Goal: Task Accomplishment & Management: Manage account settings

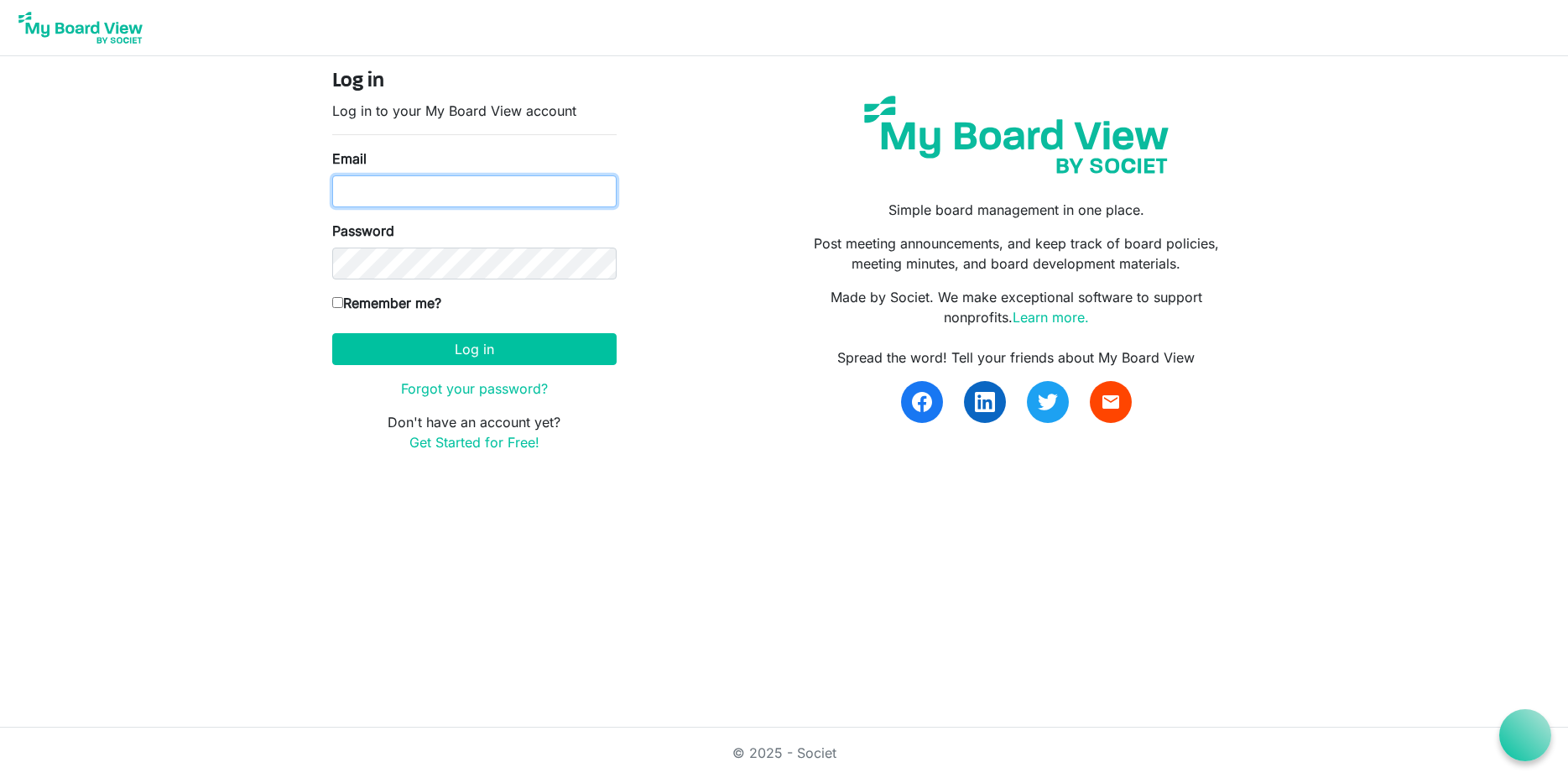
click at [478, 186] on input "Email" at bounding box center [474, 191] width 284 height 32
type input "cvpool@nmsu.edu"
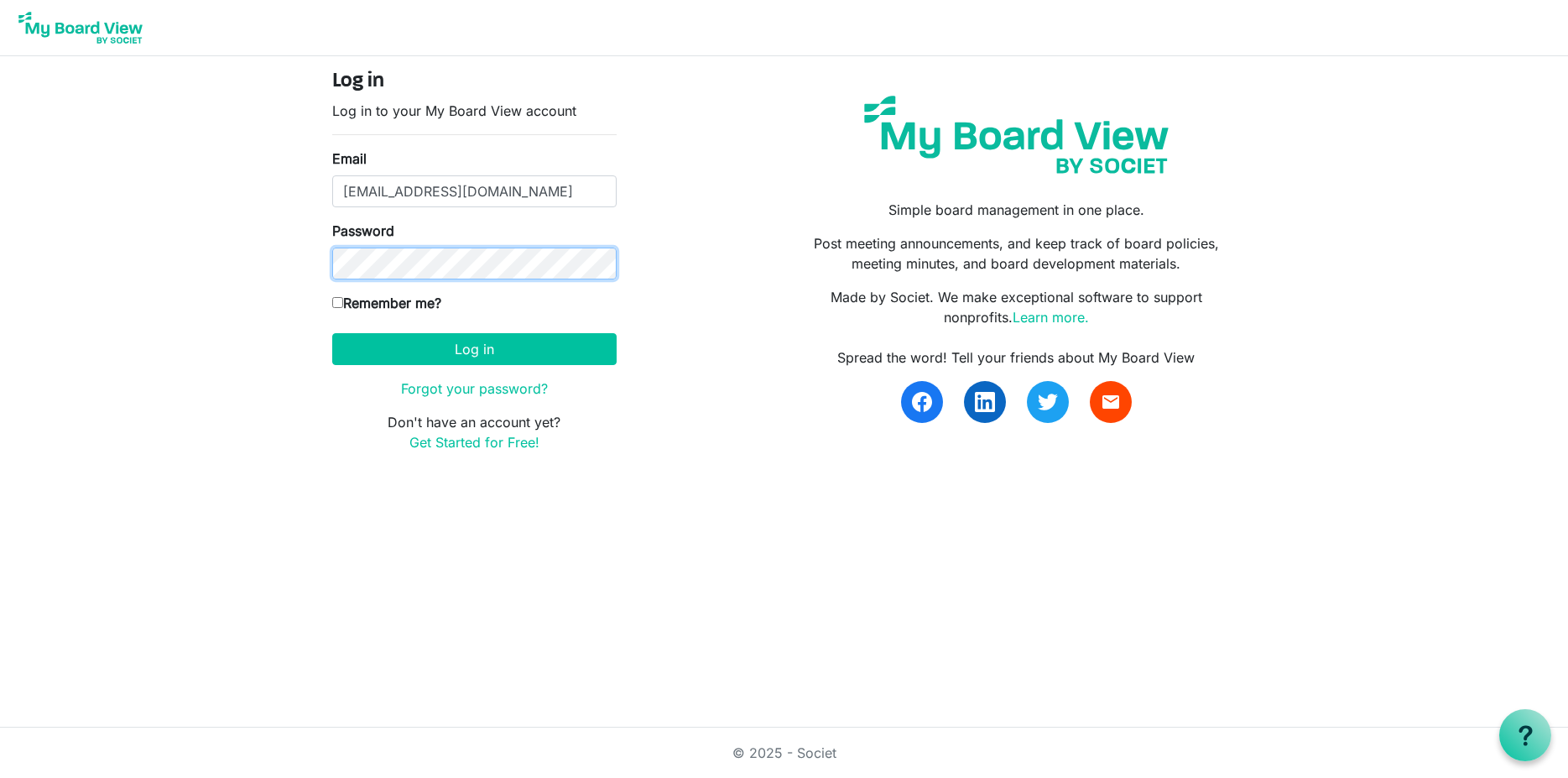
click at [332, 333] on button "Log in" at bounding box center [474, 349] width 284 height 32
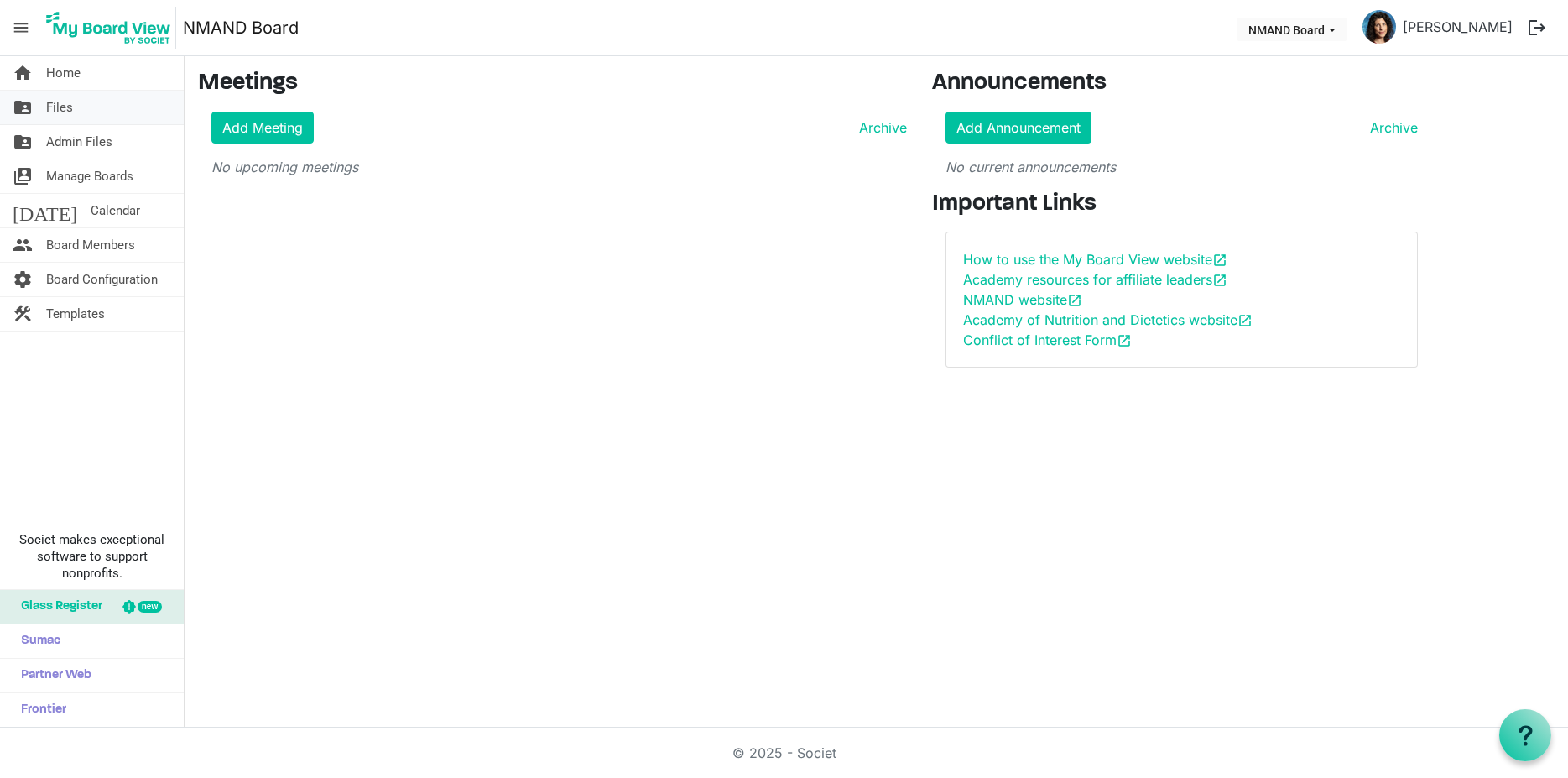
click at [61, 112] on span "Files" at bounding box center [60, 107] width 27 height 34
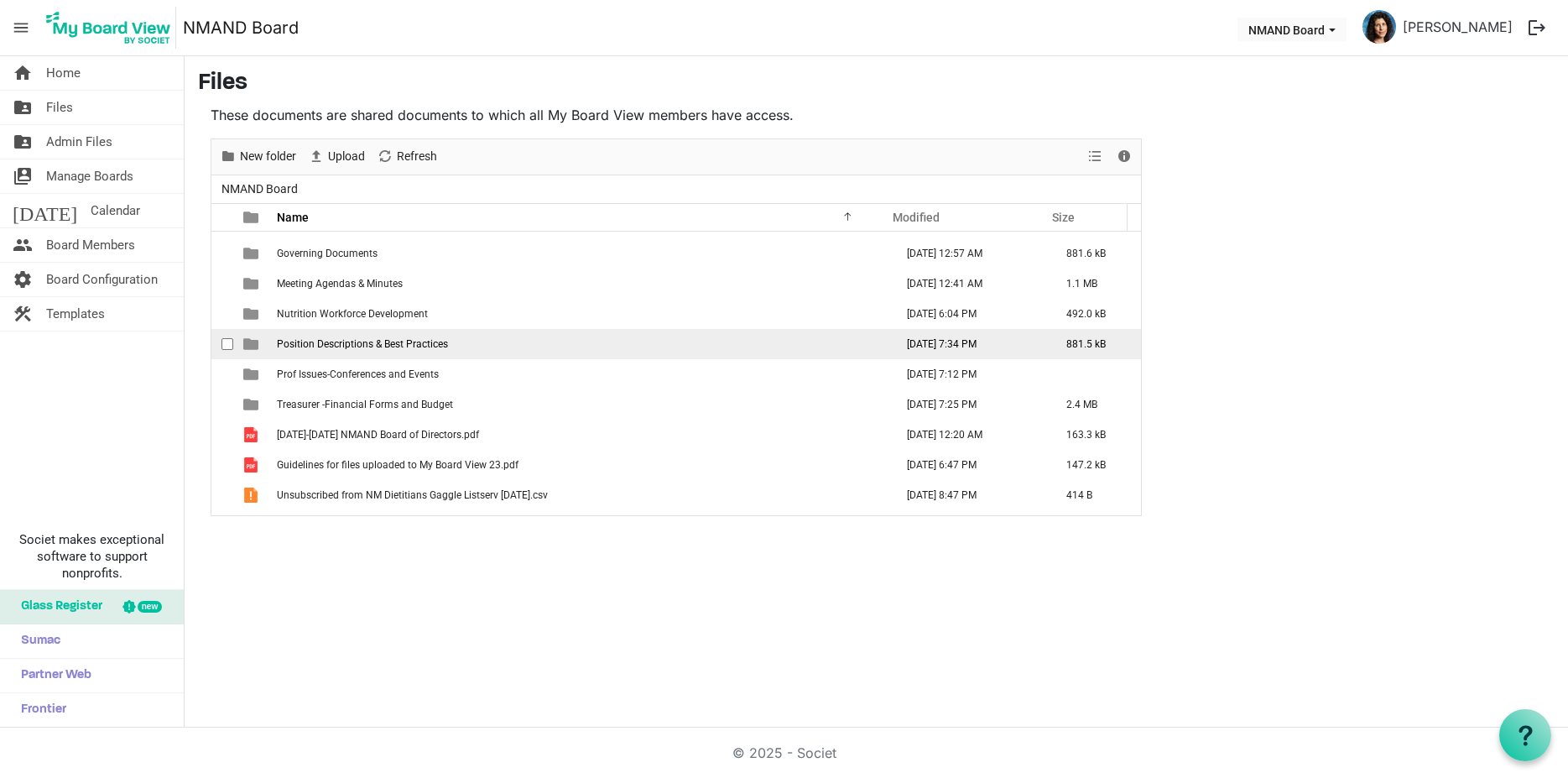
scroll to position [49, 0]
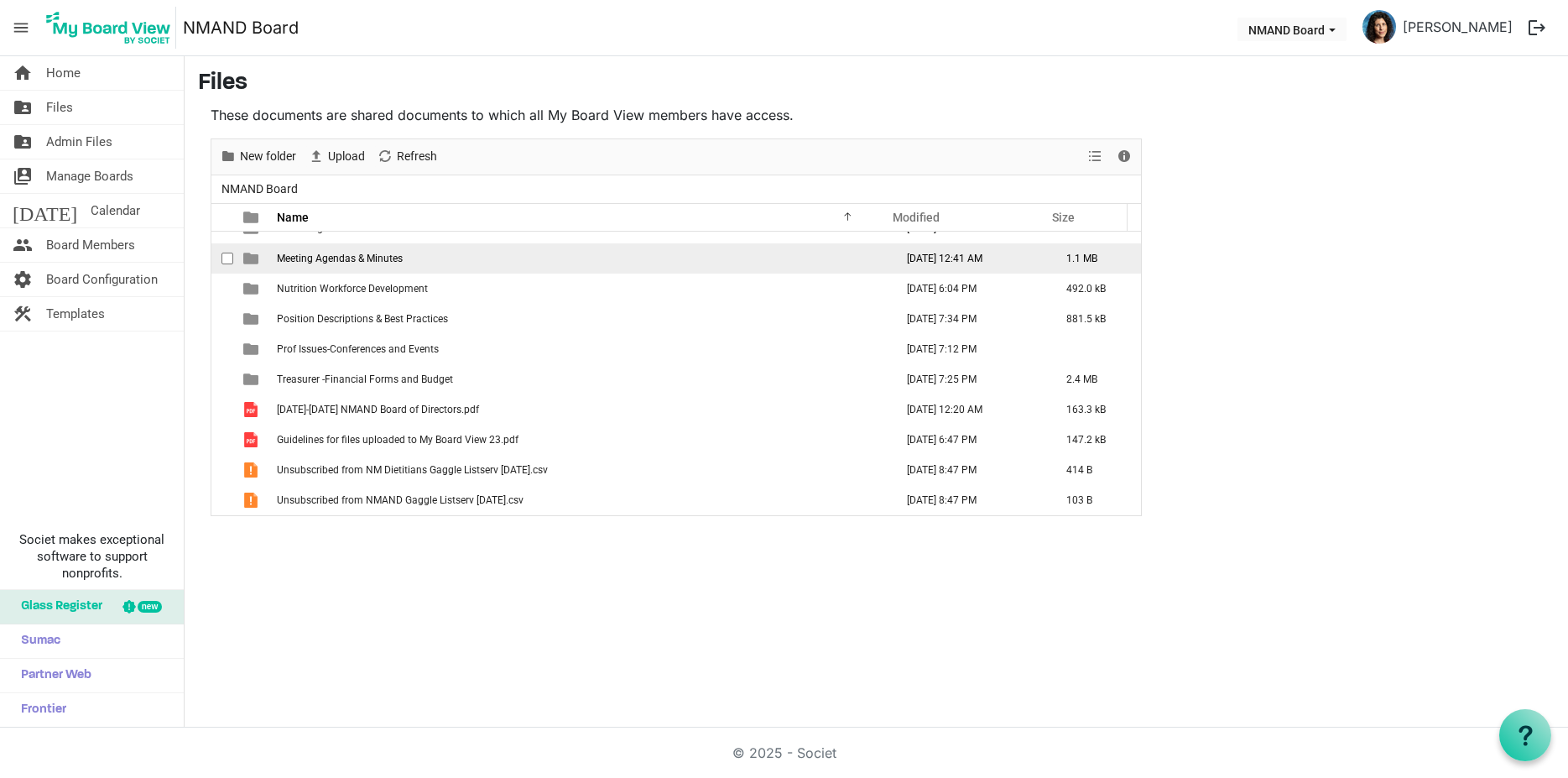
click at [349, 263] on span "Meeting Agendas & Minutes" at bounding box center [340, 258] width 126 height 12
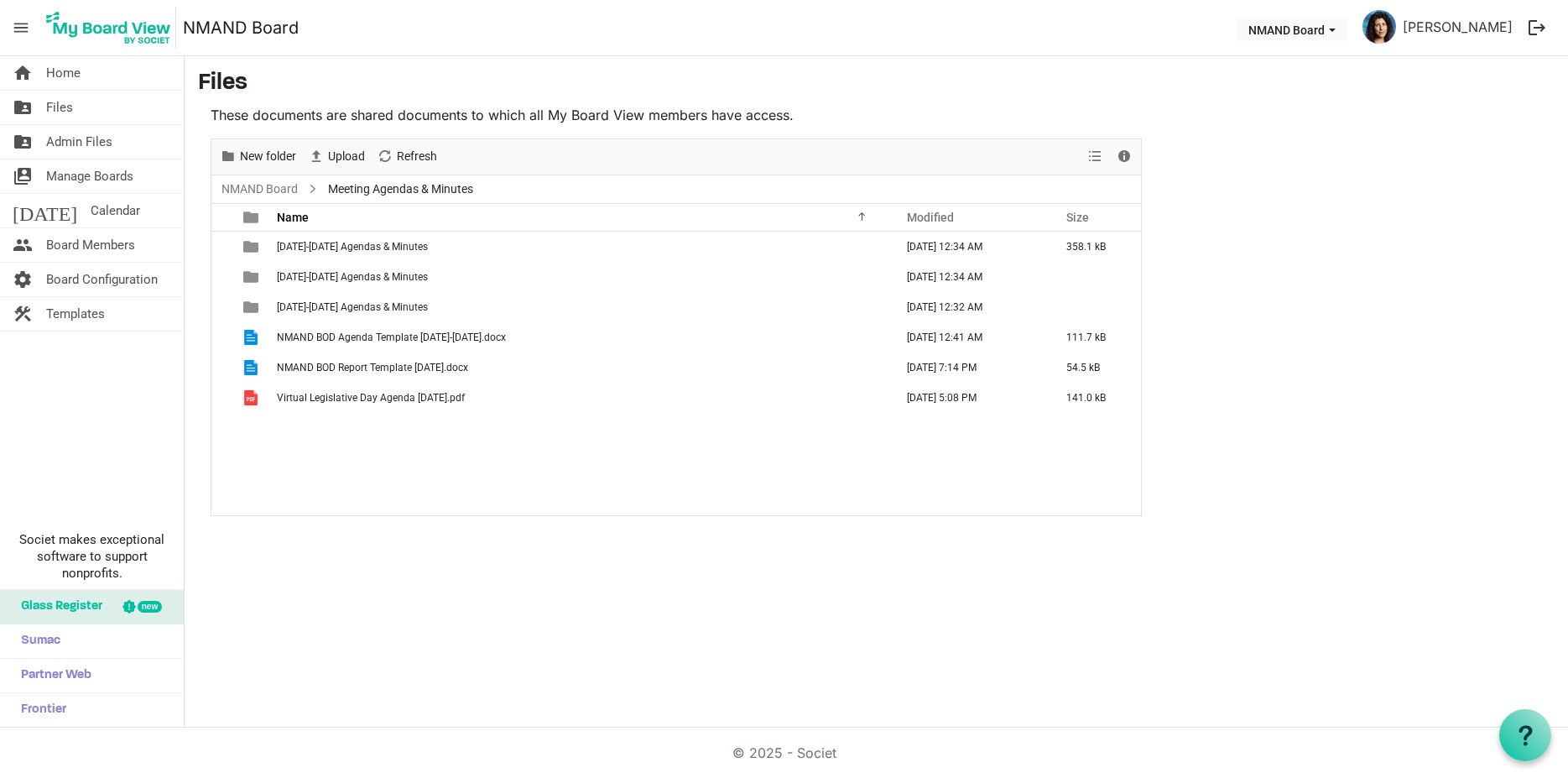
scroll to position [0, 0]
click at [224, 402] on span "checkbox" at bounding box center [227, 398] width 12 height 12
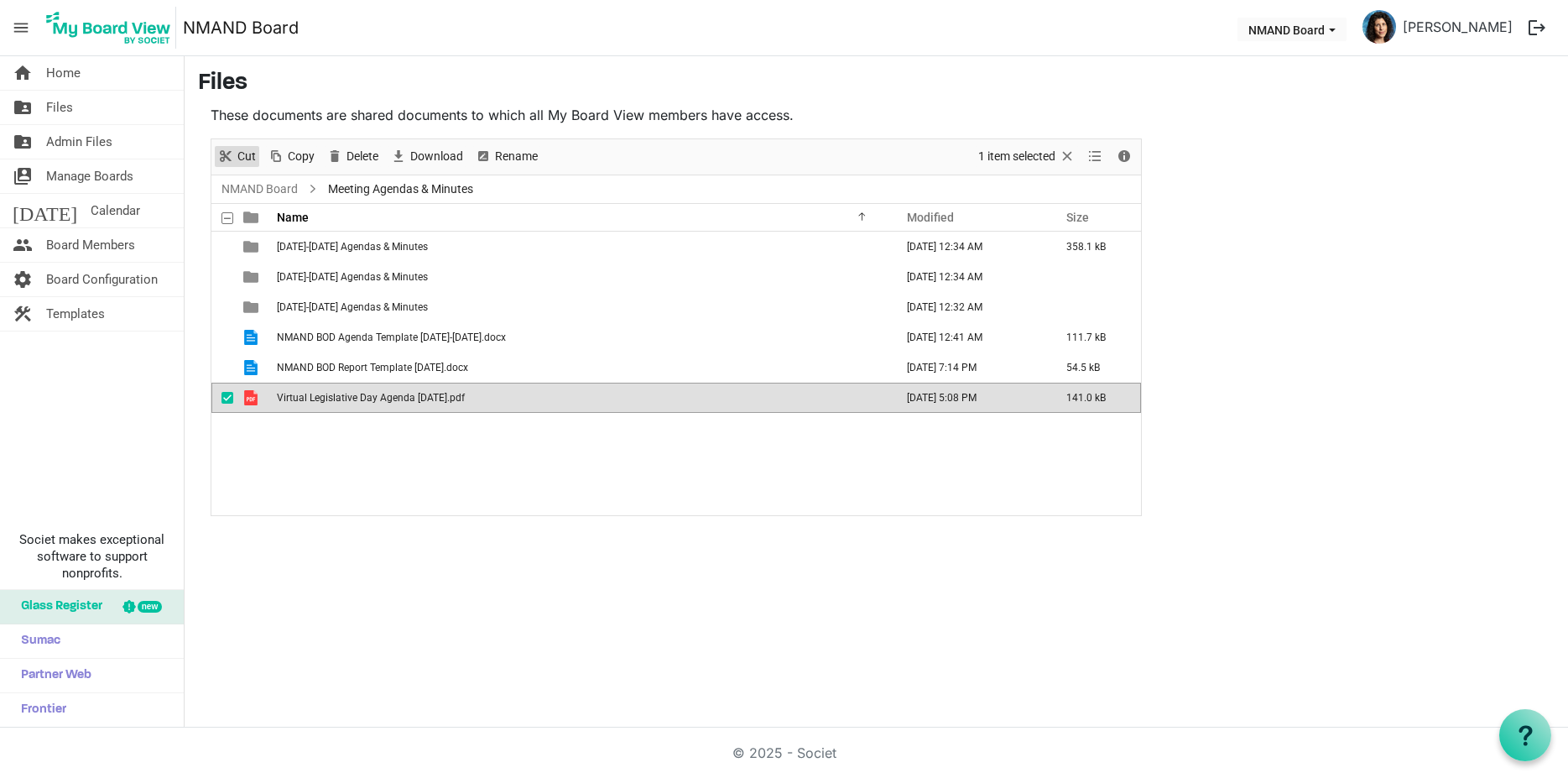
click at [248, 151] on span "Cut" at bounding box center [247, 156] width 21 height 21
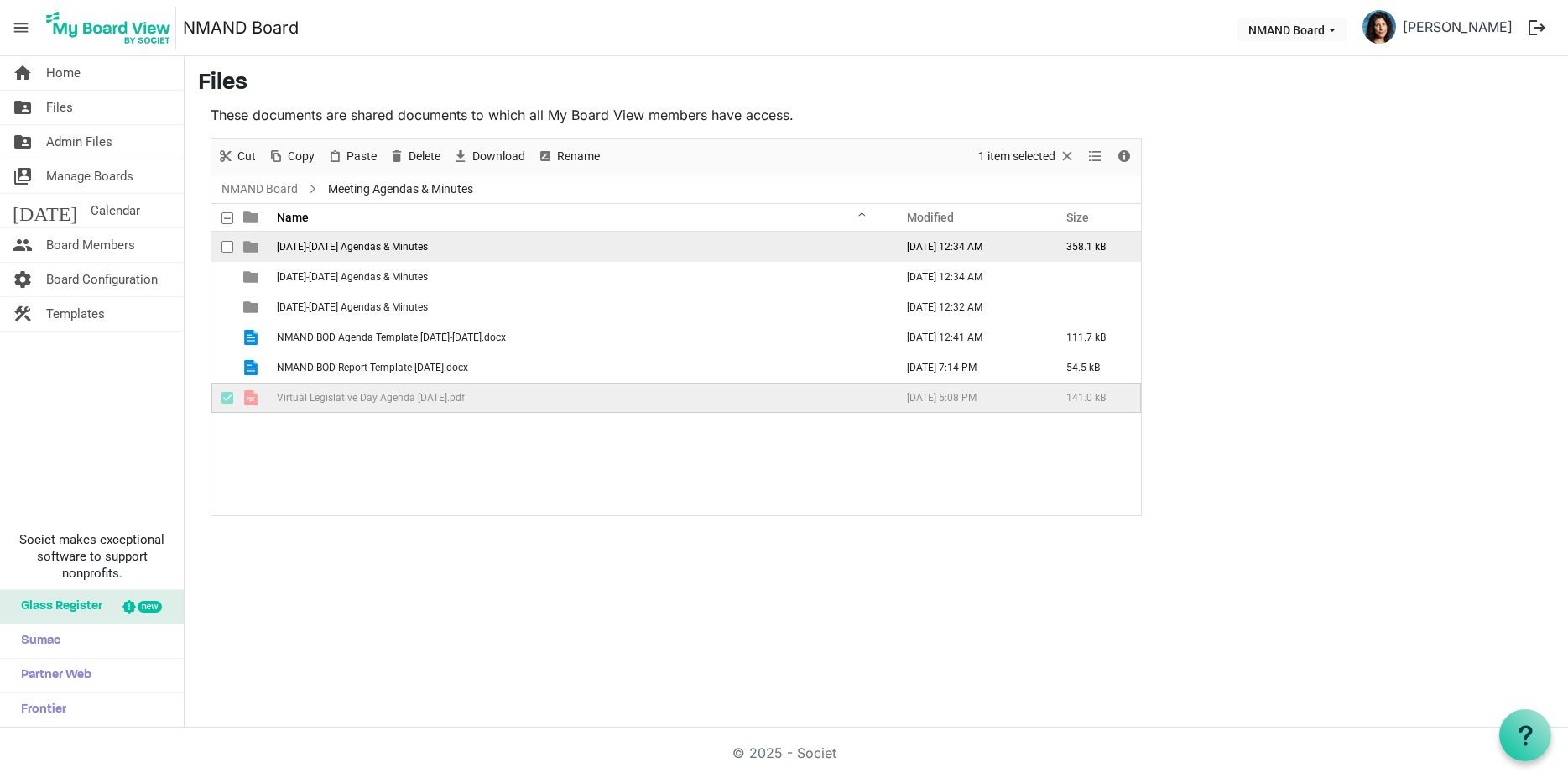
click at [304, 248] on span "2022-2023 Agendas & Minutes" at bounding box center [352, 247] width 151 height 12
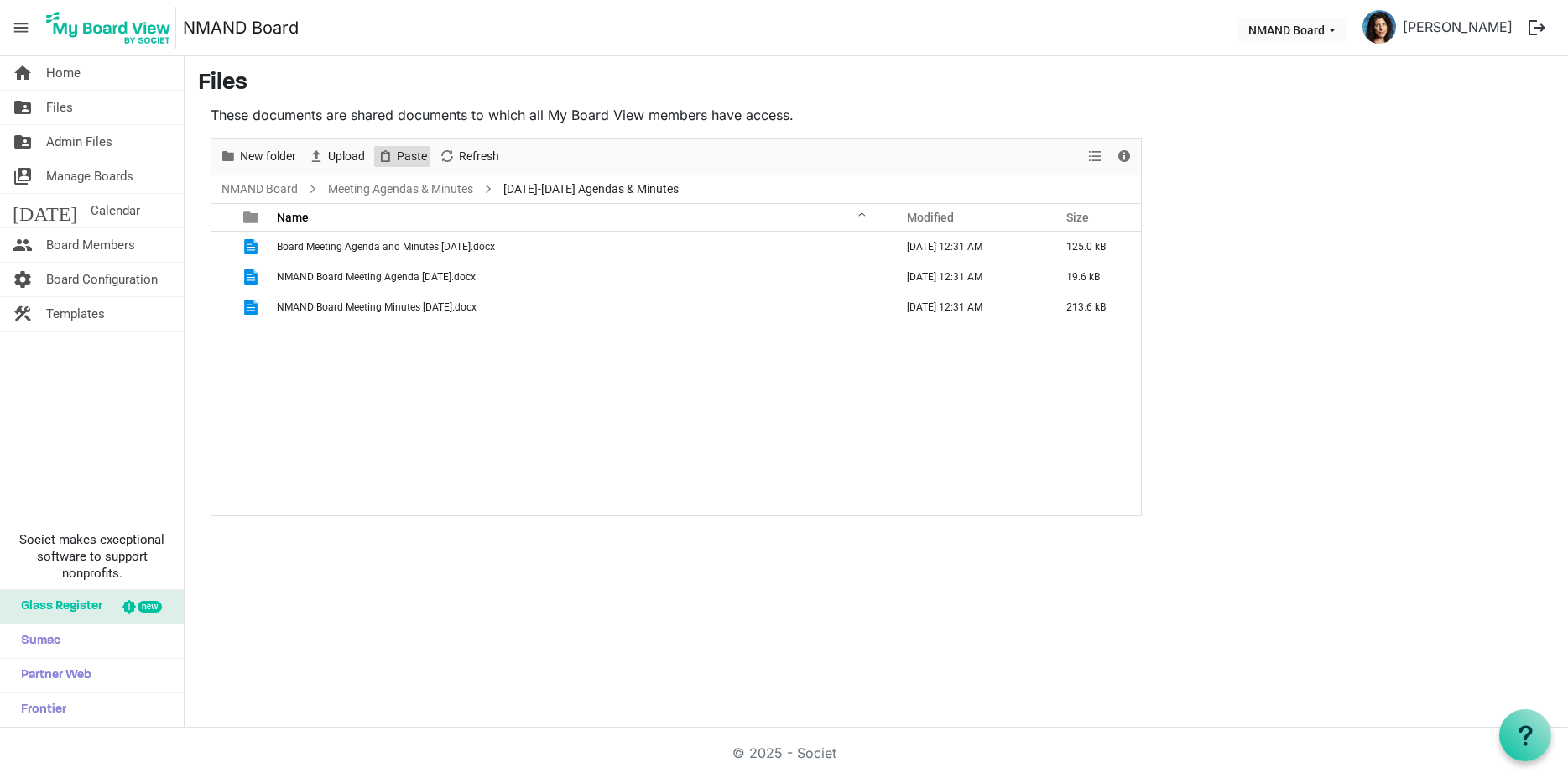
click at [398, 162] on span "Paste" at bounding box center [412, 156] width 34 height 21
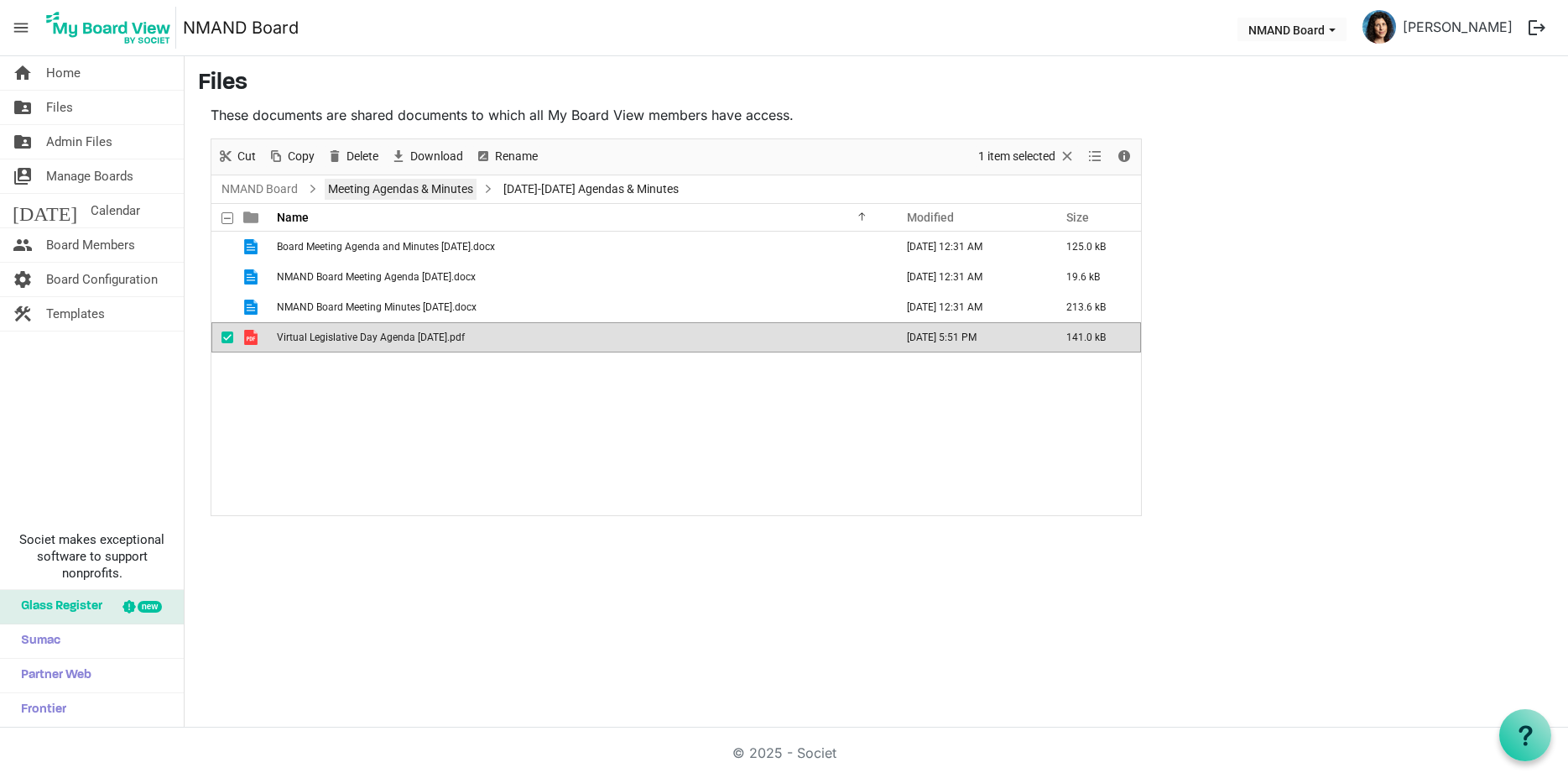
click at [397, 191] on link "Meeting Agendas & Minutes" at bounding box center [400, 189] width 151 height 21
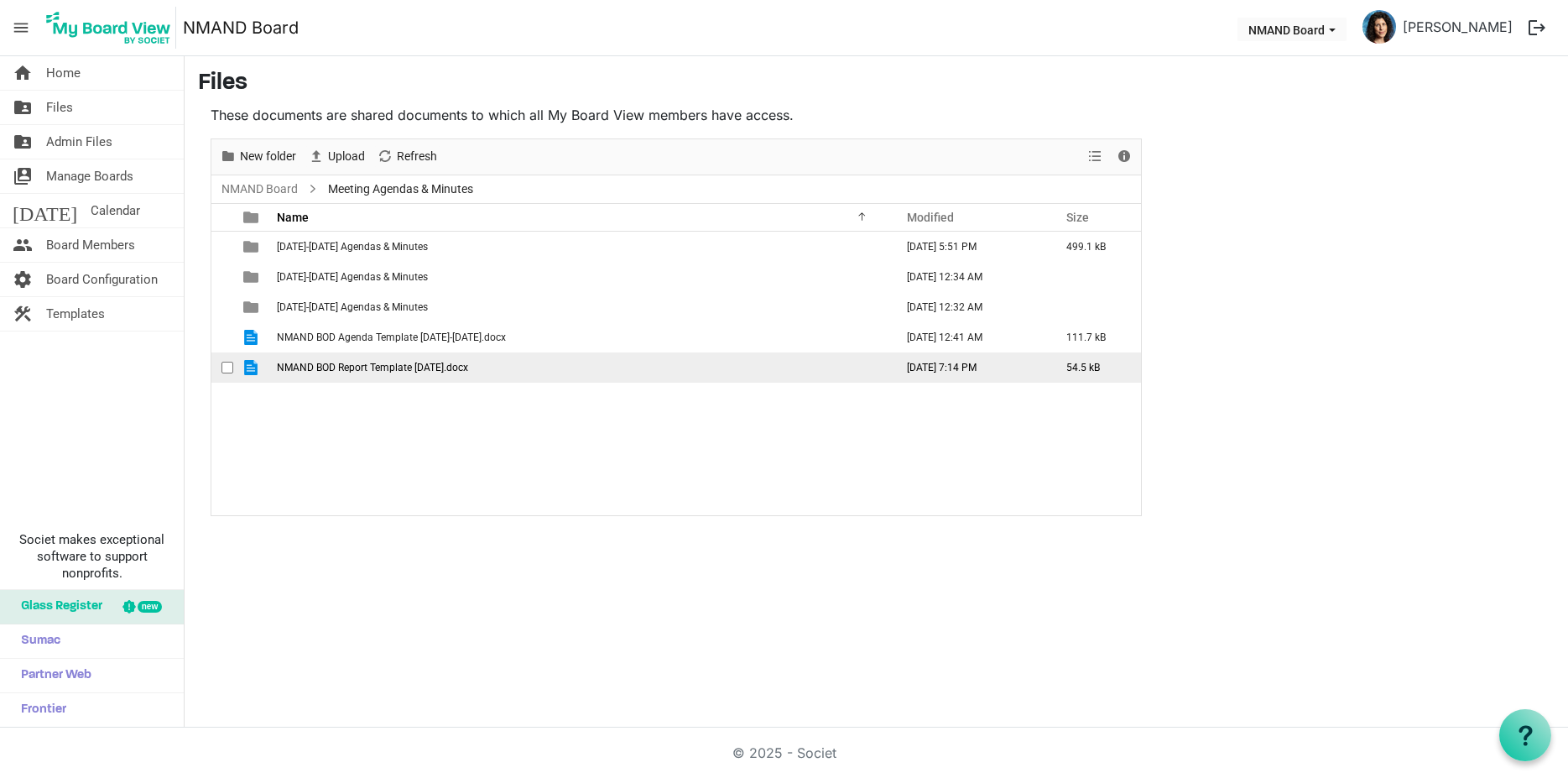
click at [223, 367] on span "checkbox" at bounding box center [227, 367] width 12 height 12
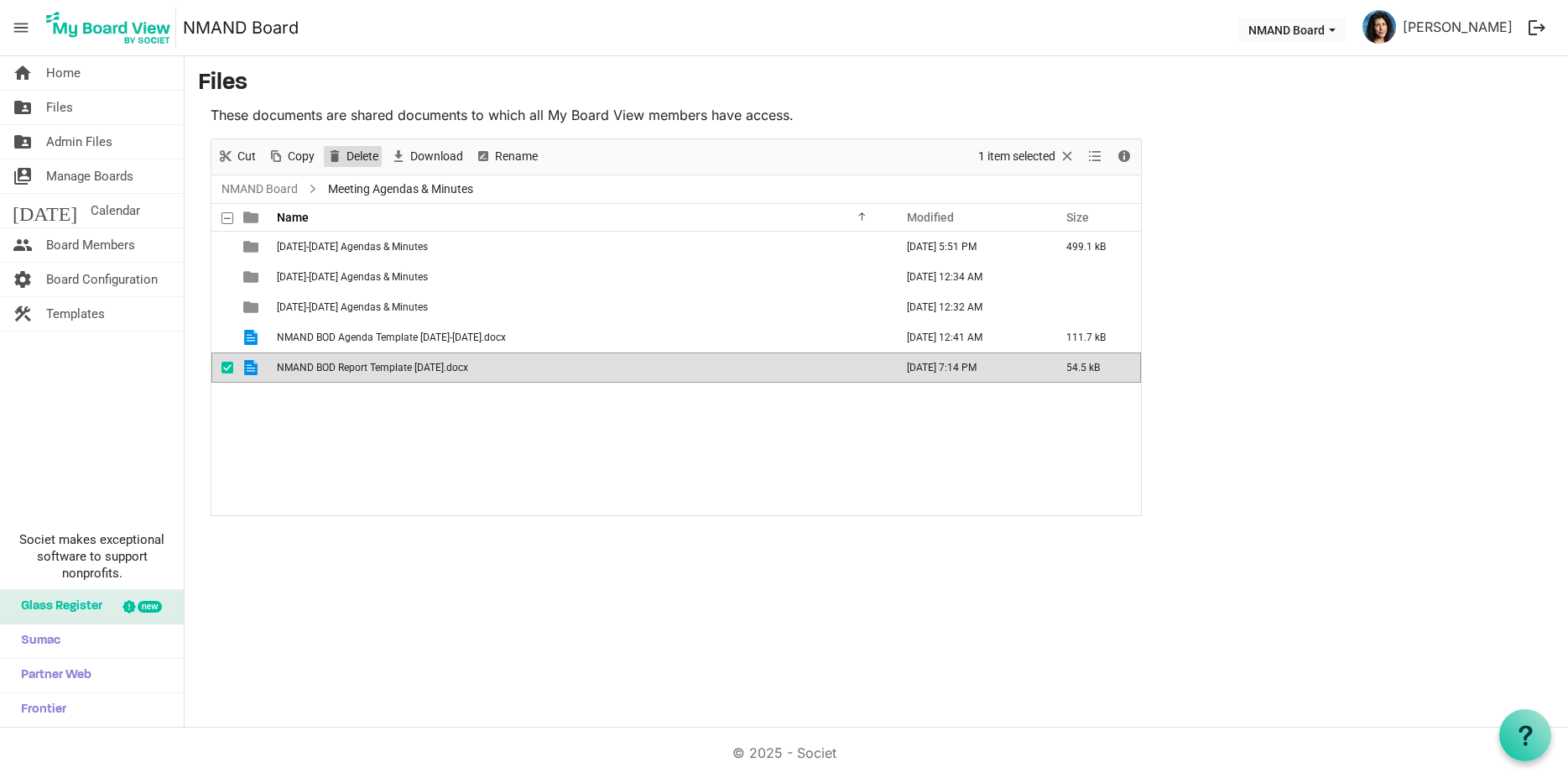
click at [350, 160] on span "Delete" at bounding box center [362, 156] width 35 height 21
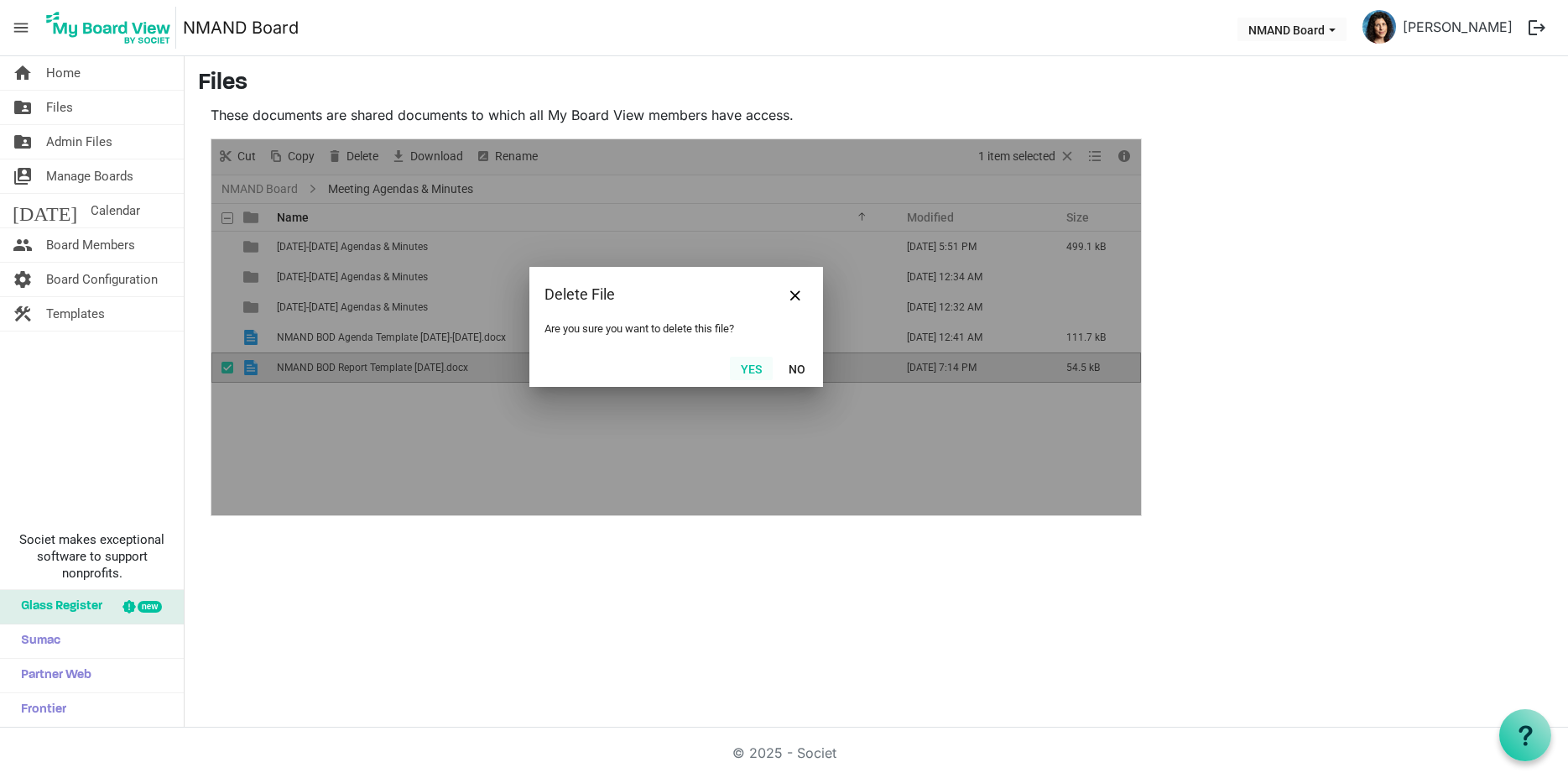
click at [743, 368] on button "Yes" at bounding box center [751, 368] width 43 height 23
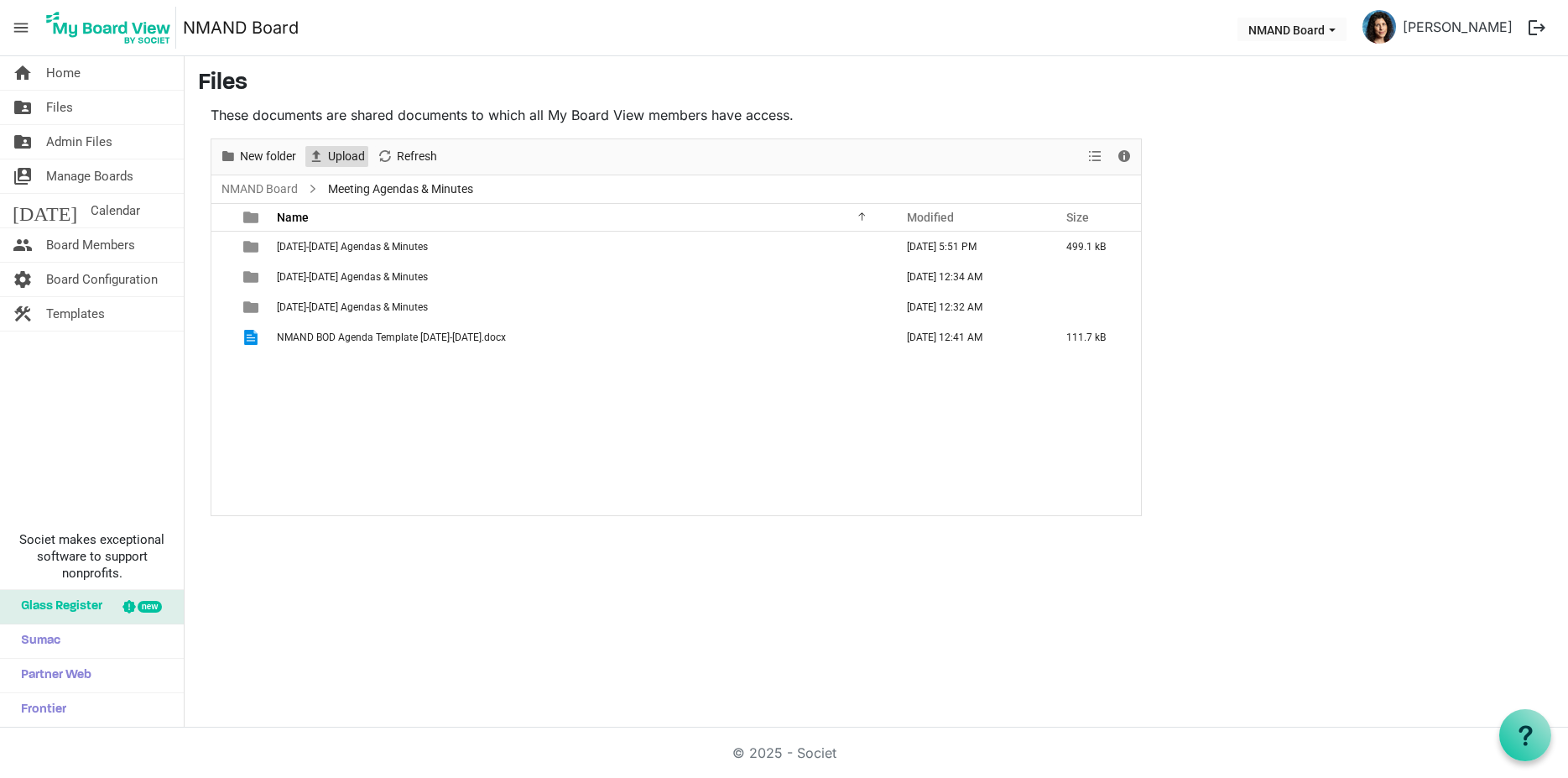
click at [336, 148] on span "Upload" at bounding box center [346, 156] width 40 height 21
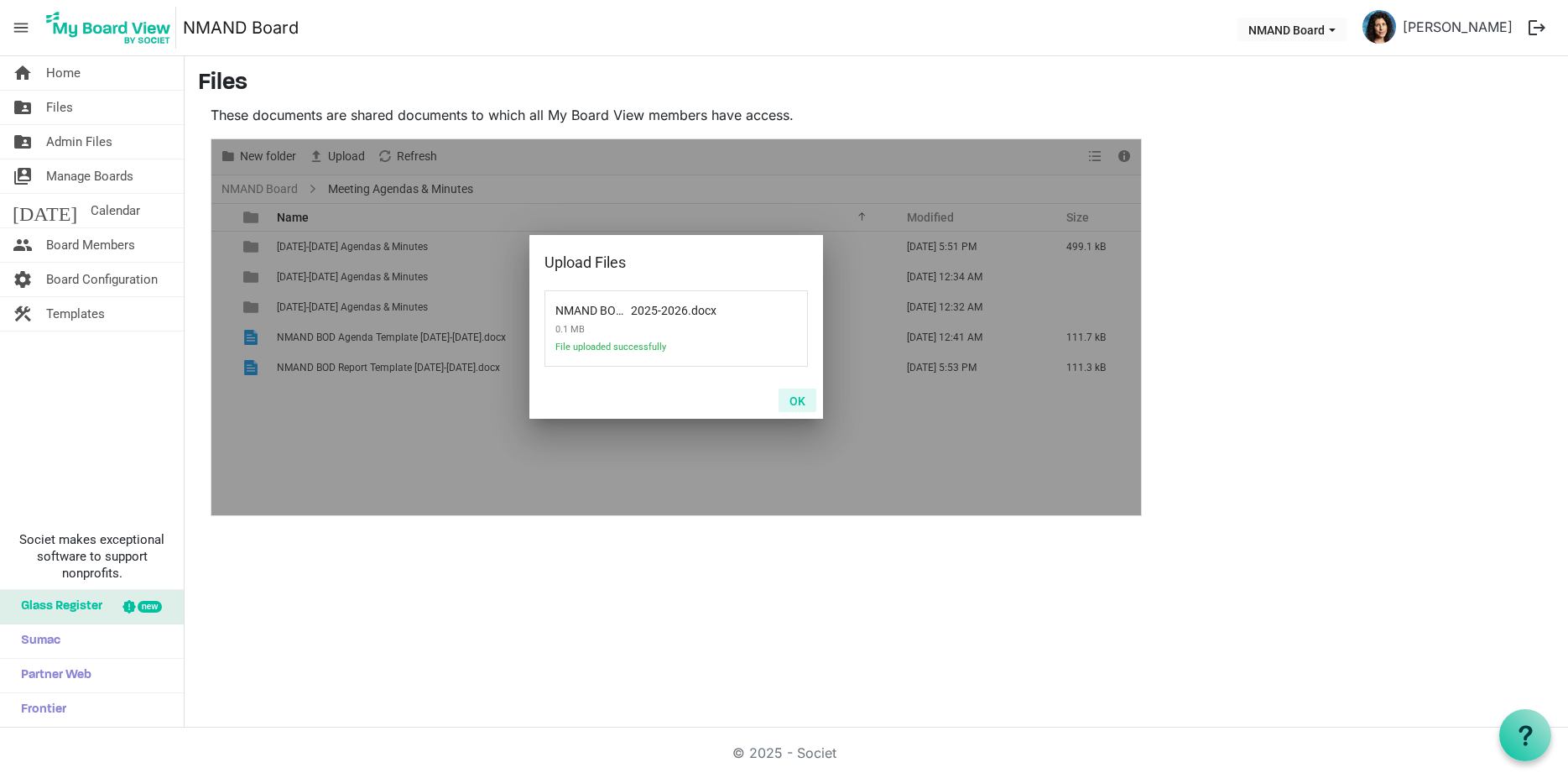
click at [802, 399] on button "OK" at bounding box center [797, 400] width 38 height 23
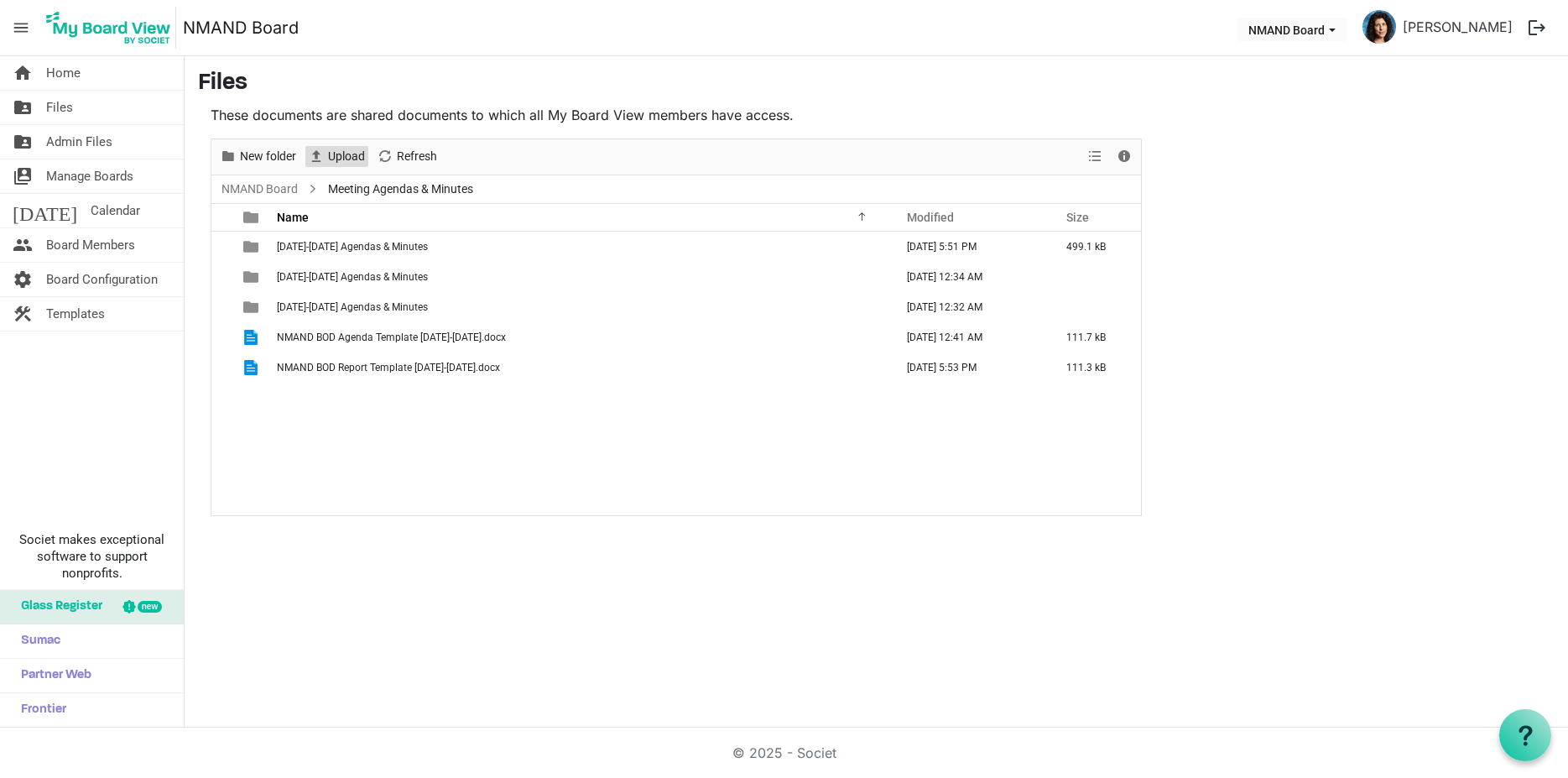
click at [358, 157] on span "Upload" at bounding box center [346, 156] width 40 height 21
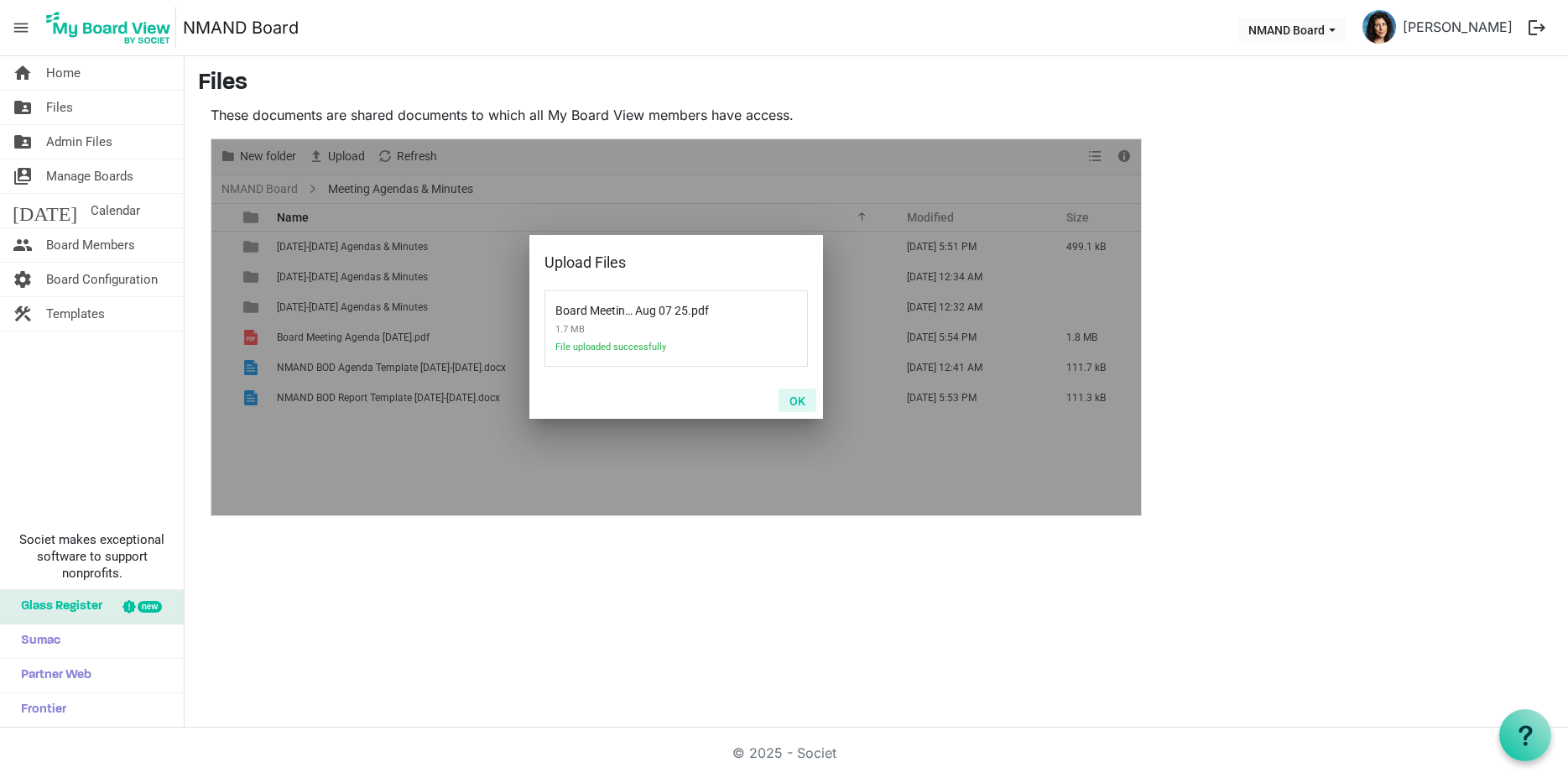
click at [799, 401] on button "OK" at bounding box center [797, 400] width 38 height 23
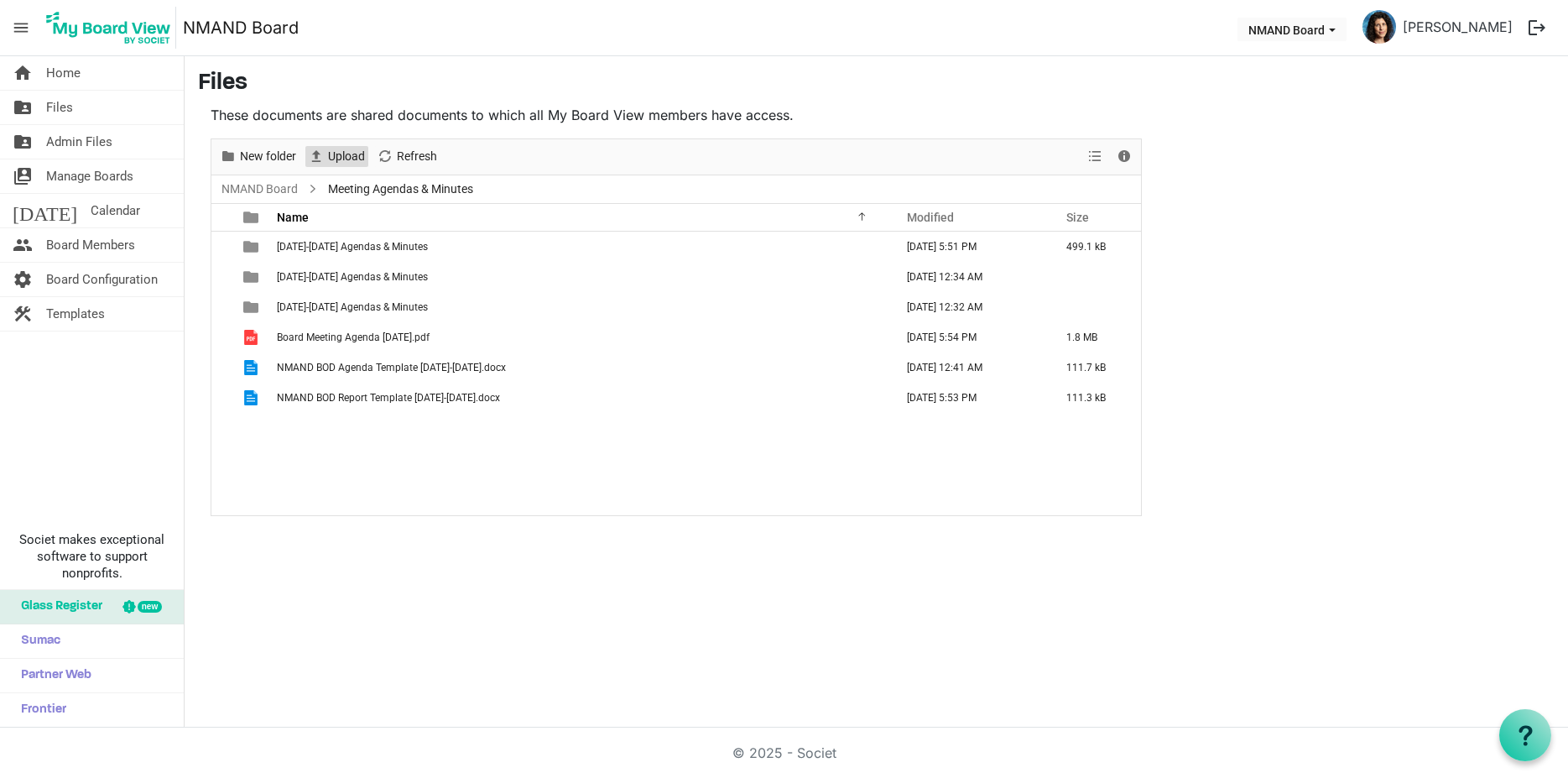
click at [334, 158] on span "Upload" at bounding box center [346, 156] width 40 height 21
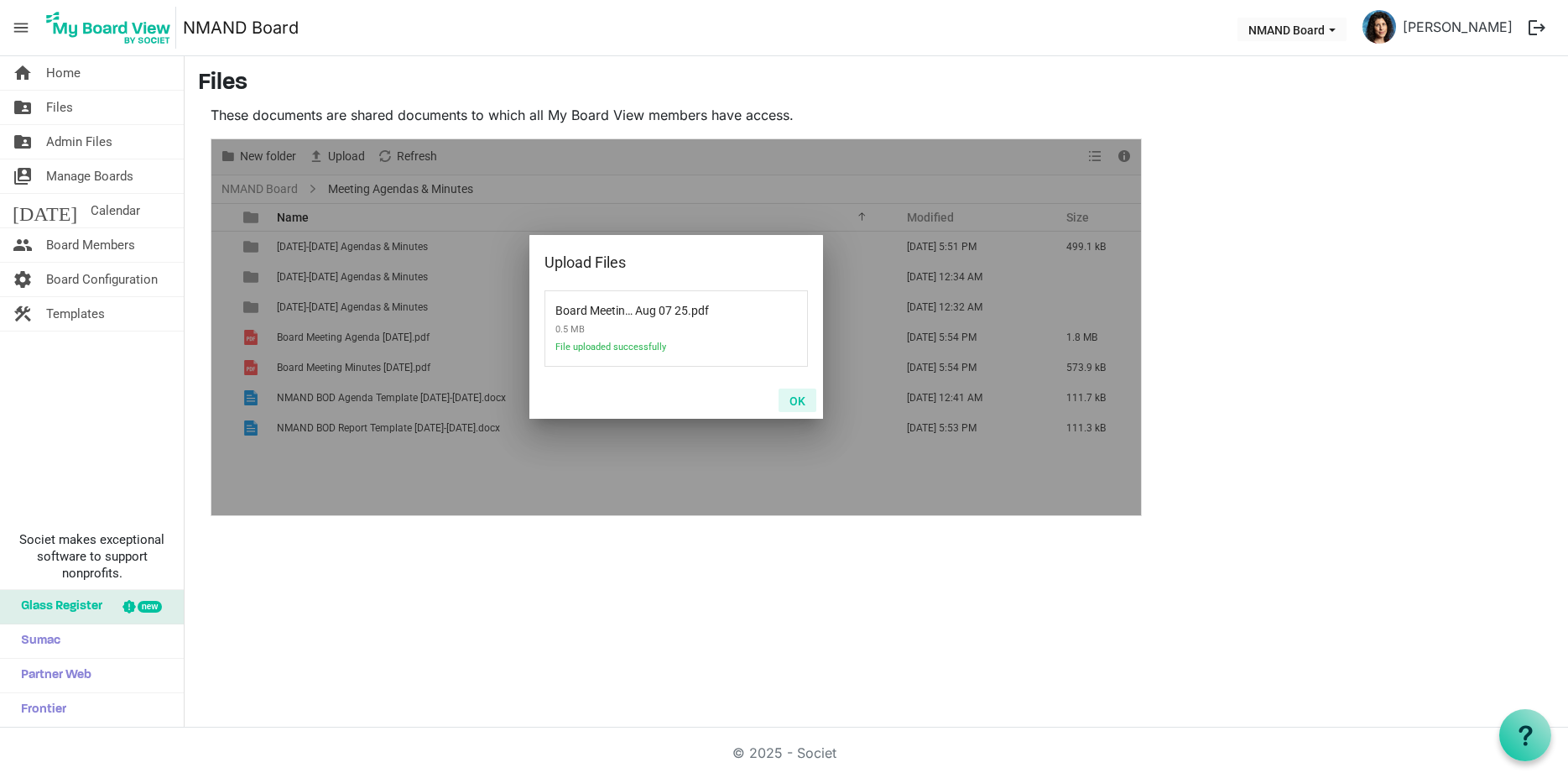
click at [796, 399] on button "OK" at bounding box center [797, 400] width 38 height 23
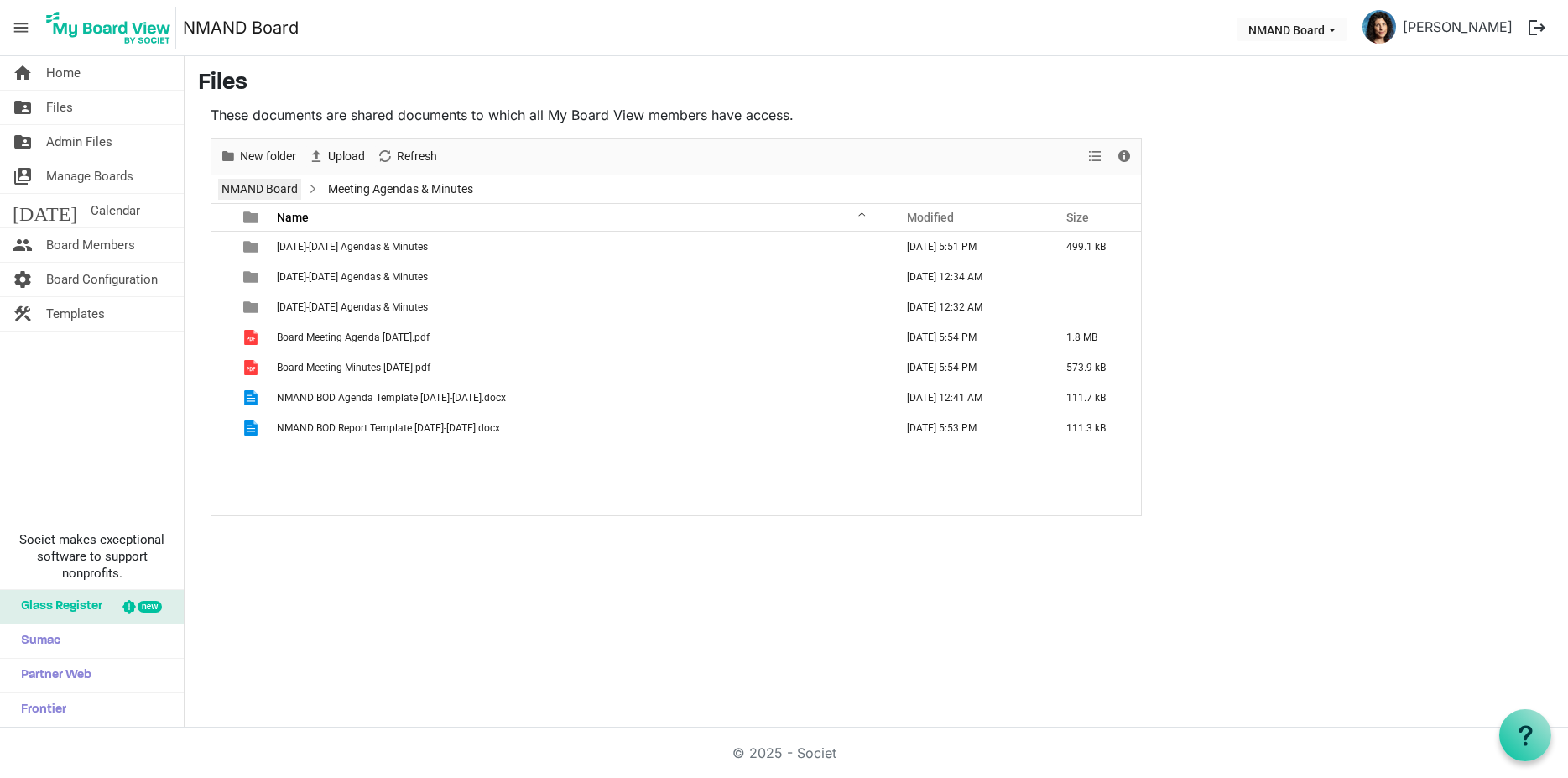
click at [276, 186] on link "NMAND Board" at bounding box center [260, 189] width 83 height 21
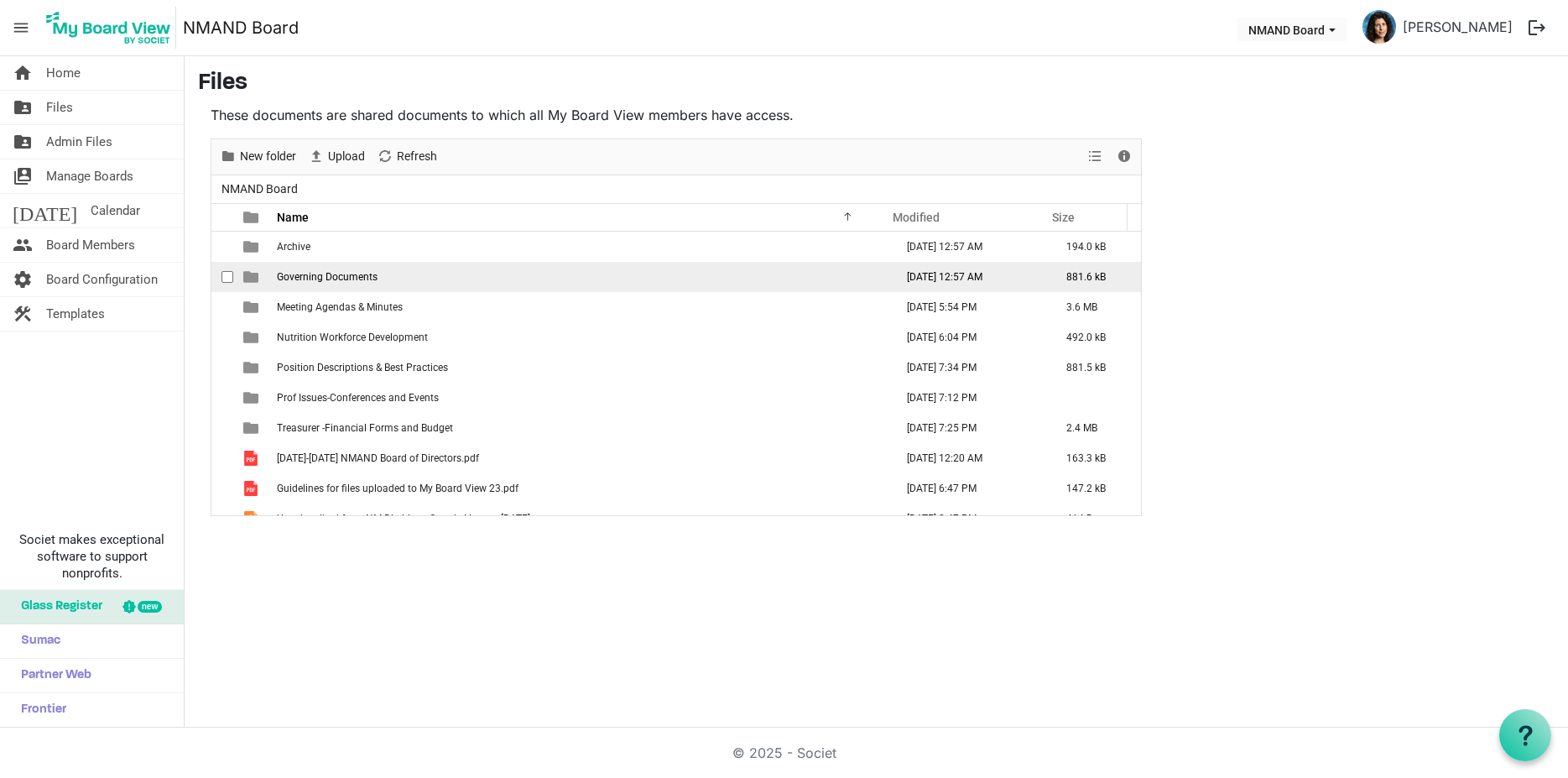
click at [298, 275] on span "Governing Documents" at bounding box center [327, 277] width 101 height 12
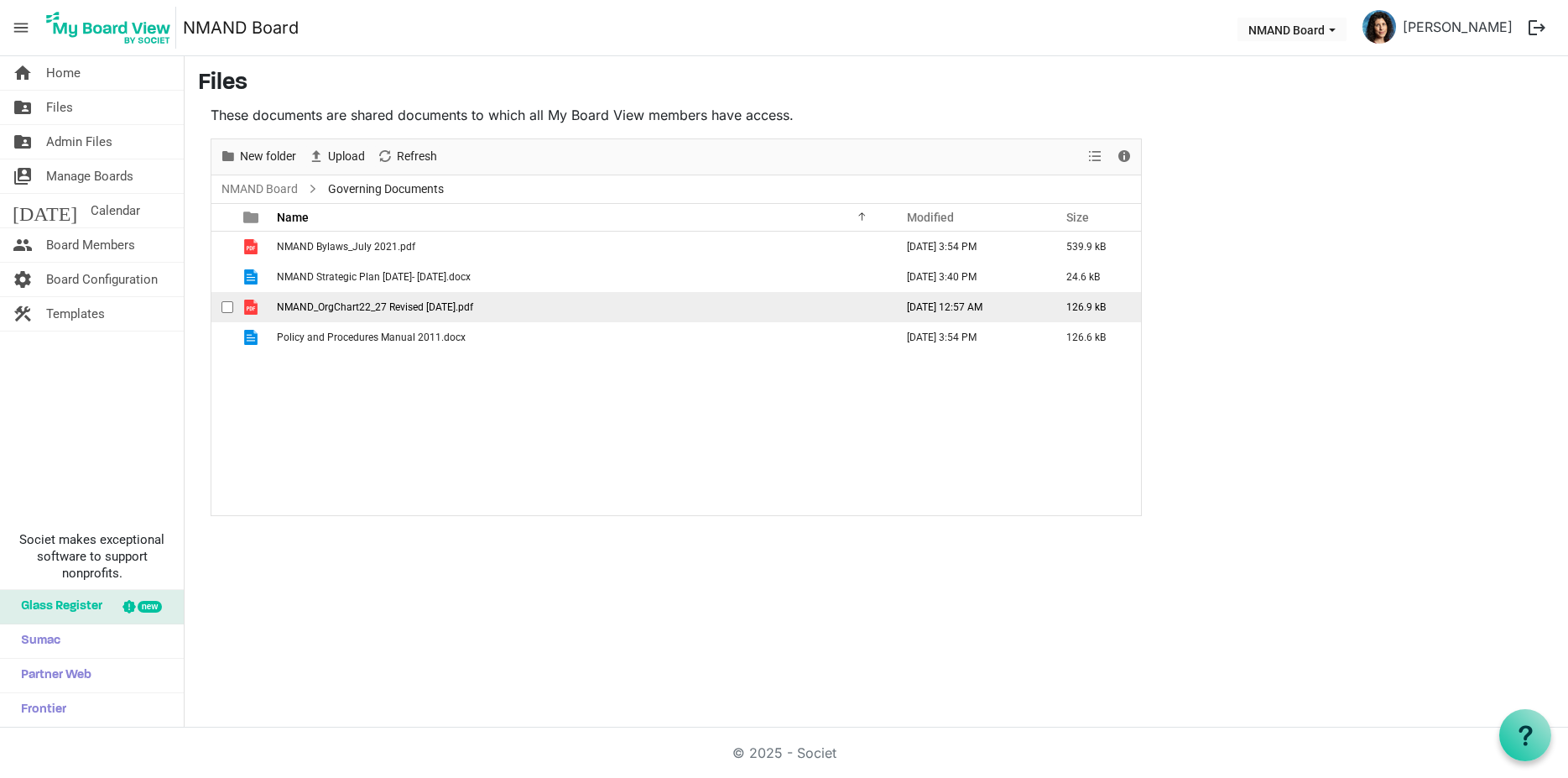
click at [228, 310] on span "checkbox" at bounding box center [227, 307] width 12 height 12
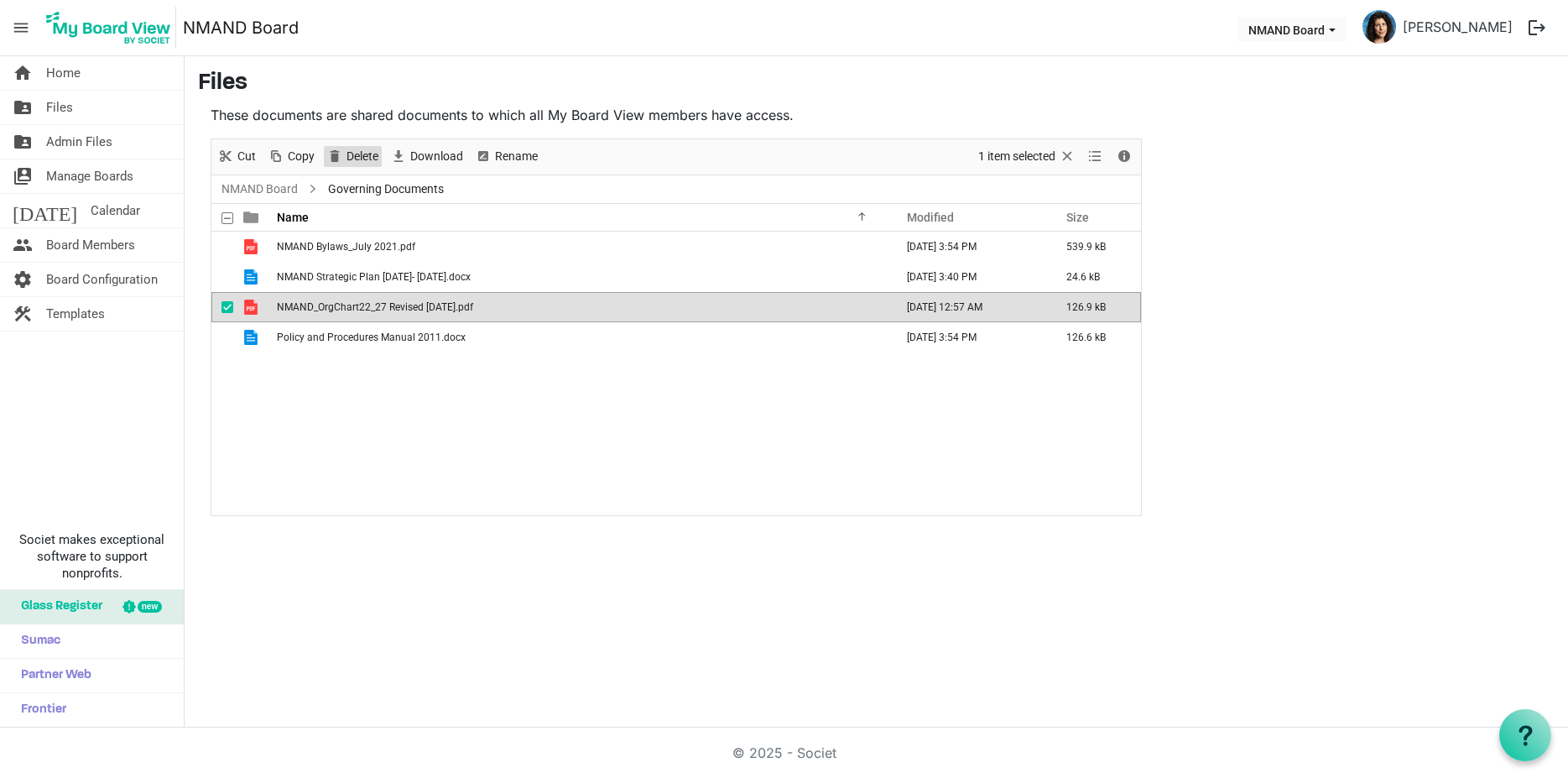
click at [359, 155] on span "Delete" at bounding box center [362, 156] width 35 height 21
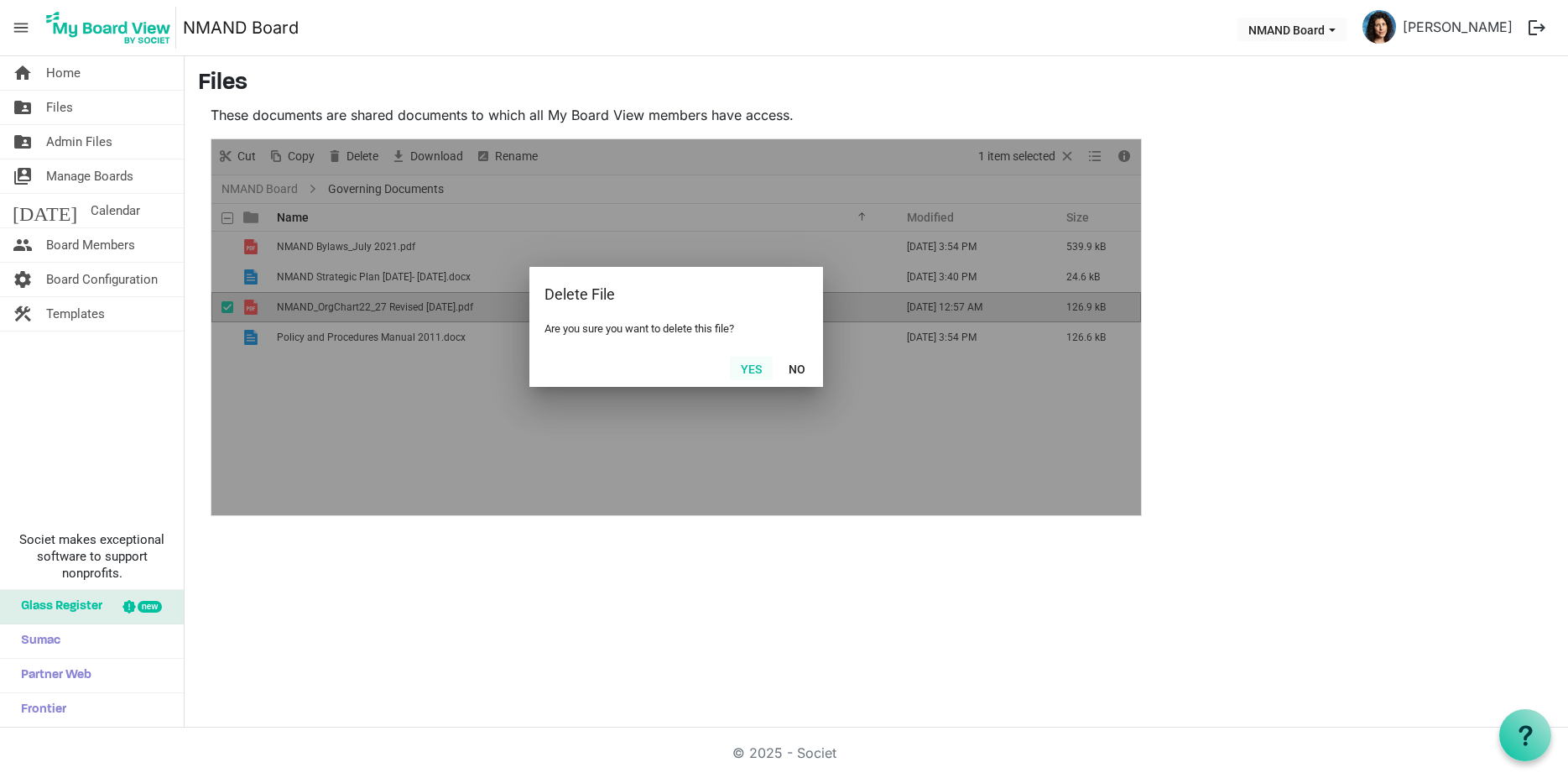
click at [738, 368] on button "Yes" at bounding box center [751, 368] width 43 height 23
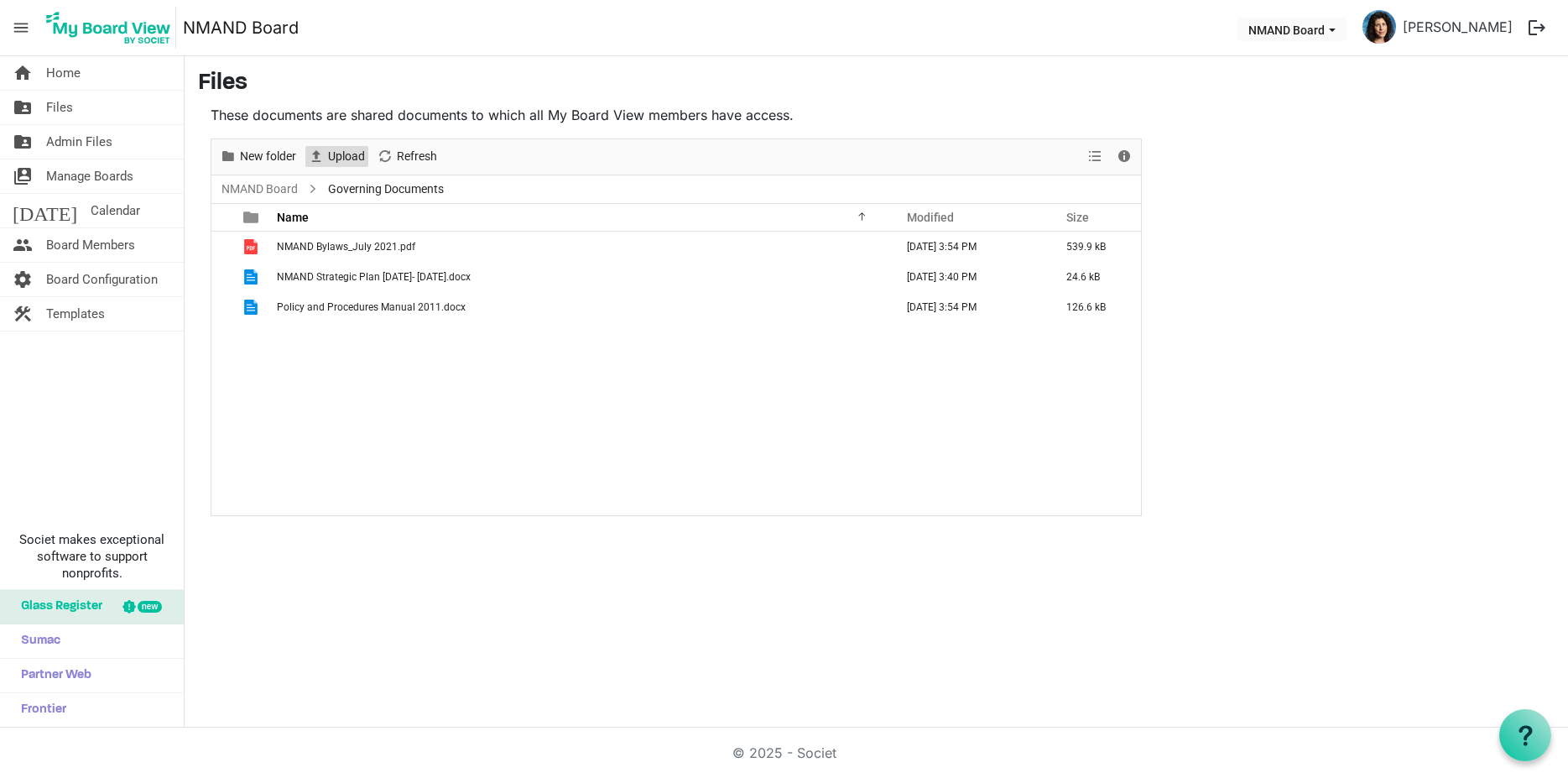
click at [362, 155] on span "Upload" at bounding box center [346, 156] width 40 height 21
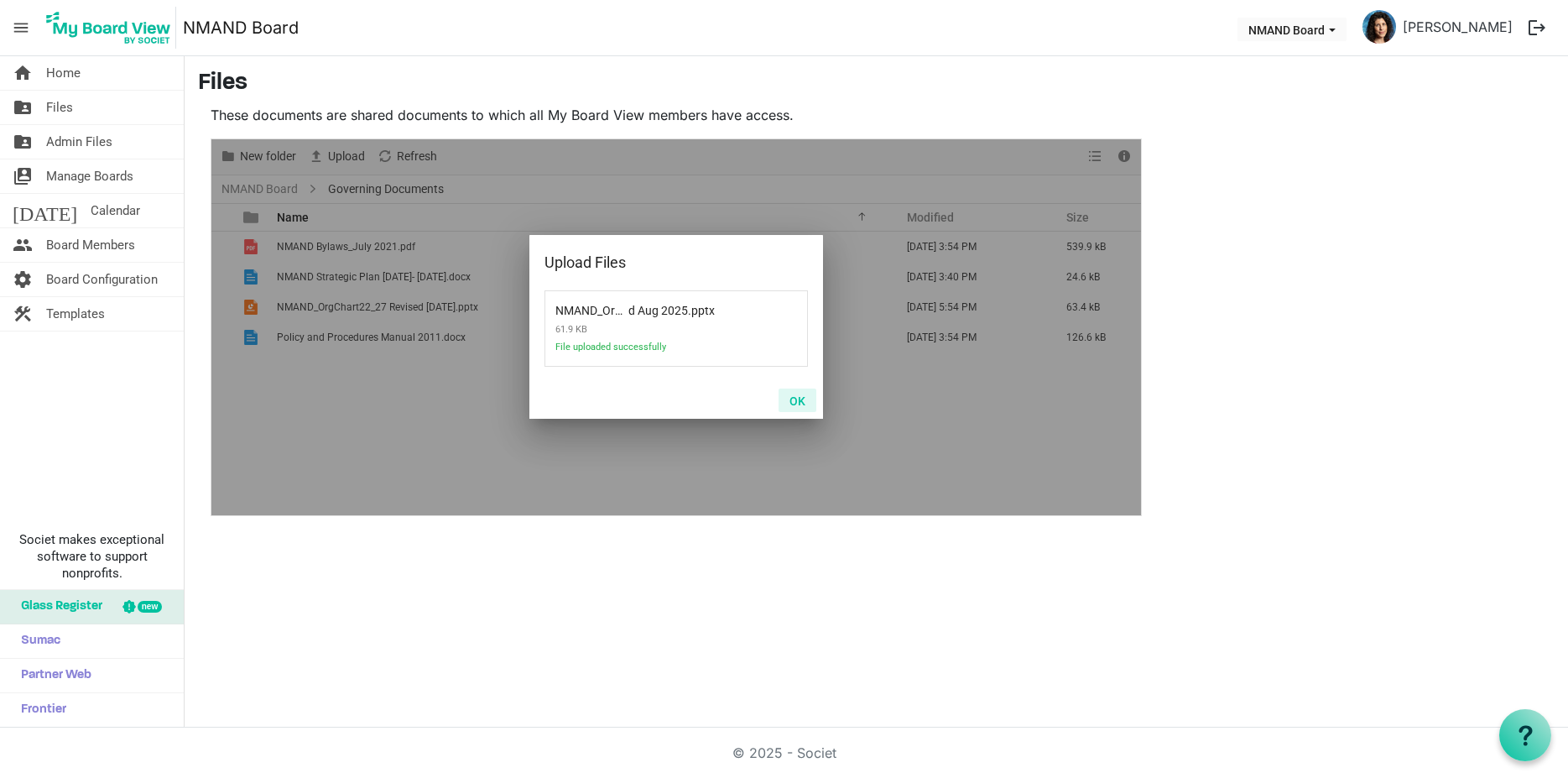
click at [798, 400] on button "OK" at bounding box center [797, 400] width 38 height 23
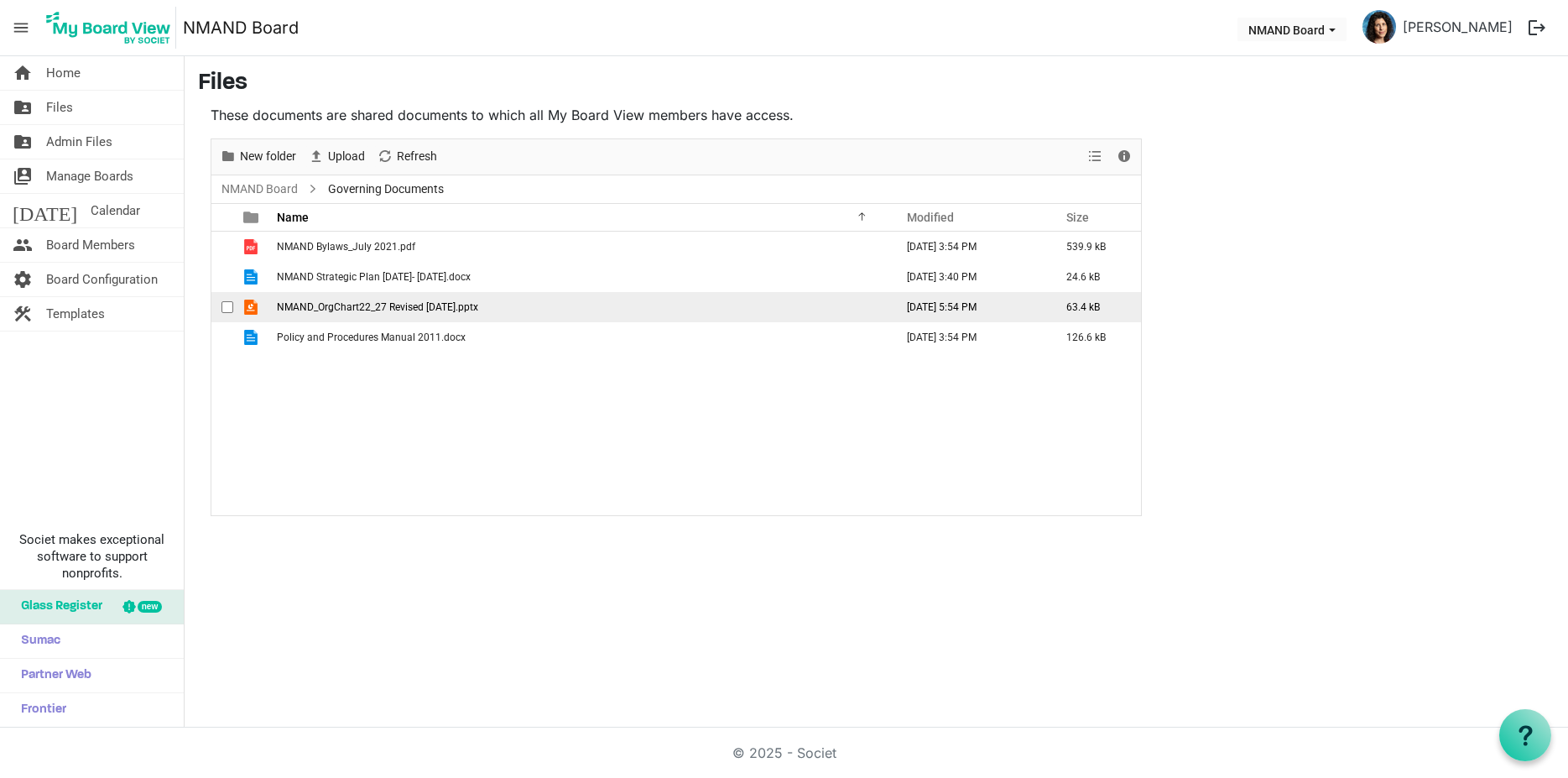
click at [227, 309] on span "checkbox" at bounding box center [227, 307] width 12 height 12
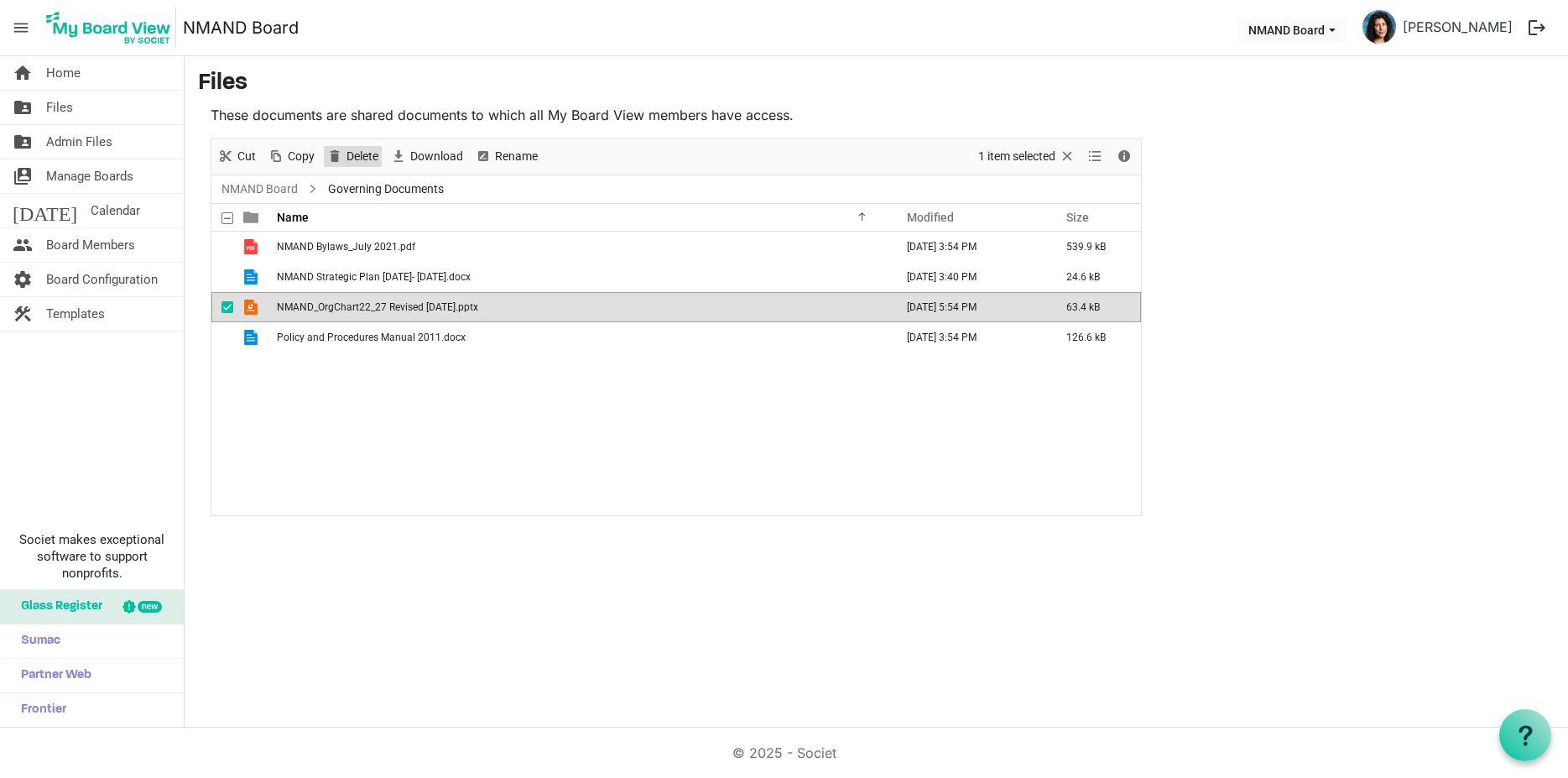
click at [369, 153] on span "Delete" at bounding box center [362, 156] width 35 height 21
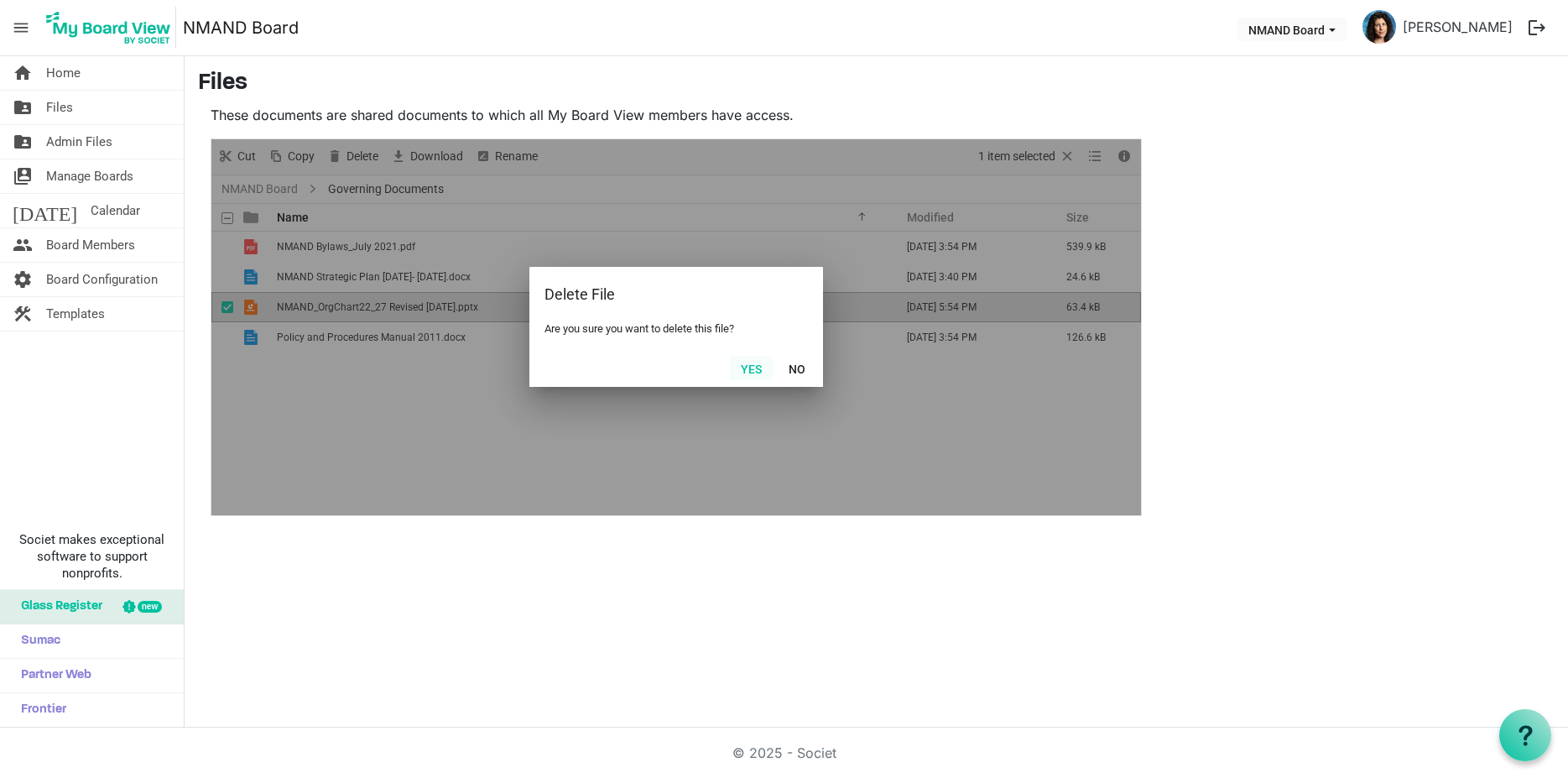
click at [757, 361] on button "Yes" at bounding box center [751, 368] width 43 height 23
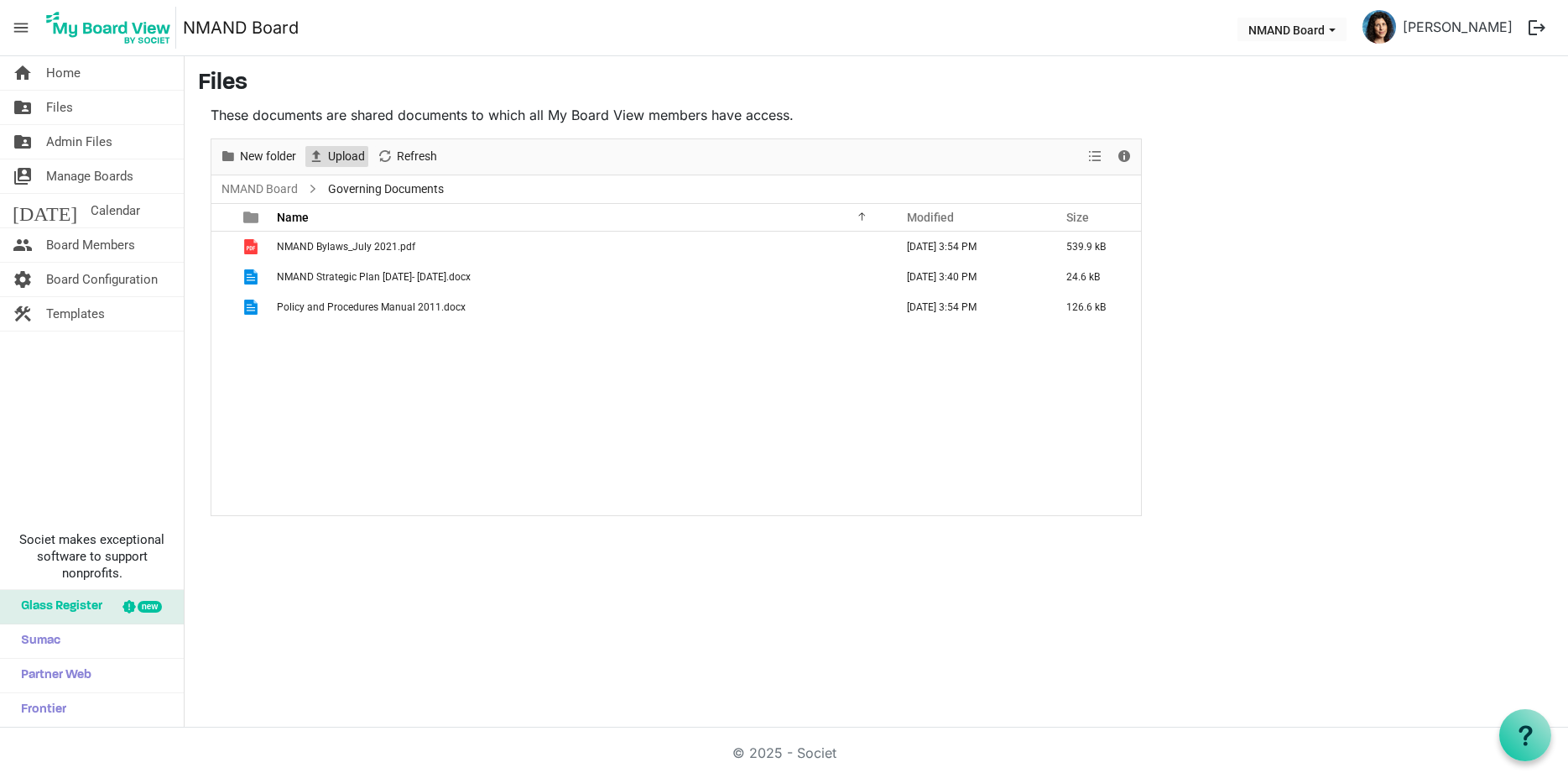
click at [333, 154] on span "Upload" at bounding box center [346, 156] width 40 height 21
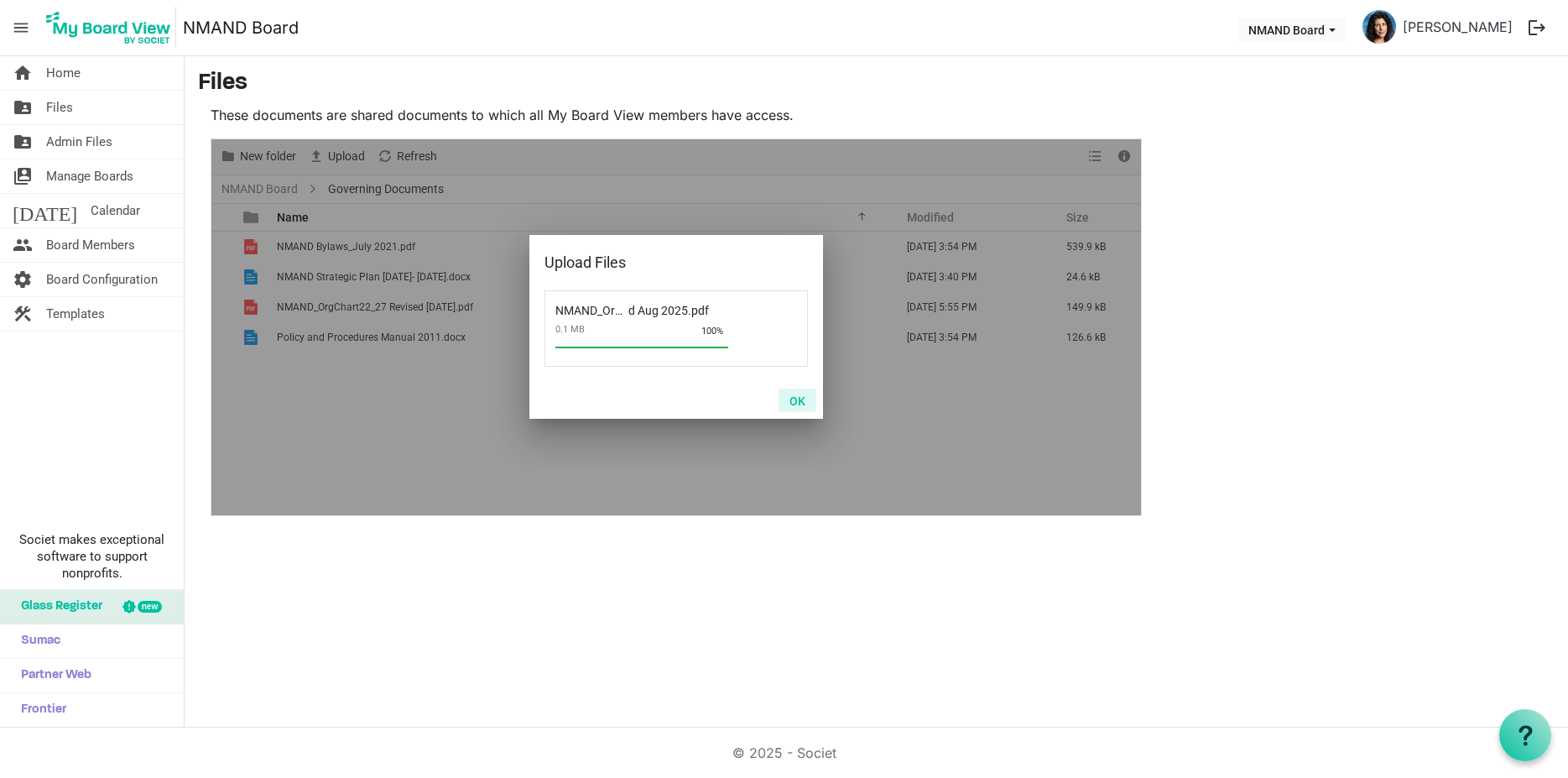
click at [797, 401] on button "OK" at bounding box center [797, 400] width 38 height 23
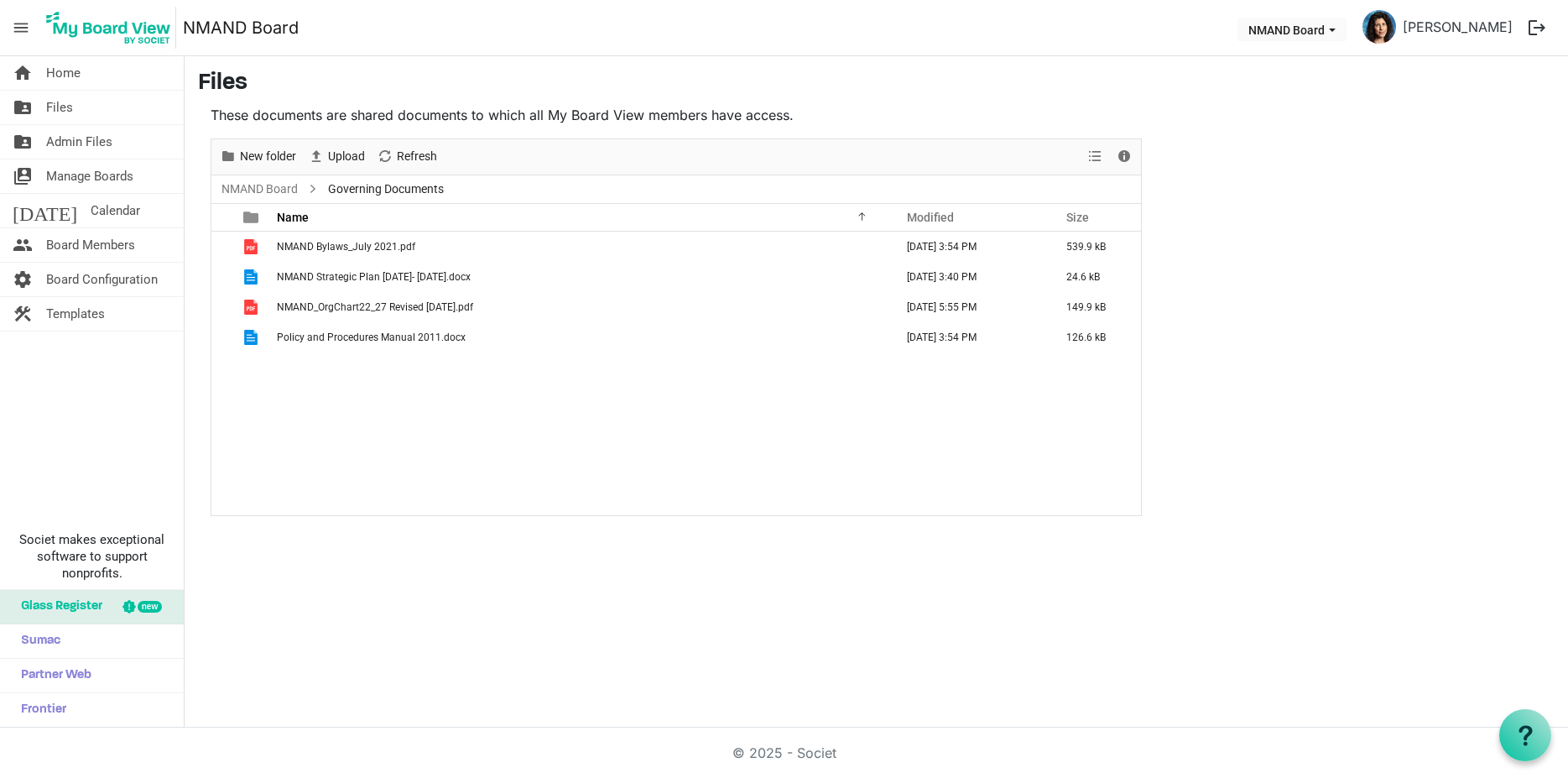
click at [16, 31] on span "menu" at bounding box center [20, 27] width 32 height 32
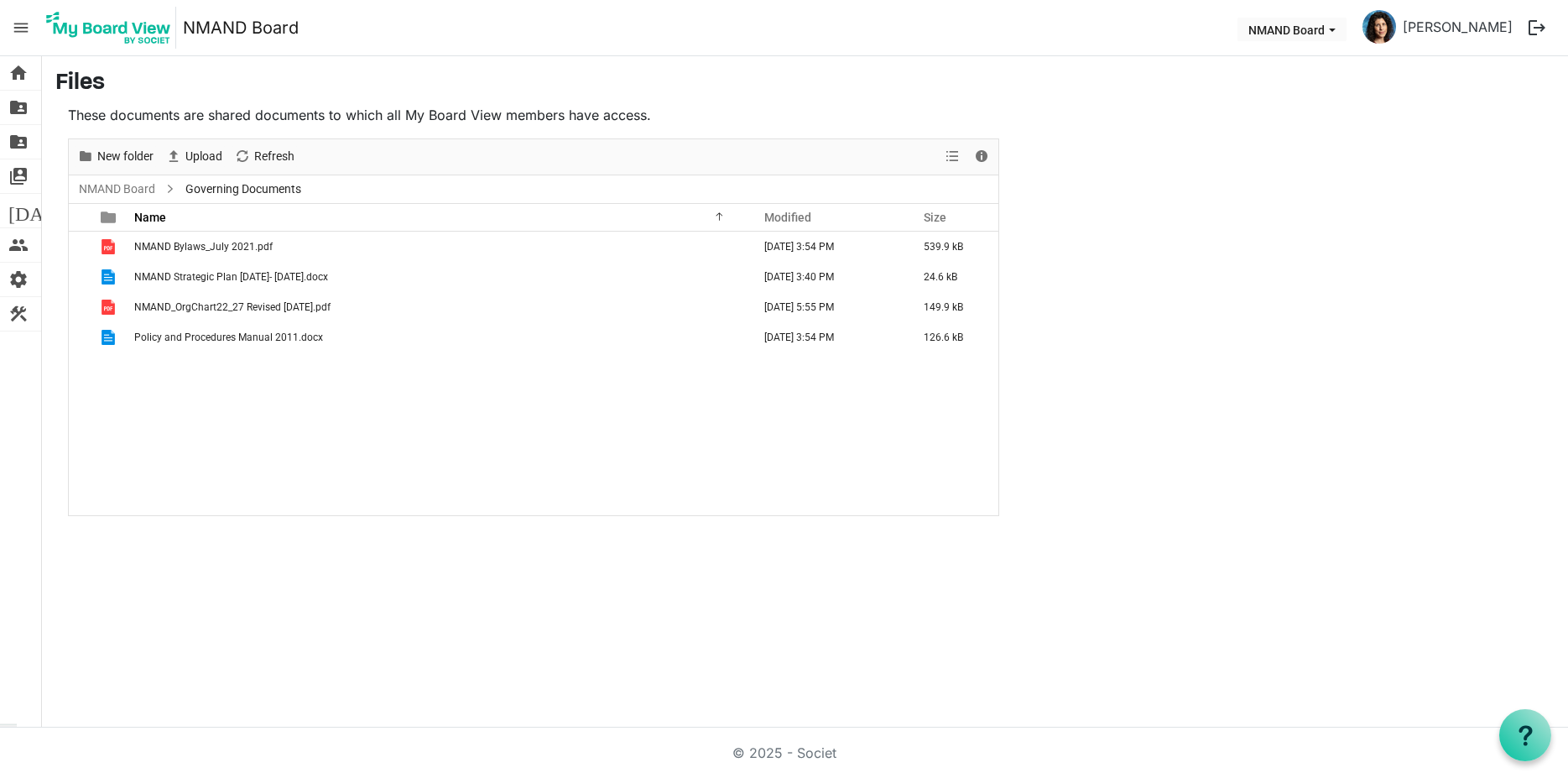
click at [91, 23] on img at bounding box center [108, 27] width 135 height 42
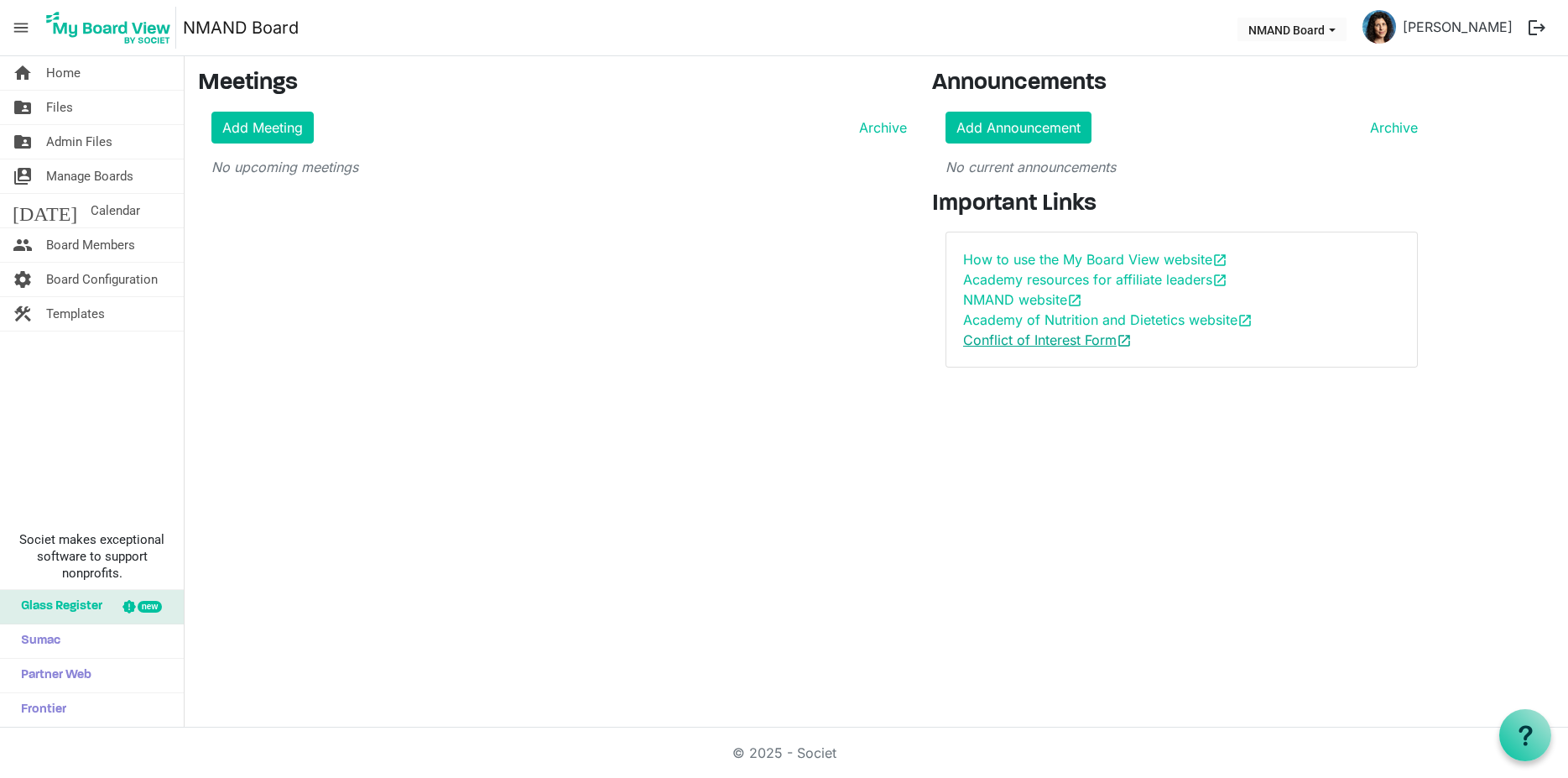
click at [1053, 343] on link "Conflict of Interest Form open_in_new" at bounding box center [1048, 339] width 169 height 17
click at [58, 112] on span "Files" at bounding box center [60, 107] width 27 height 34
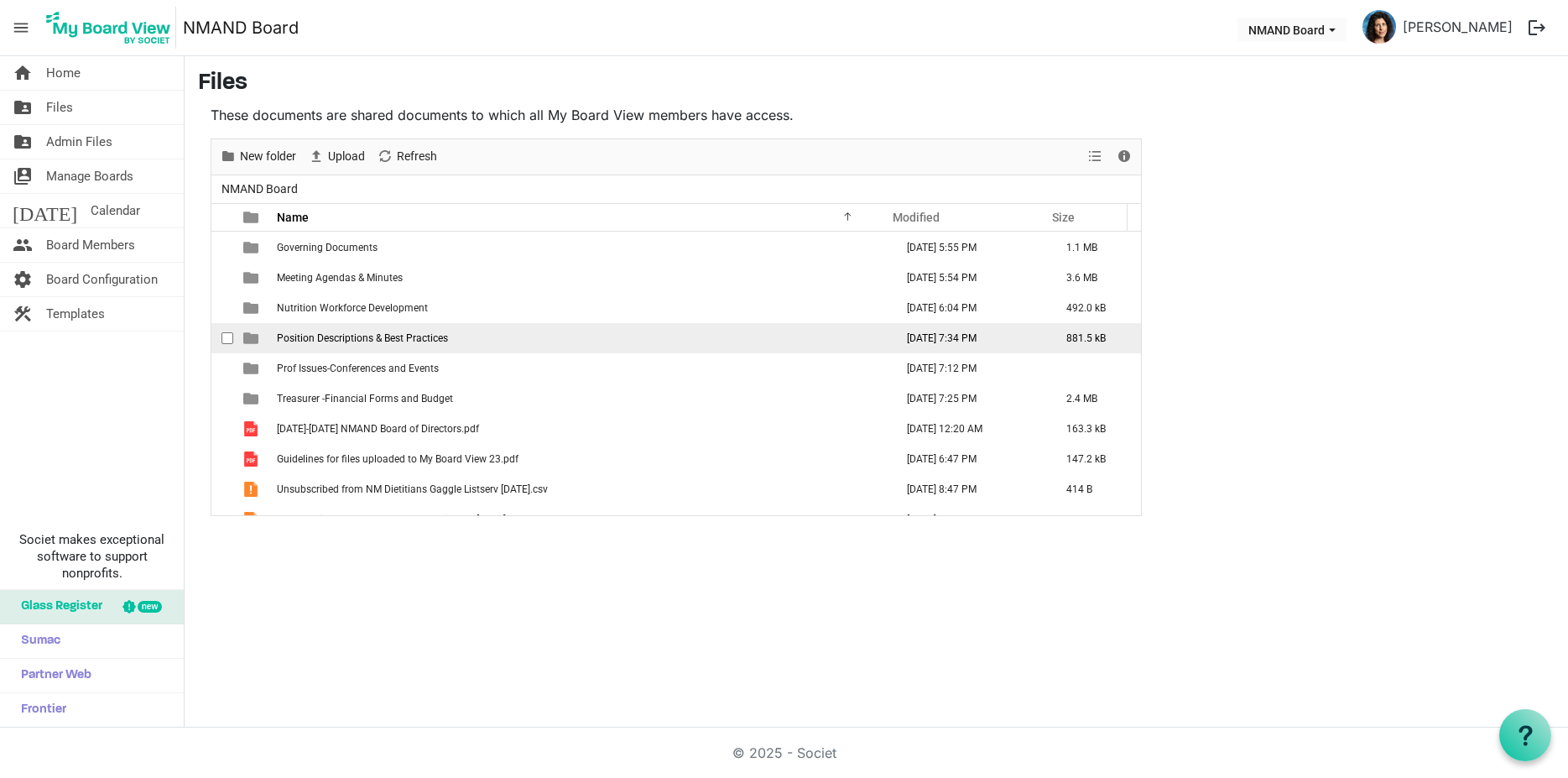
scroll to position [49, 0]
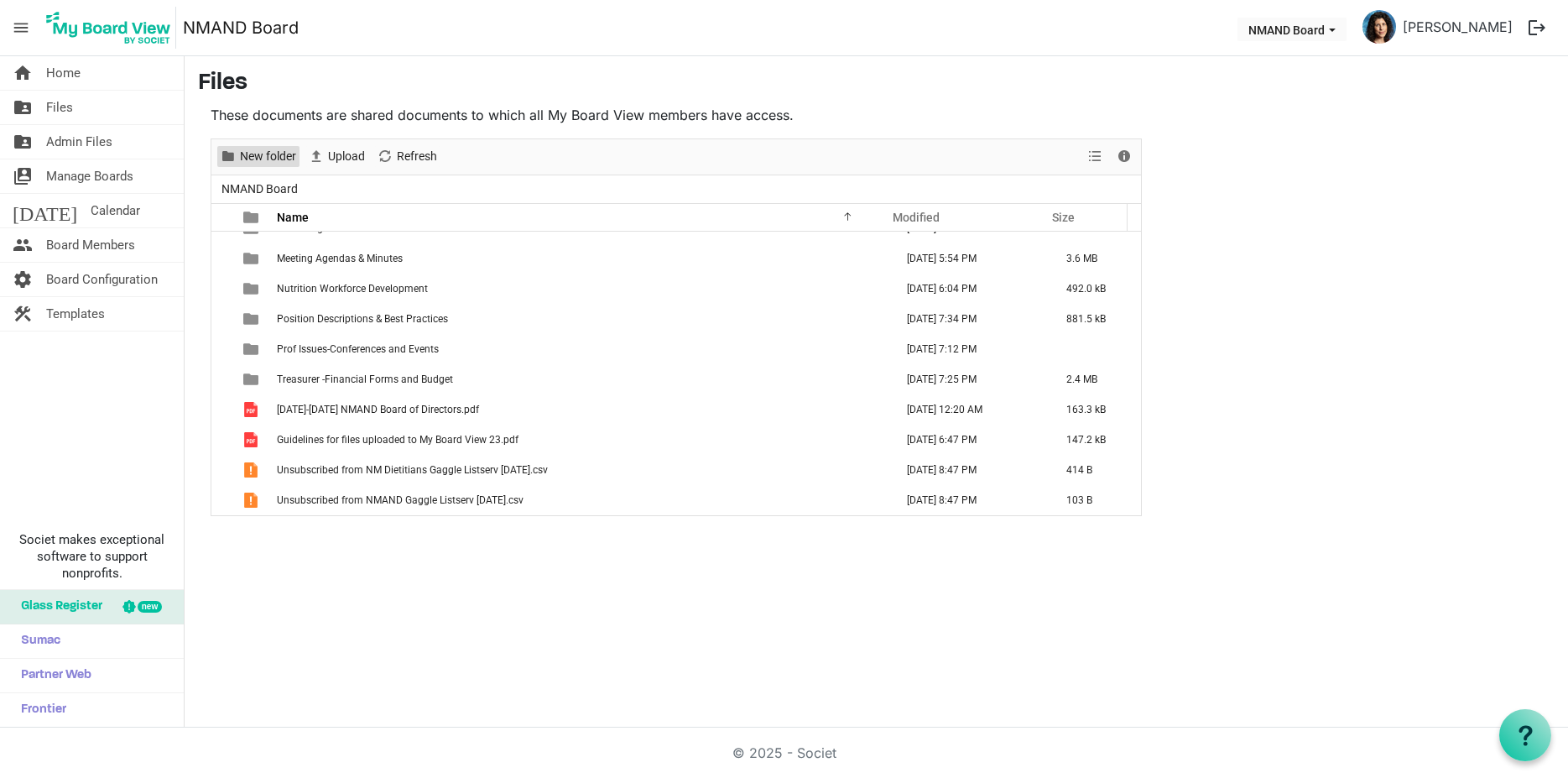
click at [269, 156] on span "New folder" at bounding box center [267, 156] width 59 height 21
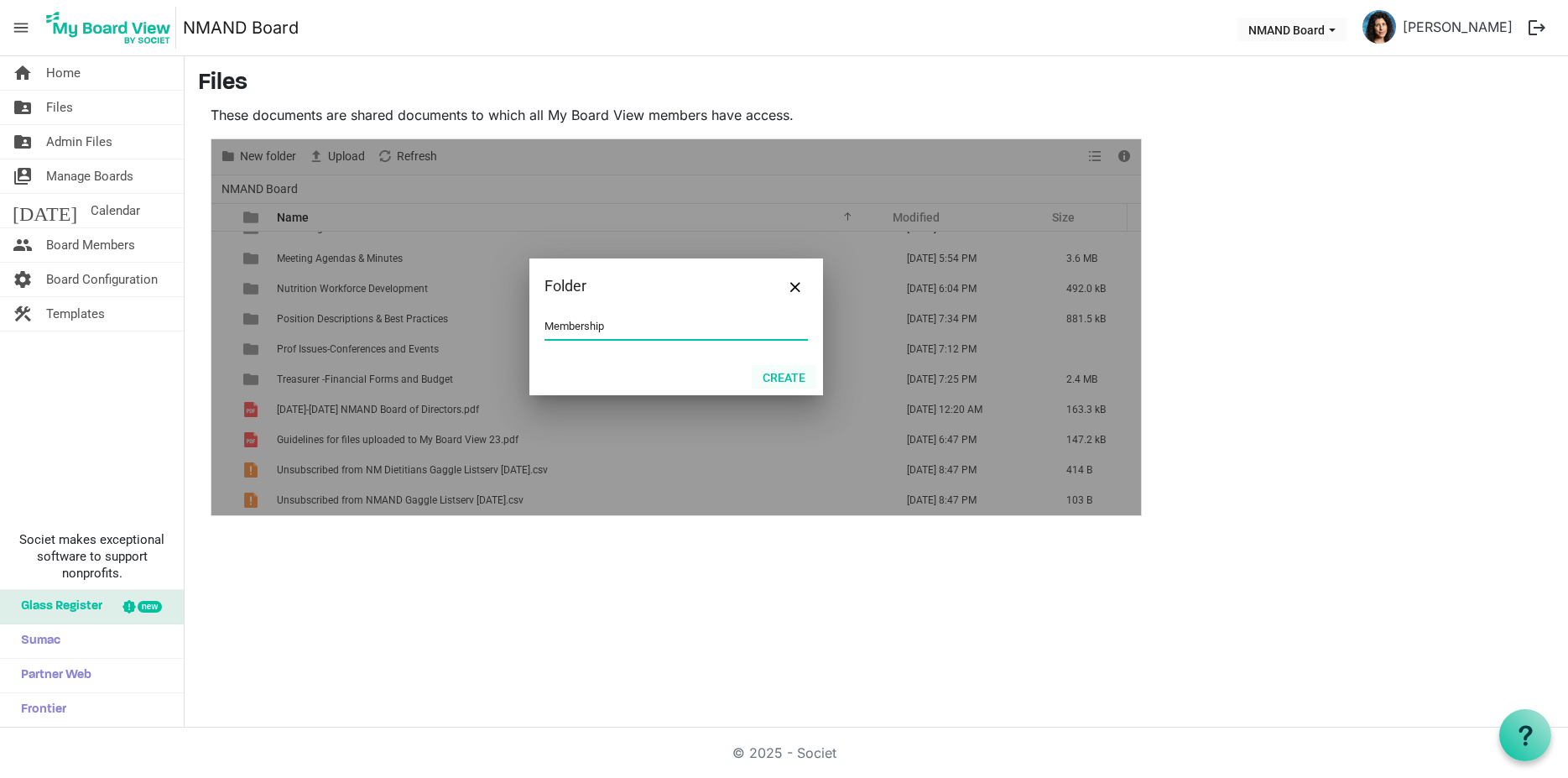
type input "Membership"
click at [785, 379] on button "Create" at bounding box center [784, 377] width 65 height 23
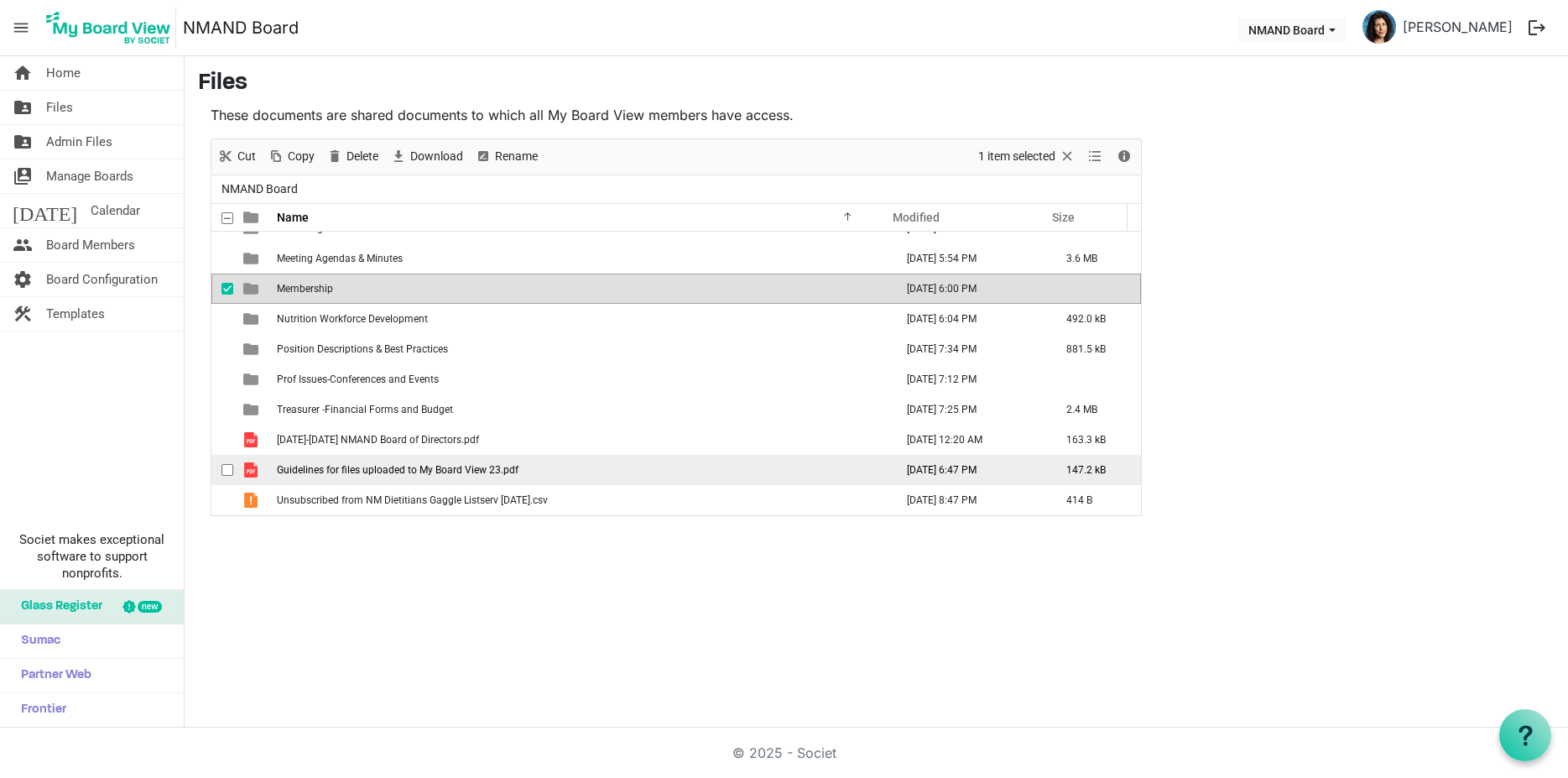
click at [223, 466] on span "checkbox" at bounding box center [227, 470] width 12 height 12
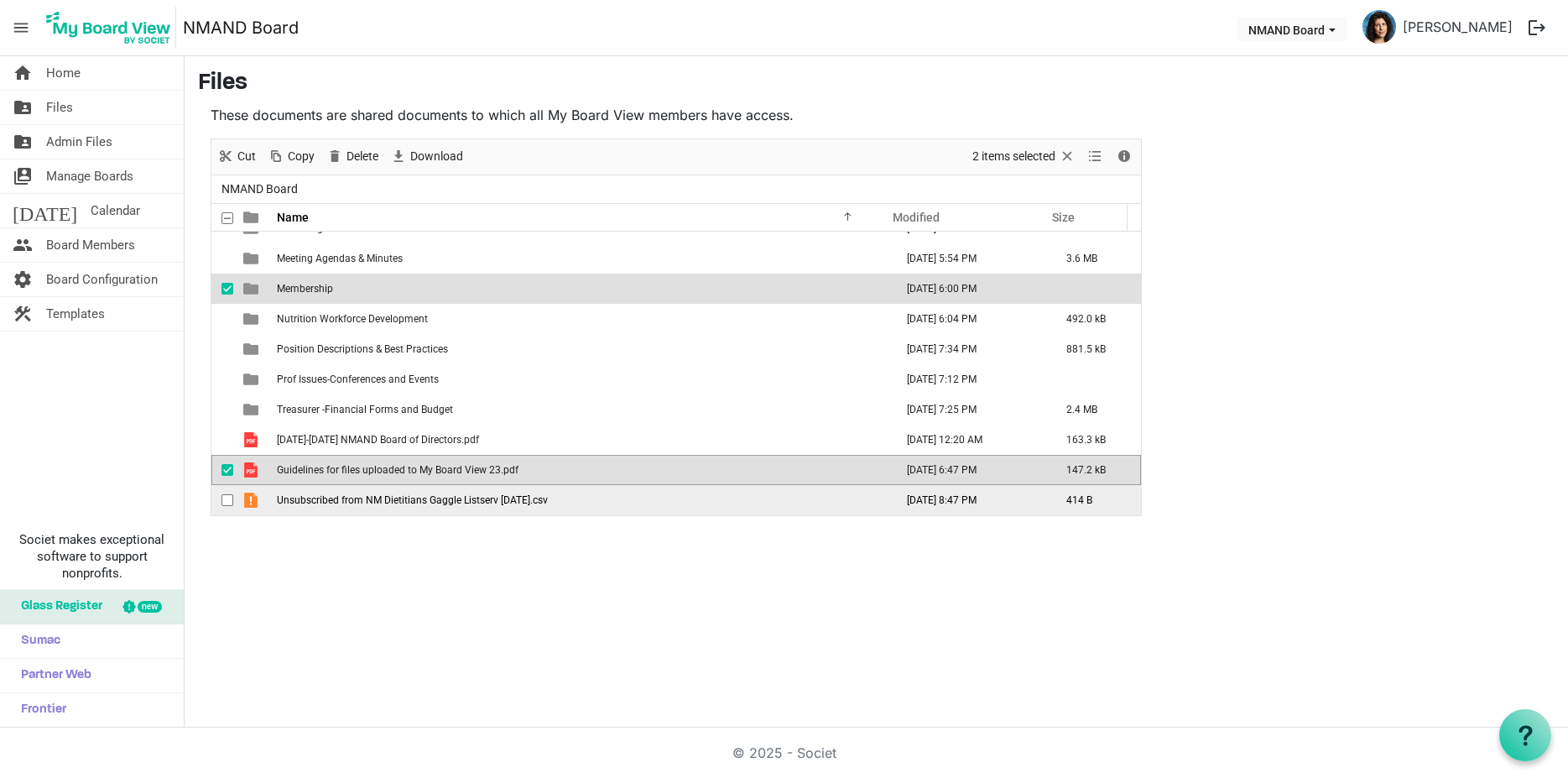
click at [225, 499] on span "checkbox" at bounding box center [227, 500] width 12 height 12
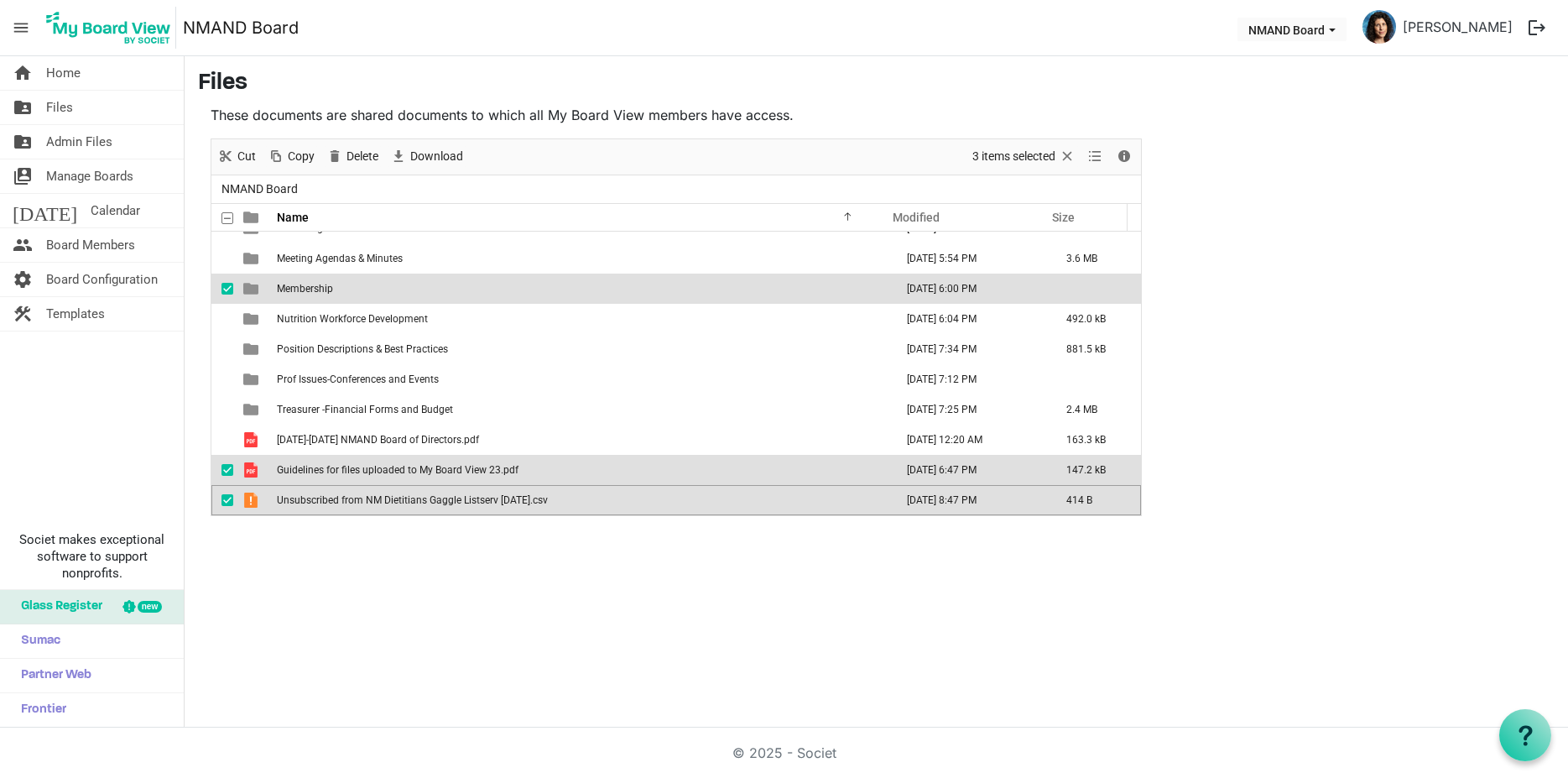
click at [228, 288] on span "checkbox" at bounding box center [227, 288] width 12 height 12
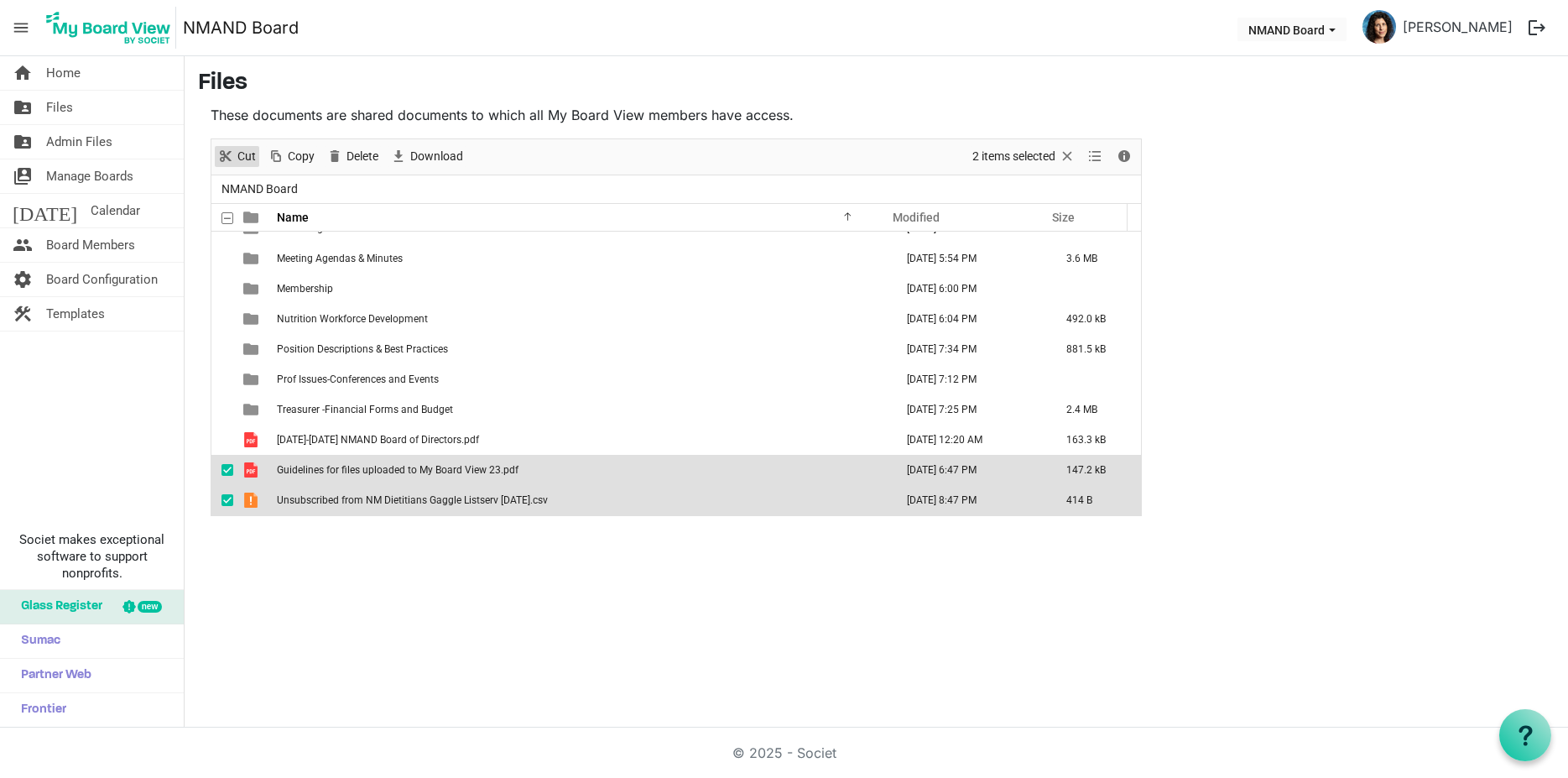
click at [234, 152] on span "Cut" at bounding box center [225, 156] width 20 height 21
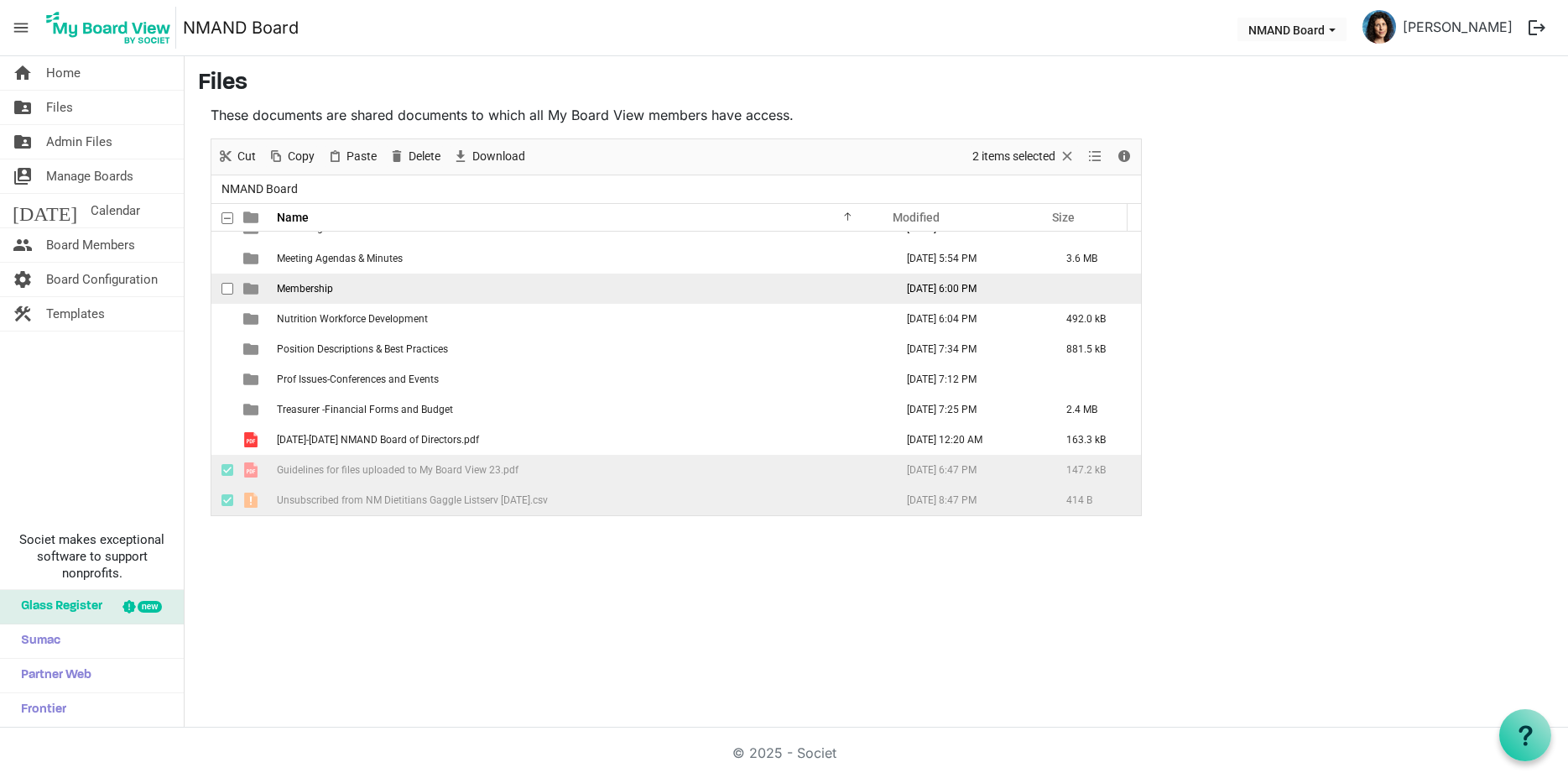
click at [295, 288] on span "Membership" at bounding box center [305, 288] width 56 height 12
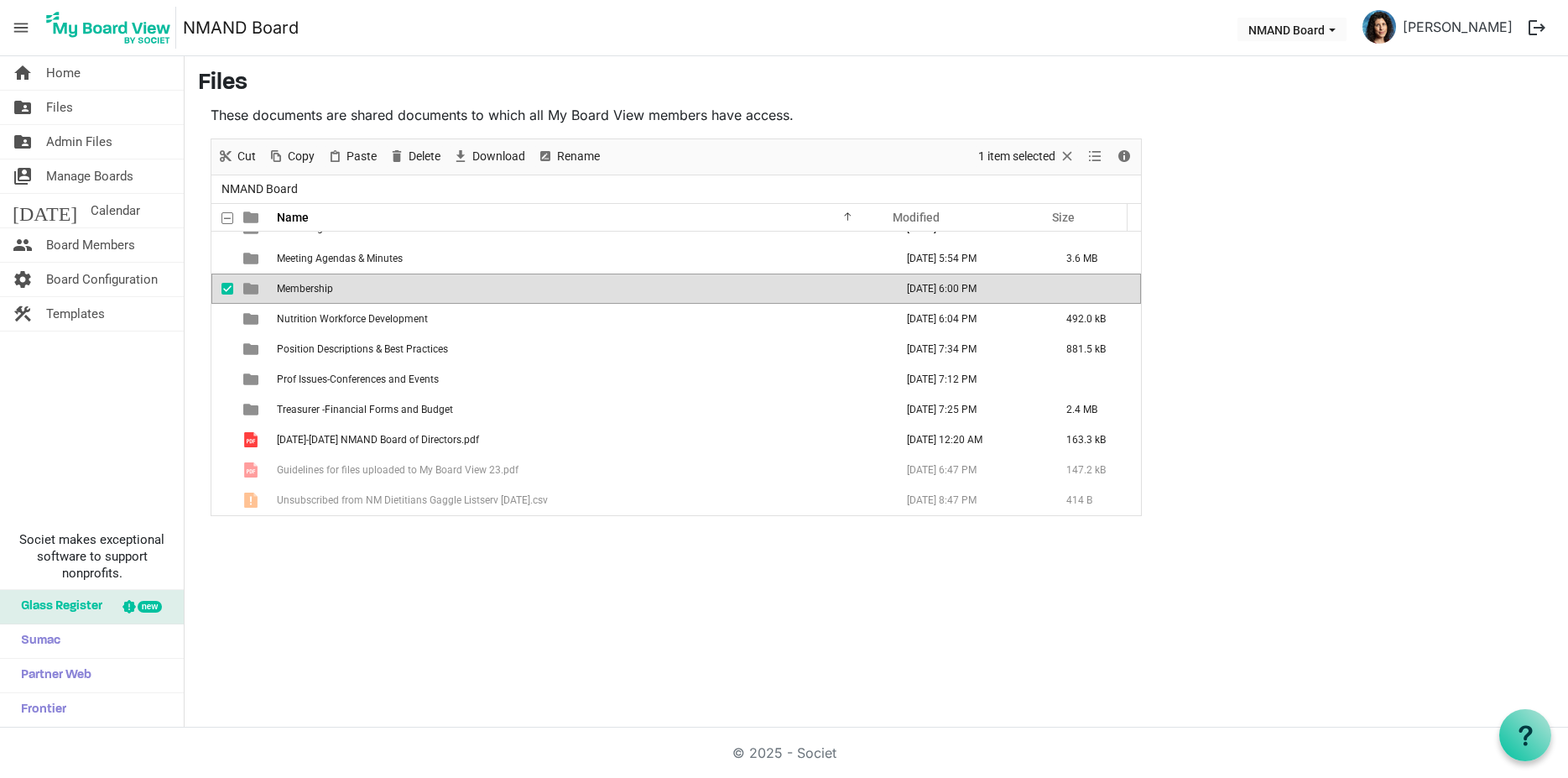
click at [295, 288] on span "Membership" at bounding box center [305, 288] width 56 height 12
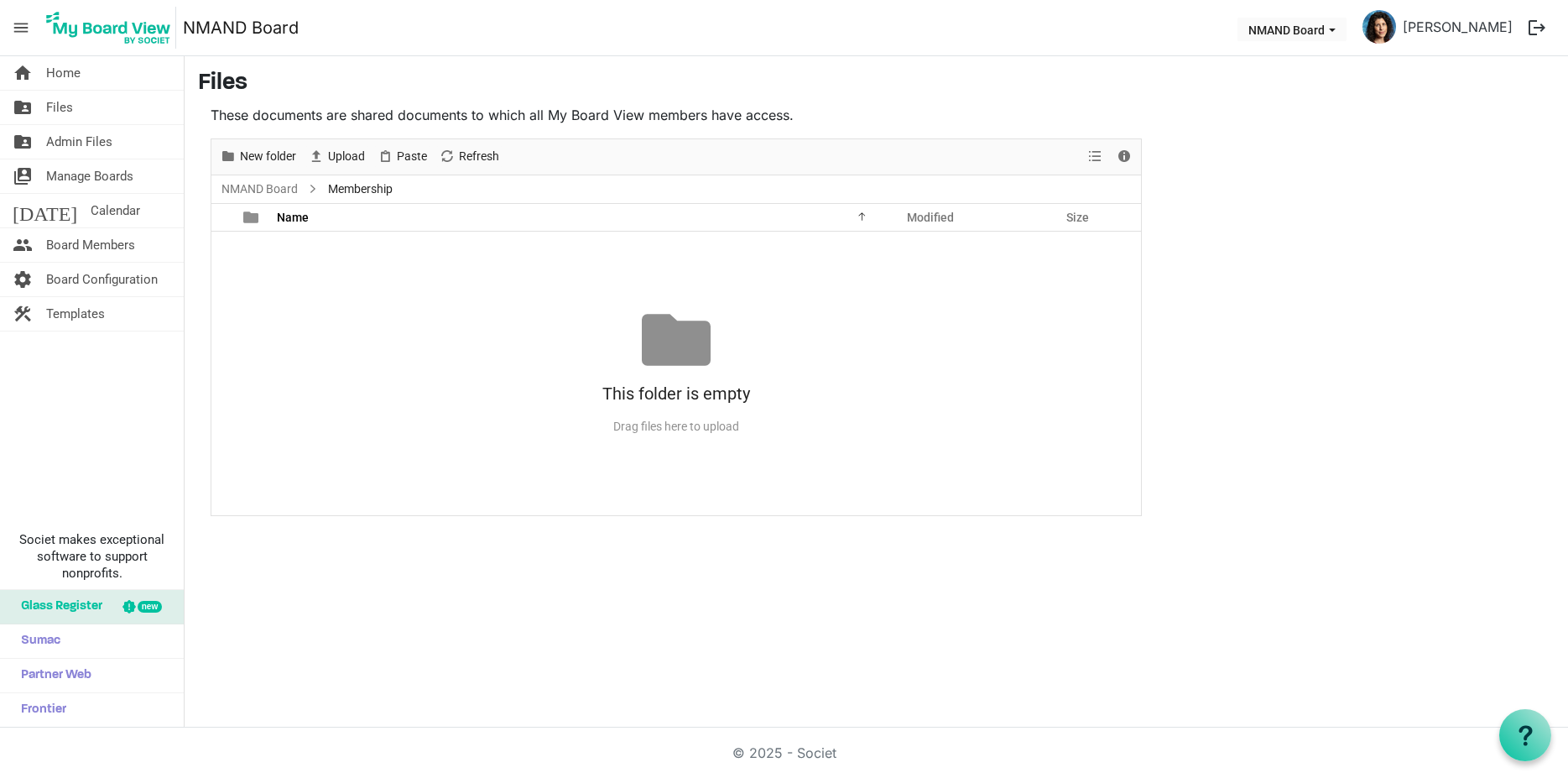
scroll to position [0, 0]
click at [393, 158] on span "Paste" at bounding box center [384, 156] width 20 height 21
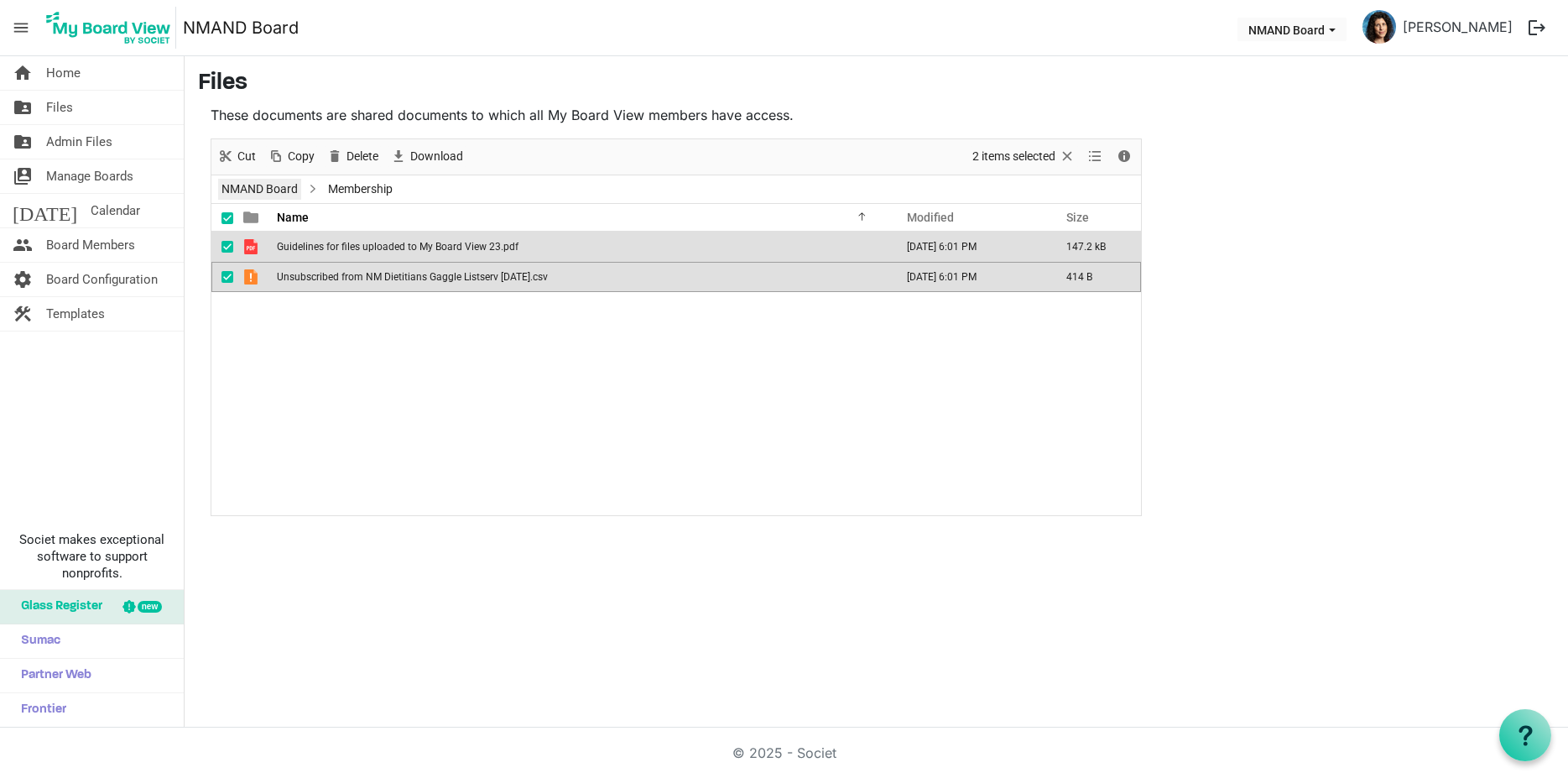
click at [253, 183] on link "NMAND Board" at bounding box center [260, 189] width 83 height 21
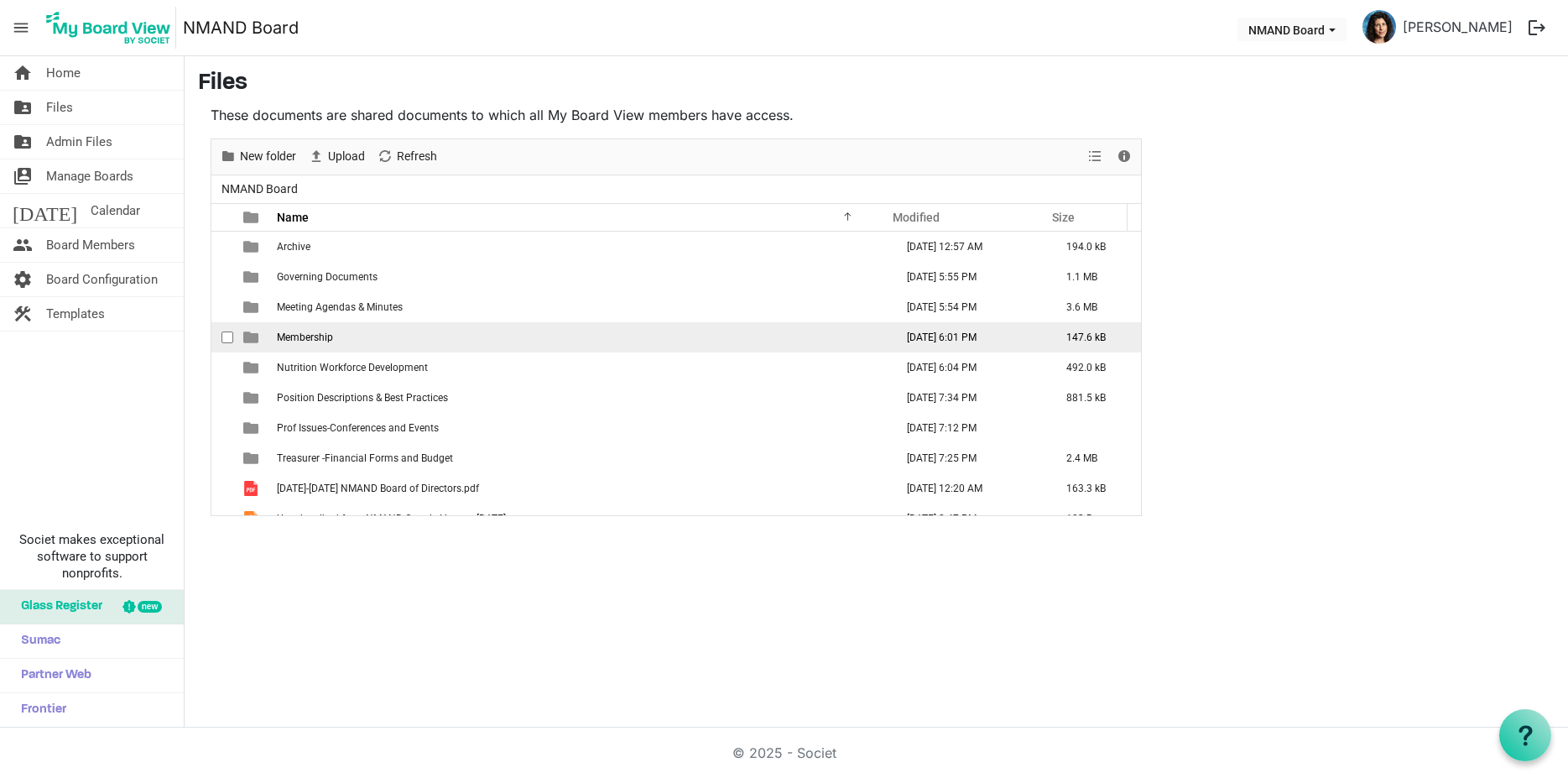
click at [286, 340] on span "Membership" at bounding box center [305, 337] width 56 height 12
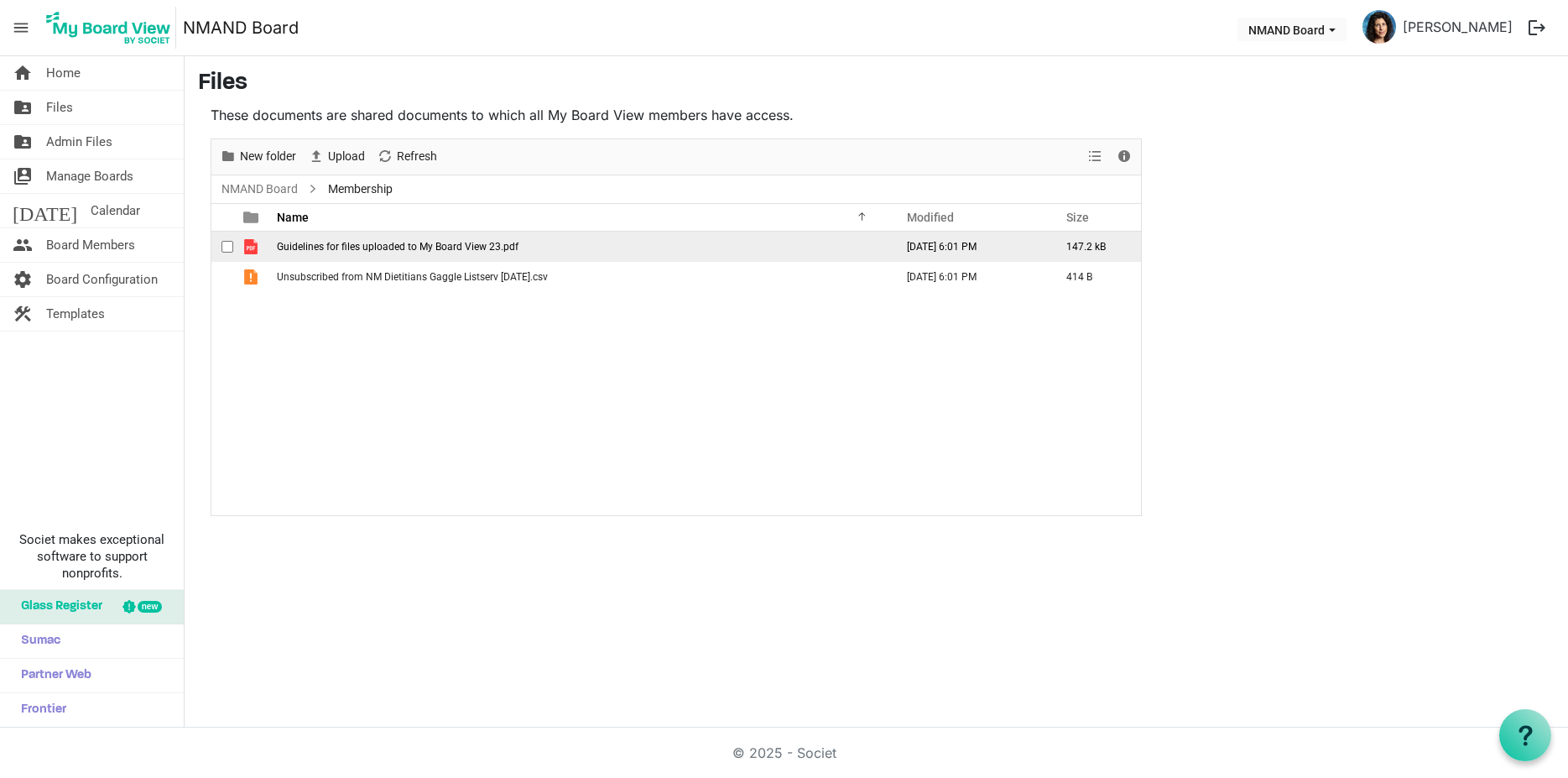
click at [226, 250] on span "checkbox" at bounding box center [227, 247] width 12 height 12
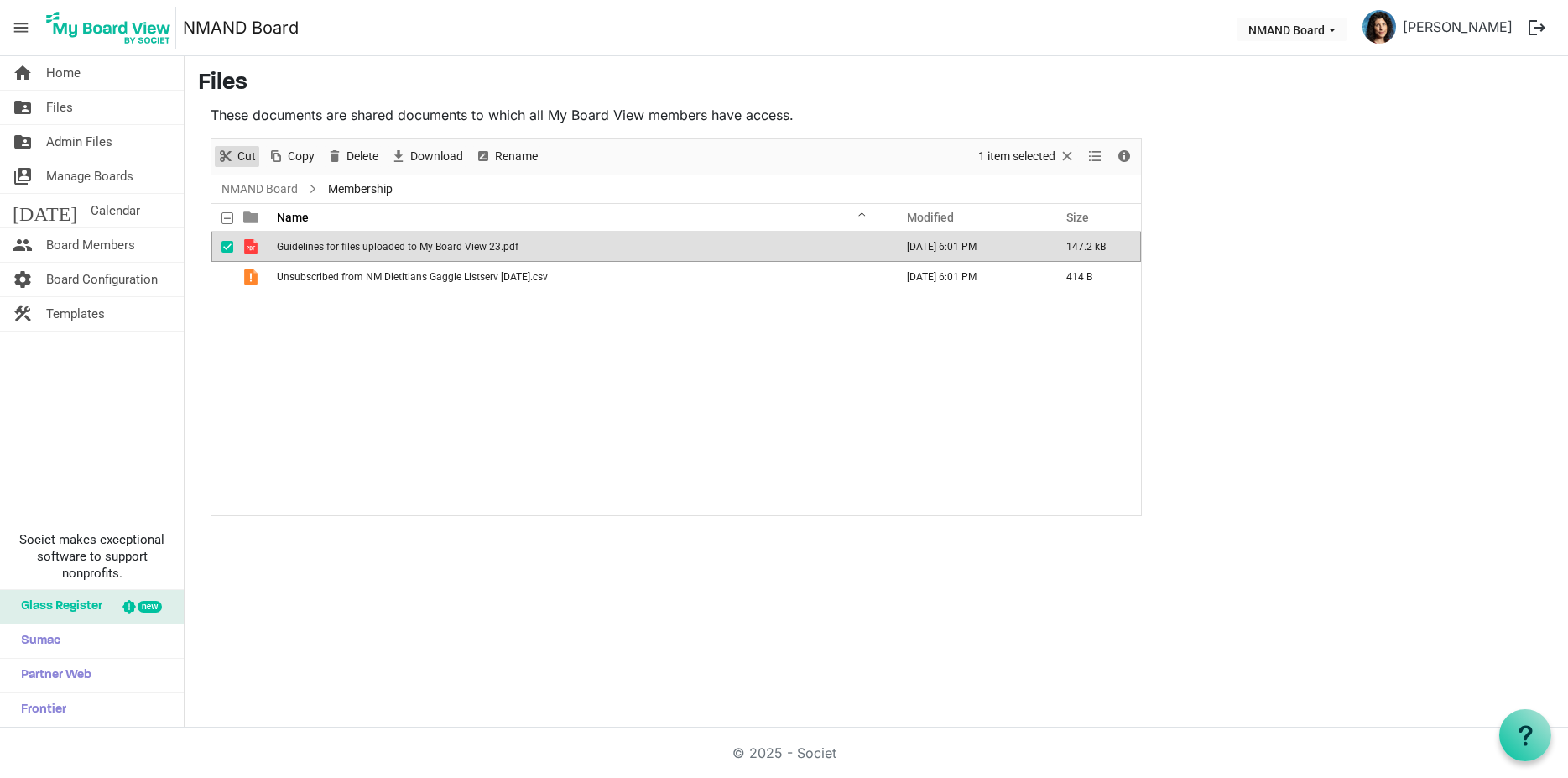
click at [229, 157] on span "Cut" at bounding box center [225, 156] width 20 height 21
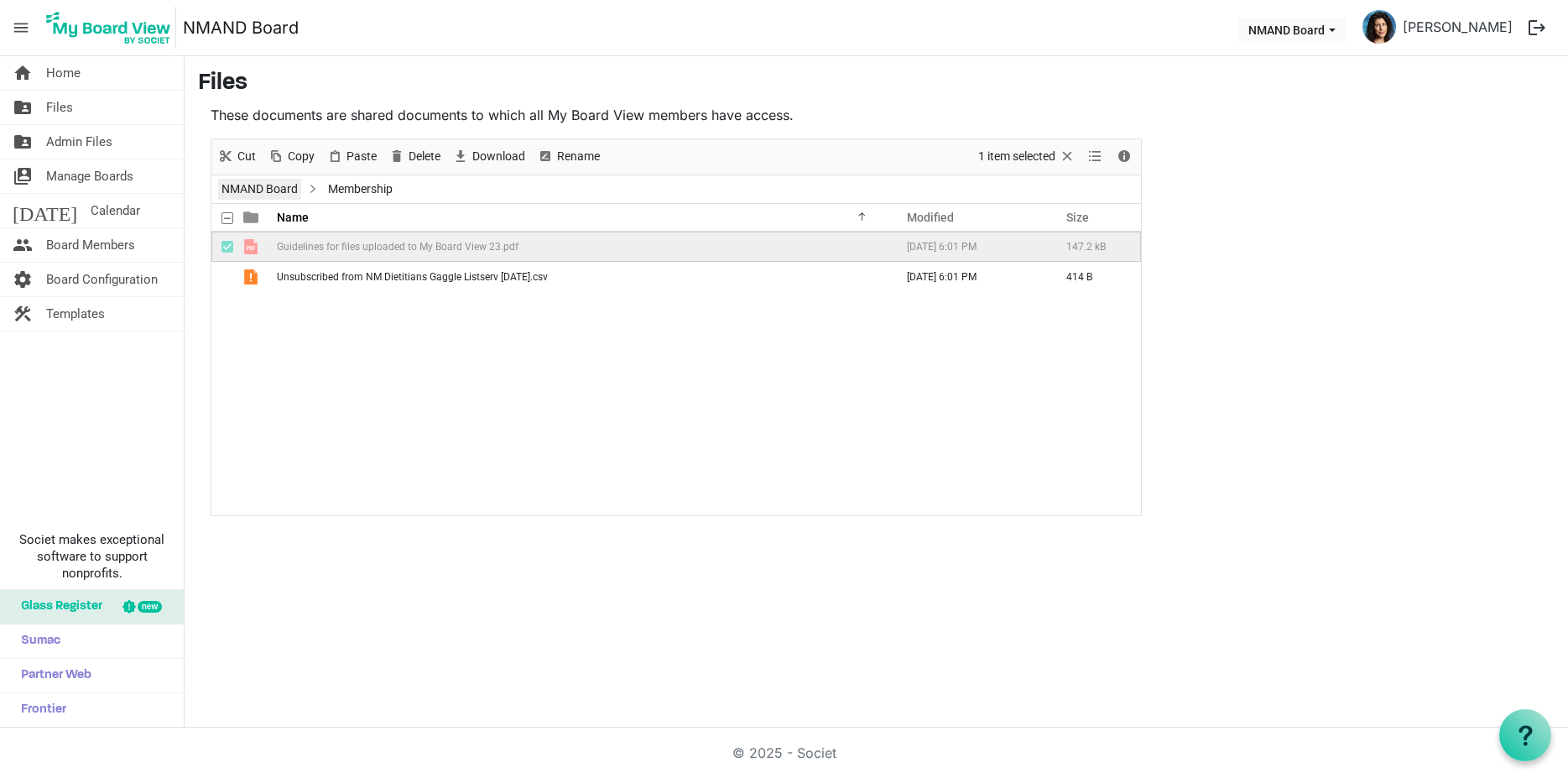
click at [262, 189] on link "NMAND Board" at bounding box center [260, 189] width 83 height 21
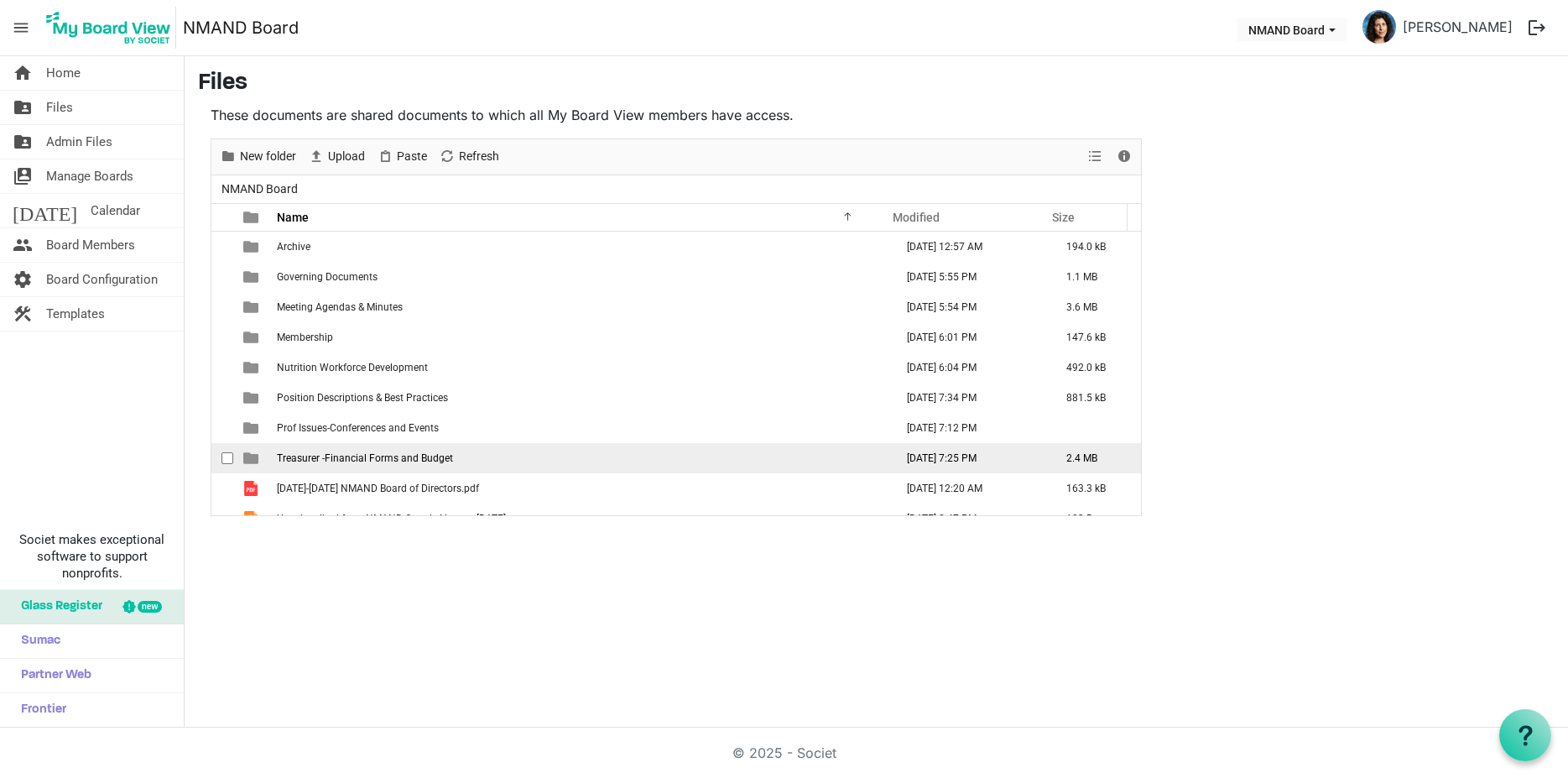
scroll to position [18, 0]
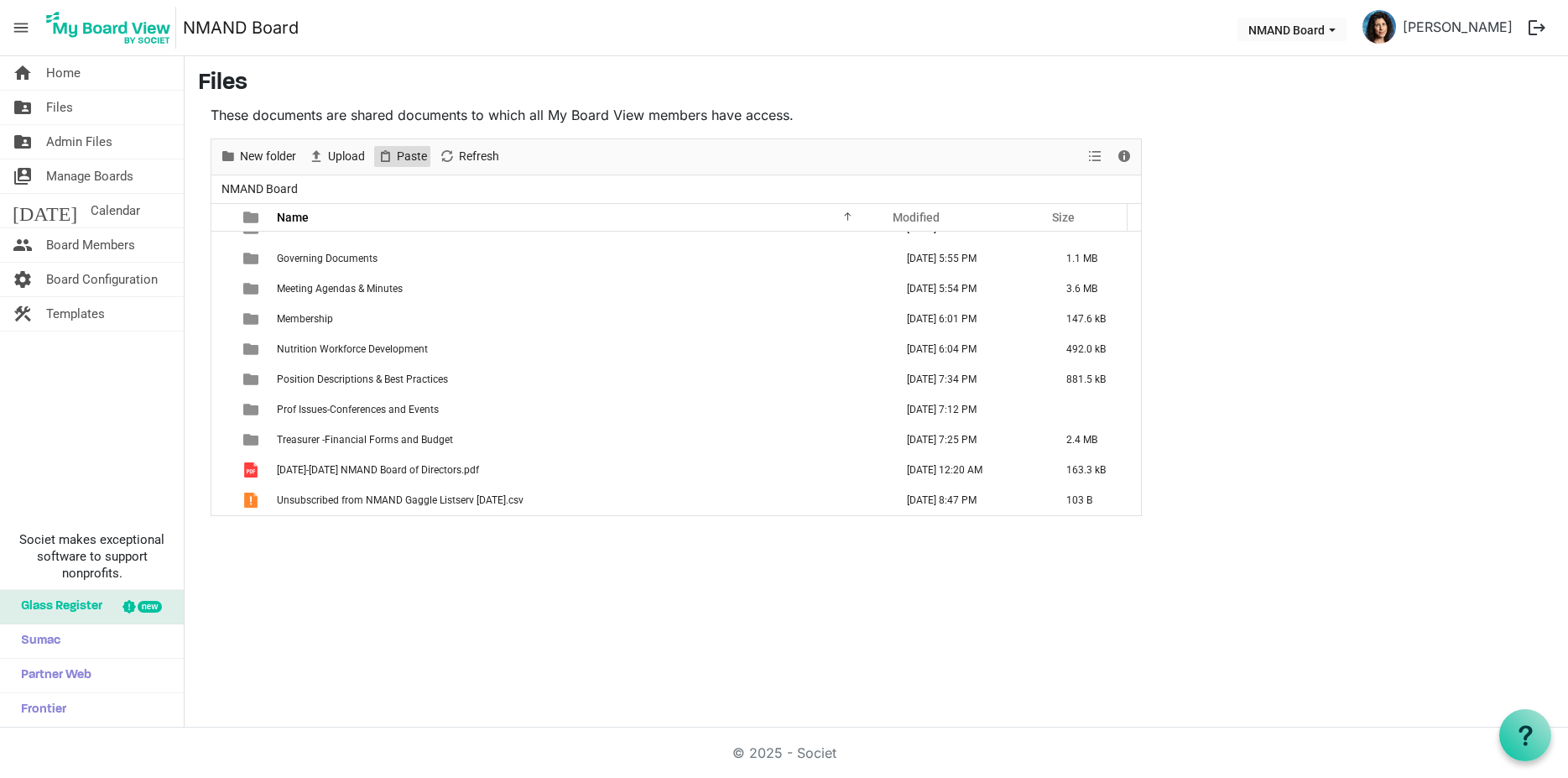
click at [408, 157] on span "Paste" at bounding box center [412, 156] width 34 height 21
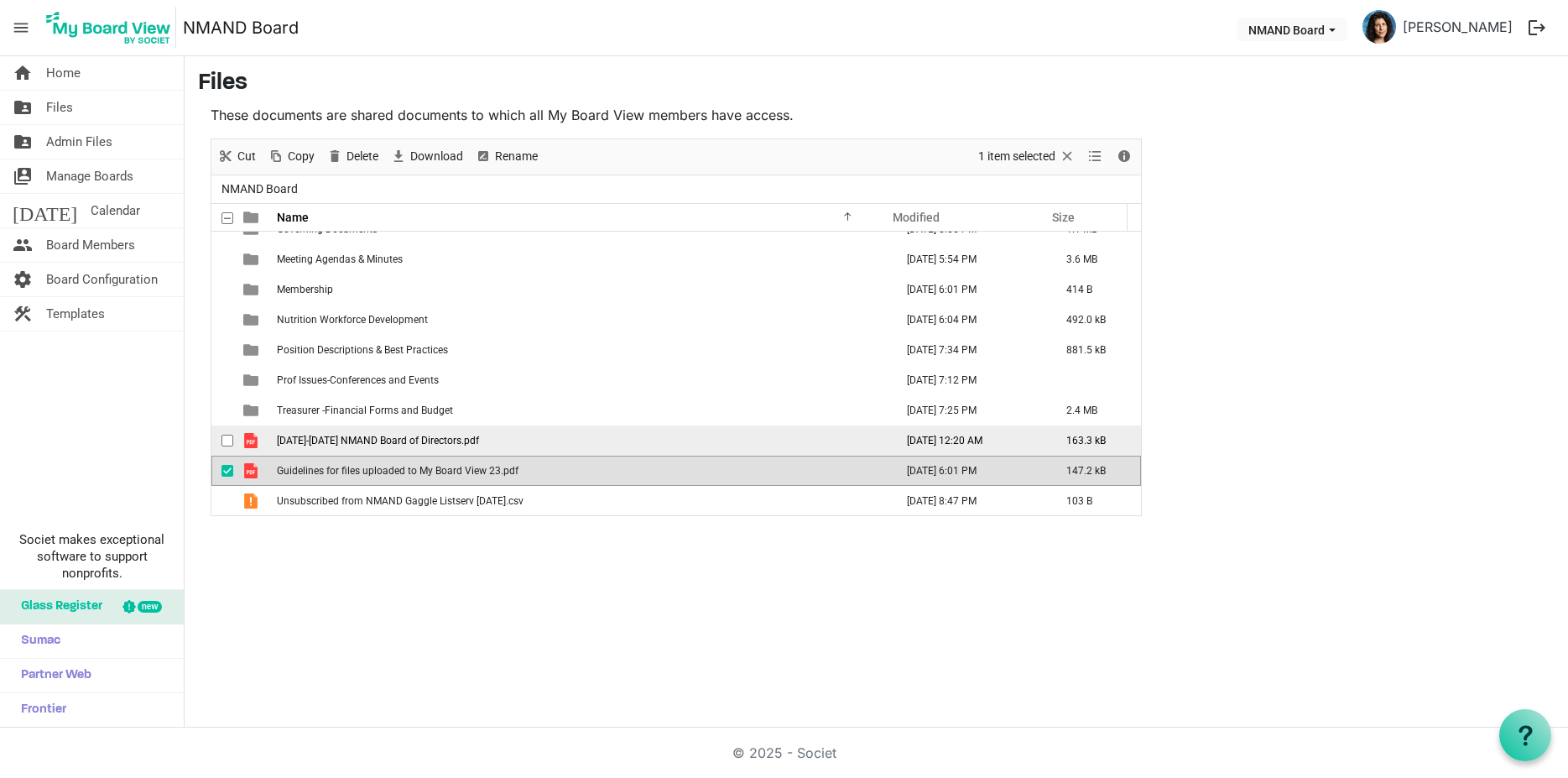
scroll to position [49, 0]
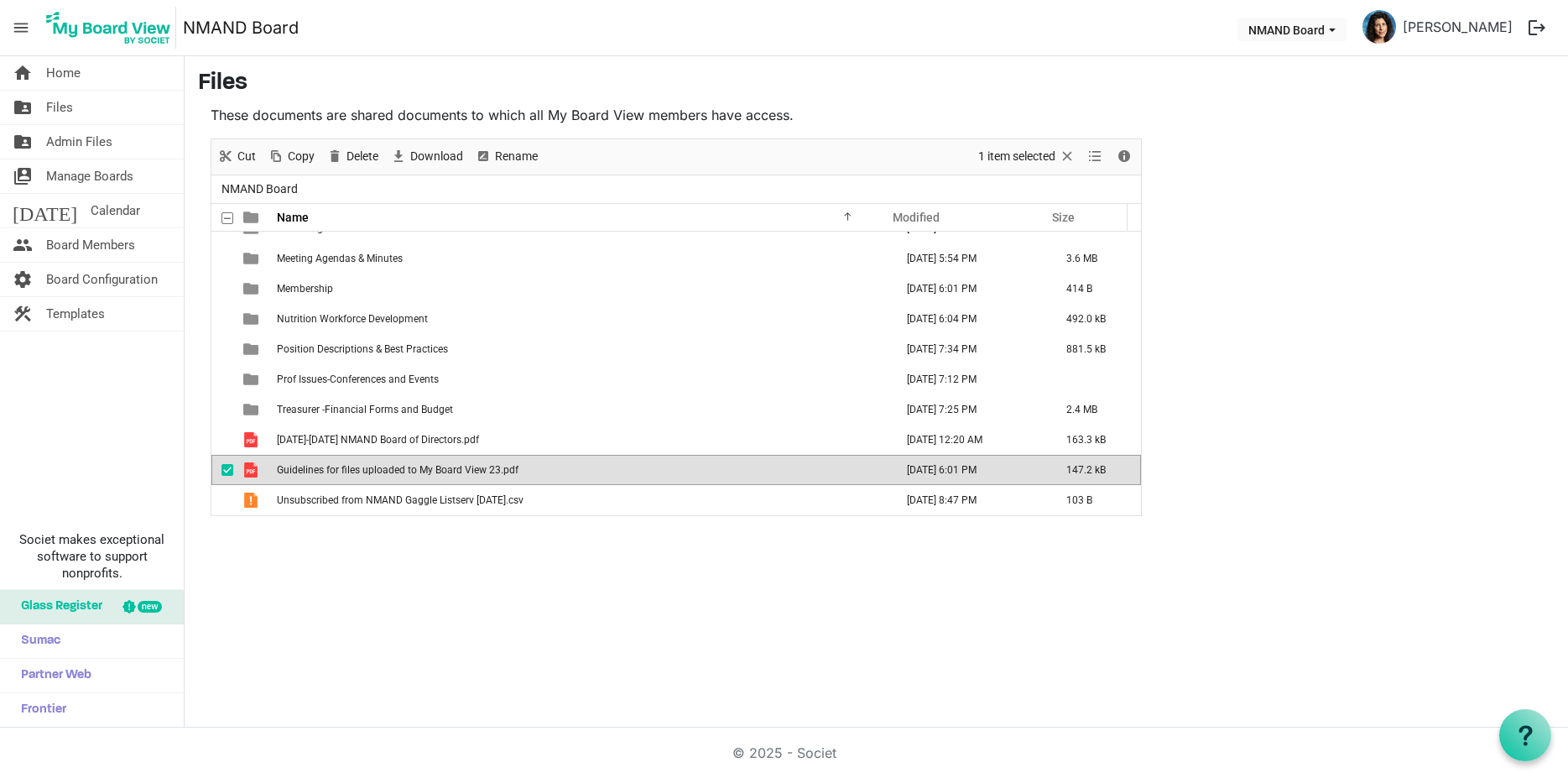
click at [227, 472] on span "checkbox" at bounding box center [227, 470] width 12 height 12
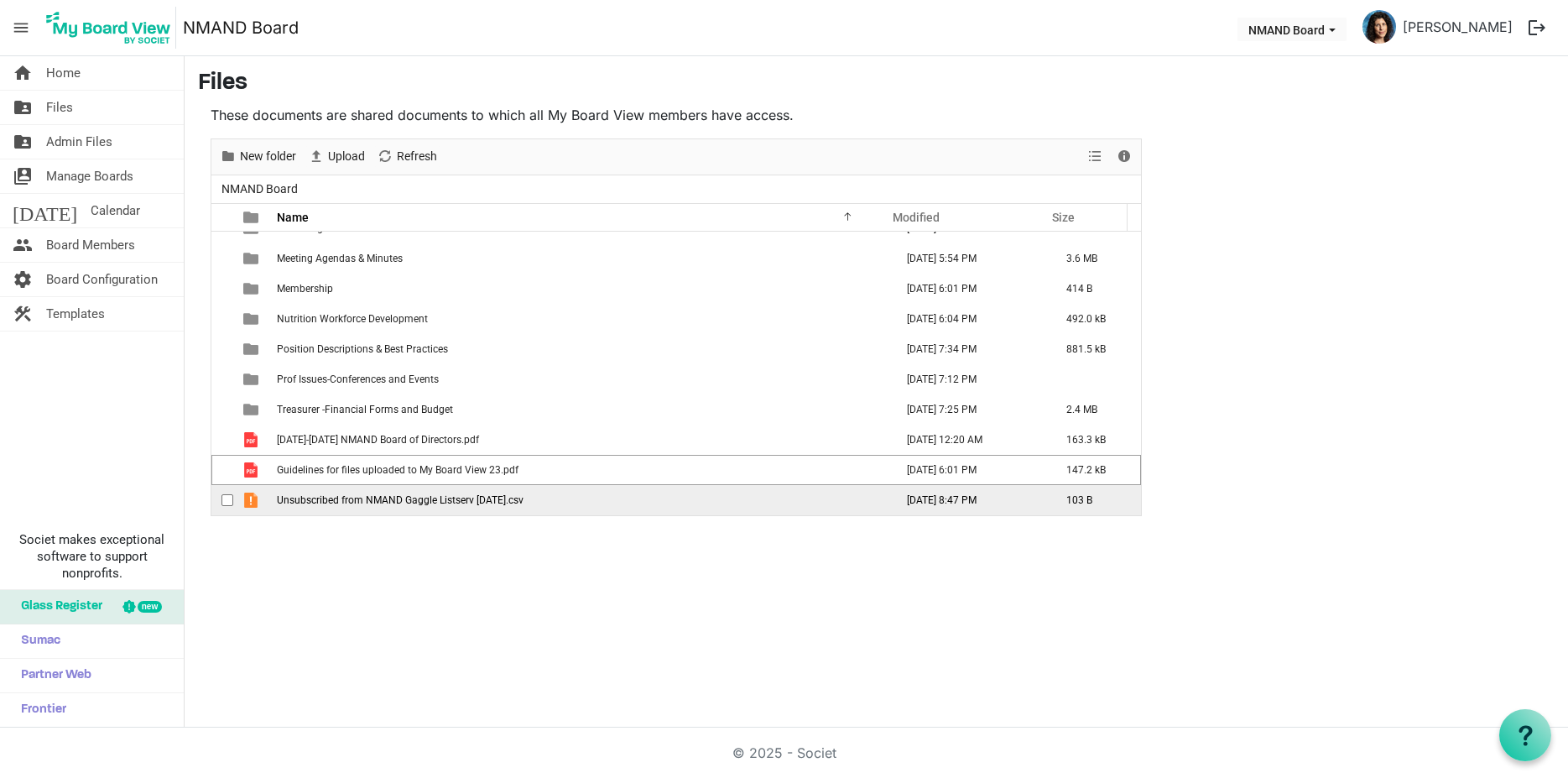
click at [228, 498] on span "checkbox" at bounding box center [227, 500] width 12 height 12
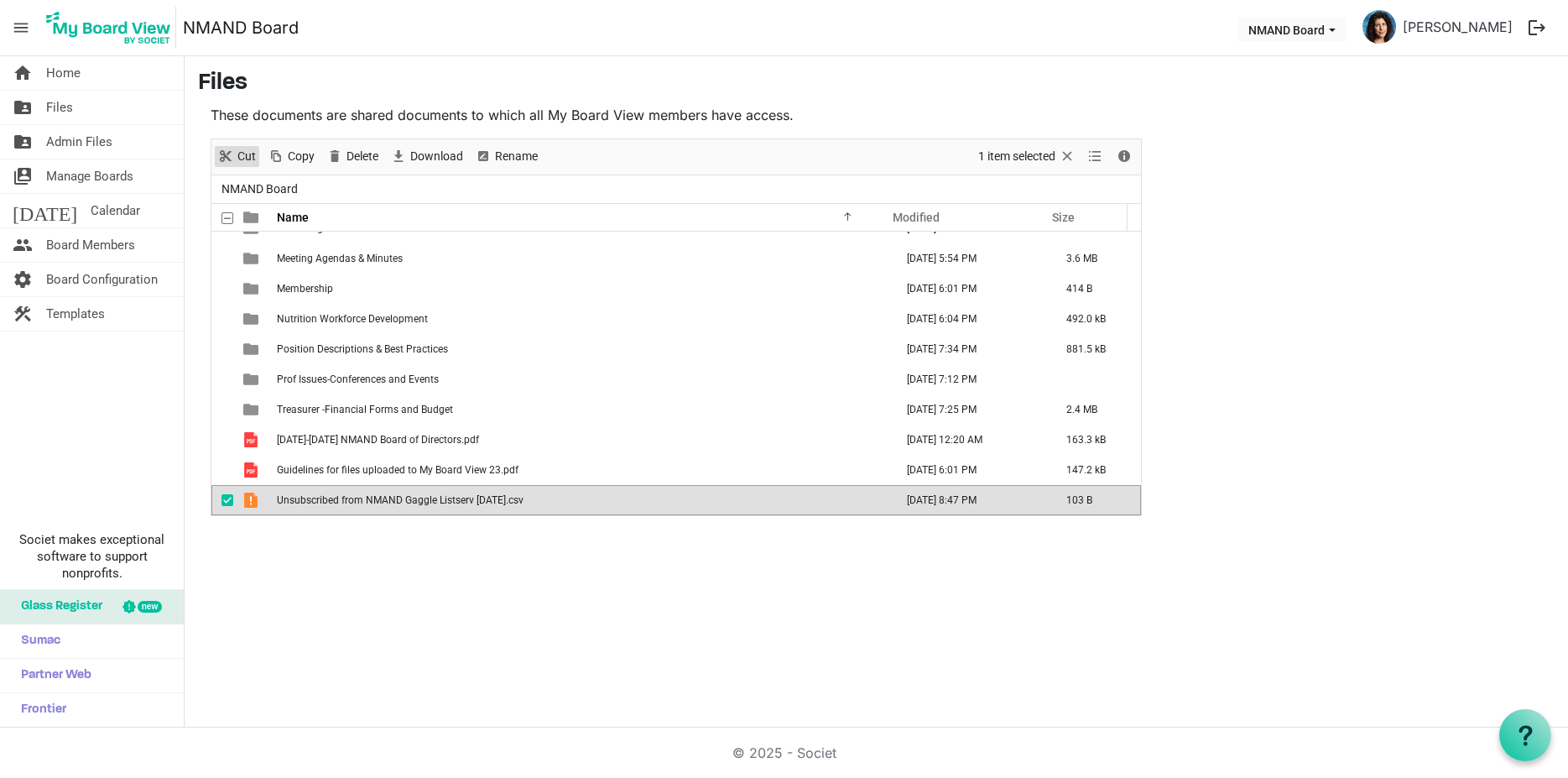
drag, startPoint x: 235, startPoint y: 155, endPoint x: 241, endPoint y: 207, distance: 52.3
click at [235, 154] on span "Cut" at bounding box center [225, 156] width 20 height 21
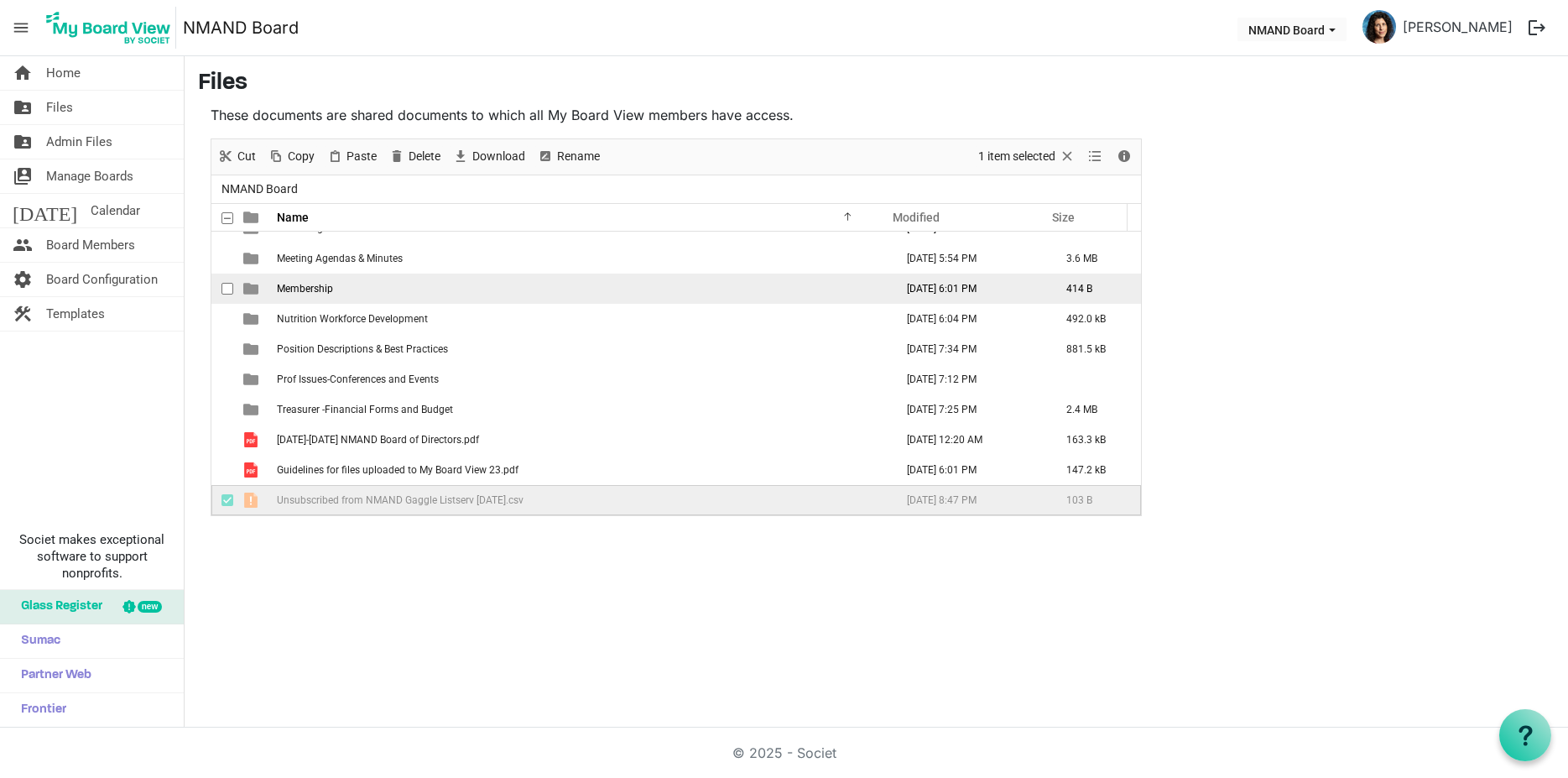
click at [284, 288] on span "Membership" at bounding box center [305, 288] width 56 height 12
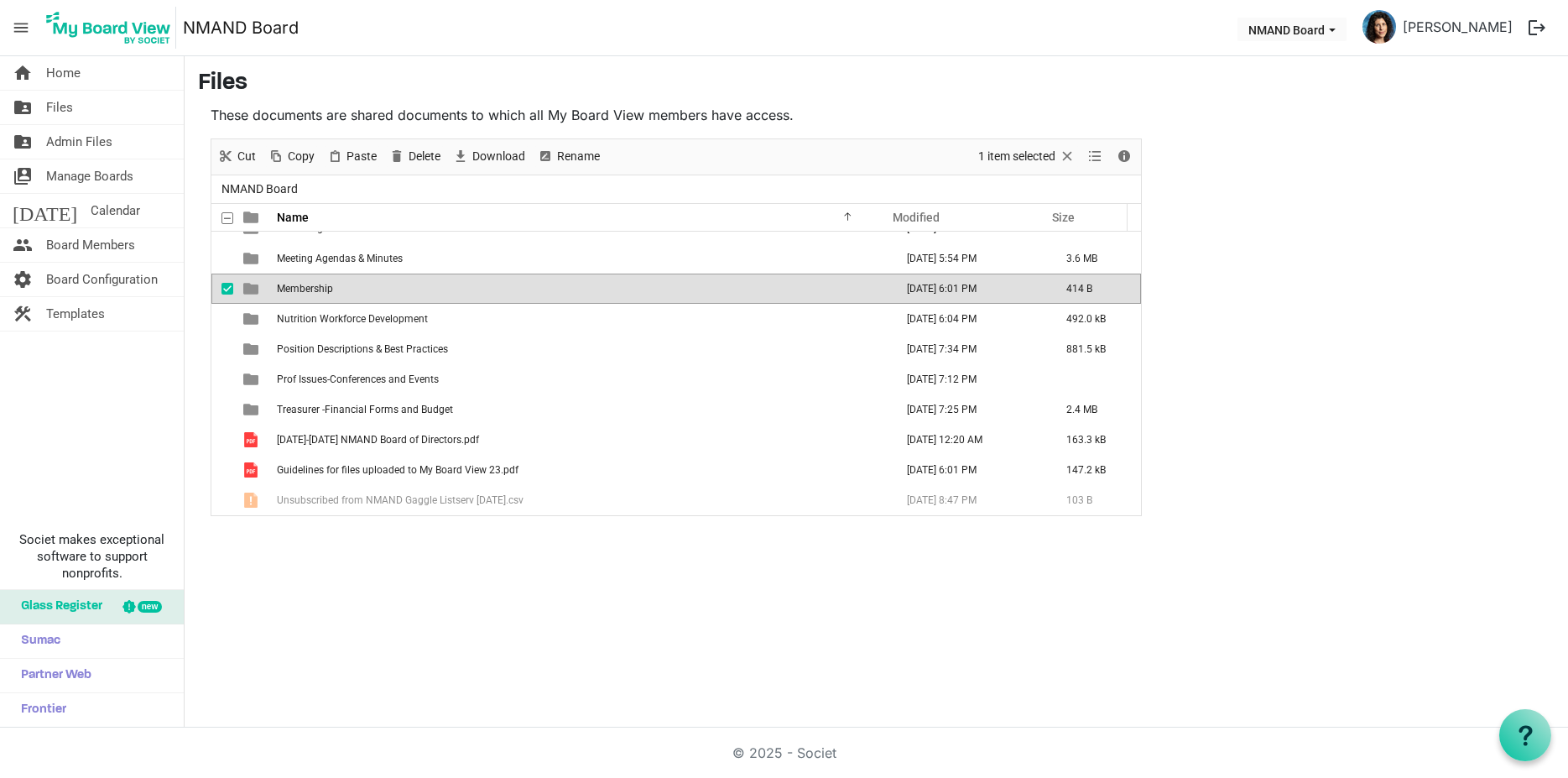
click at [284, 288] on span "Membership" at bounding box center [305, 288] width 56 height 12
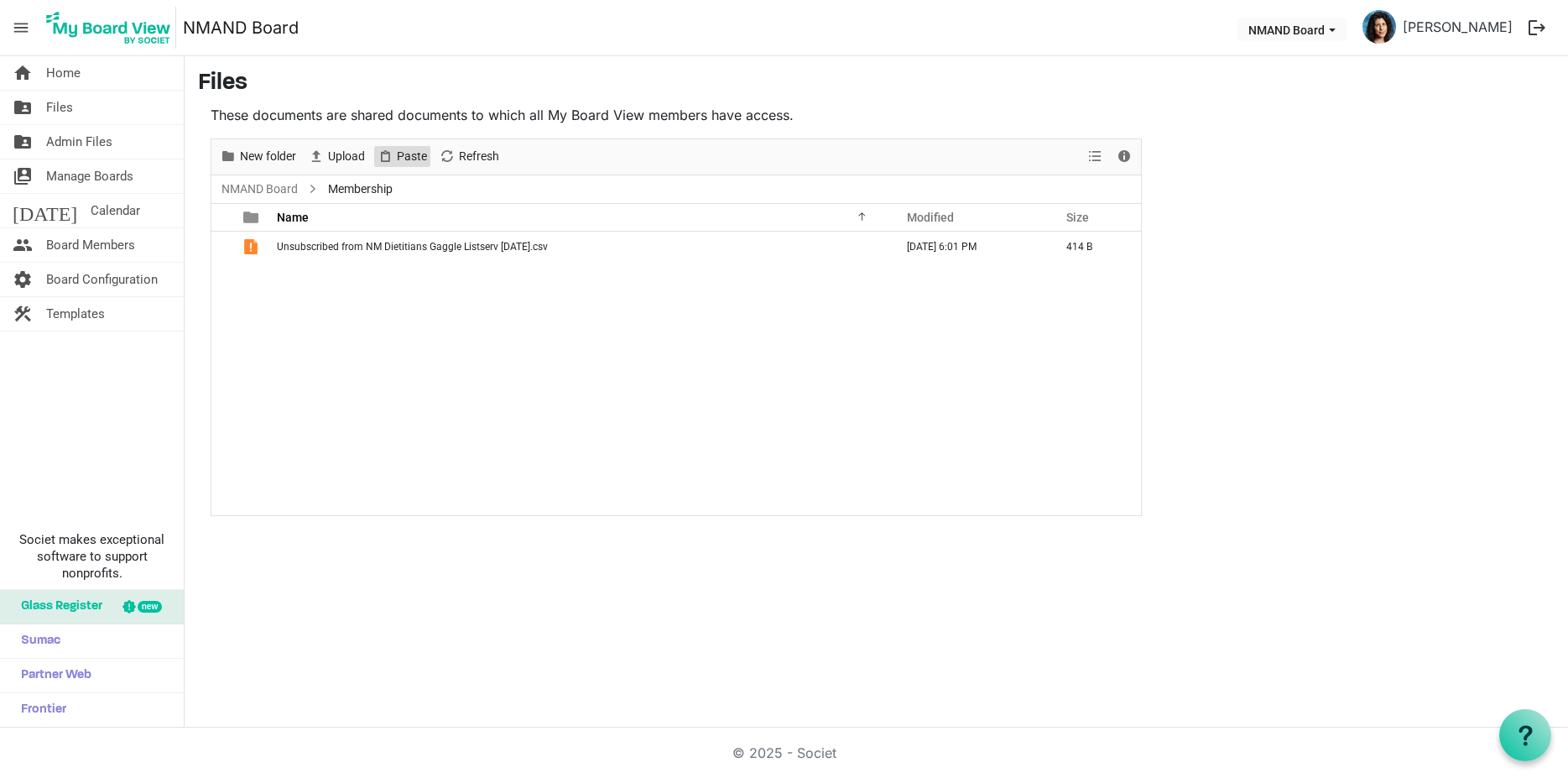
click at [402, 161] on span "Paste" at bounding box center [412, 156] width 34 height 21
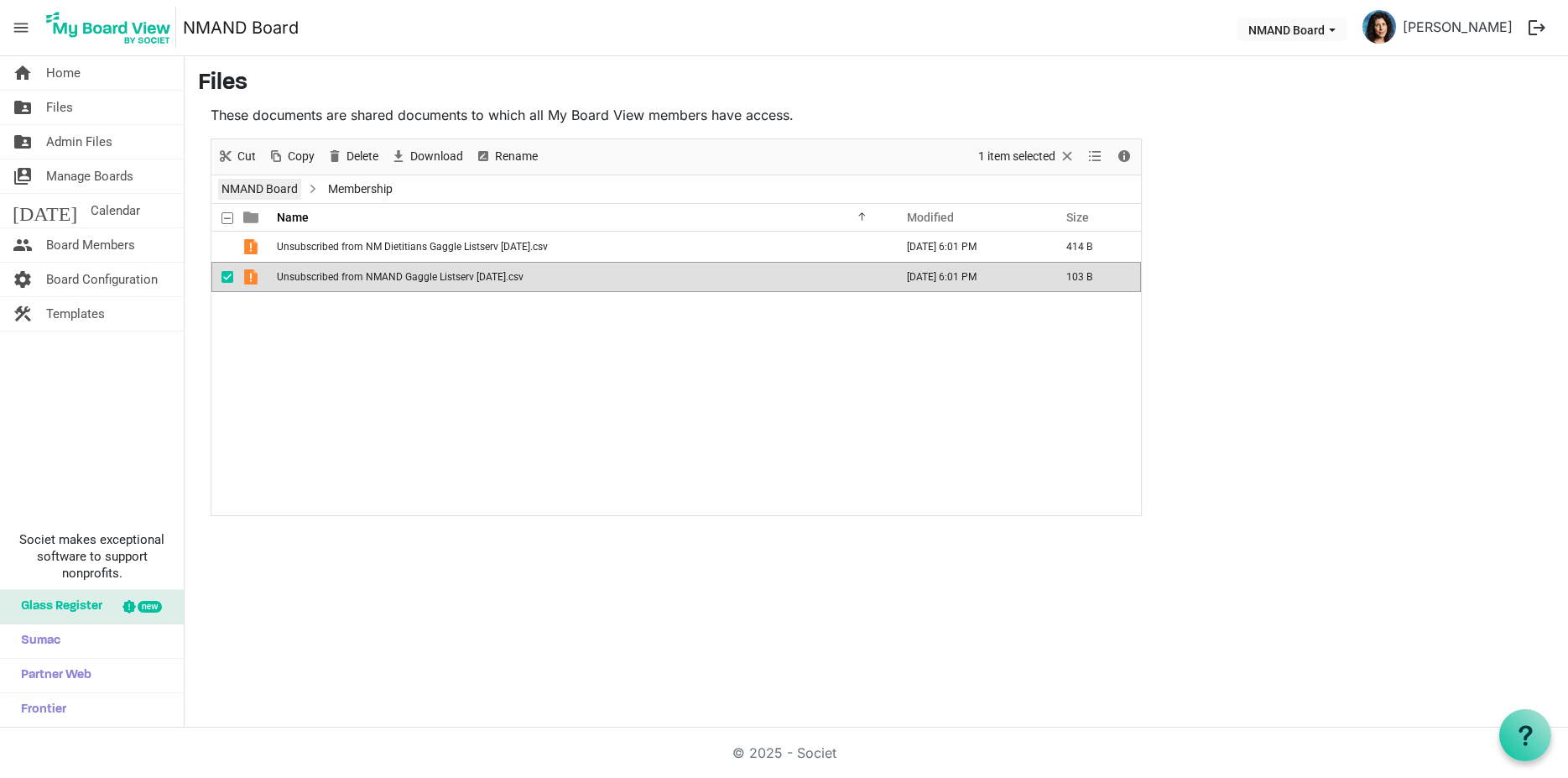
click at [286, 188] on link "NMAND Board" at bounding box center [260, 189] width 83 height 21
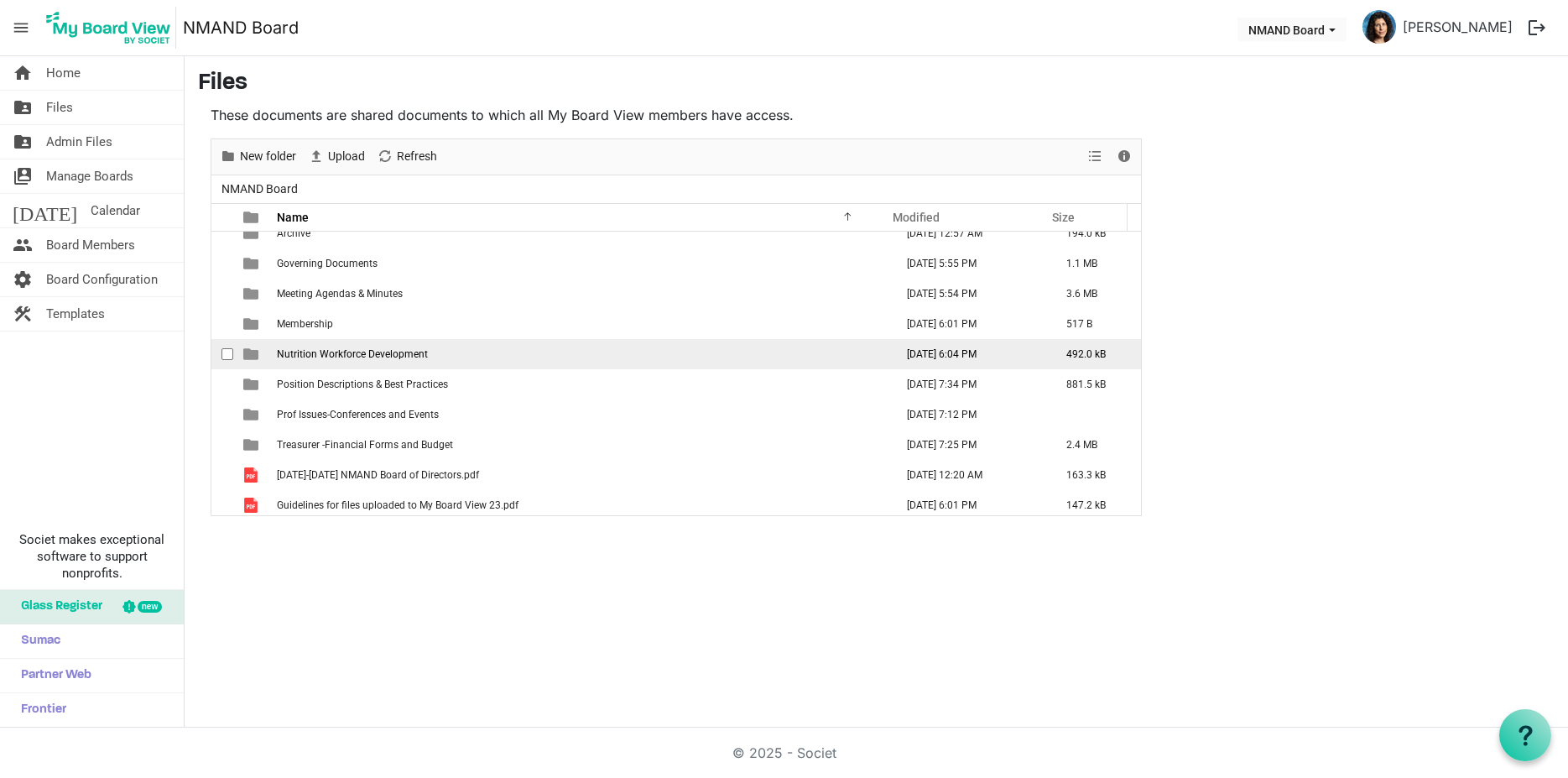
scroll to position [18, 0]
